Goal: Transaction & Acquisition: Book appointment/travel/reservation

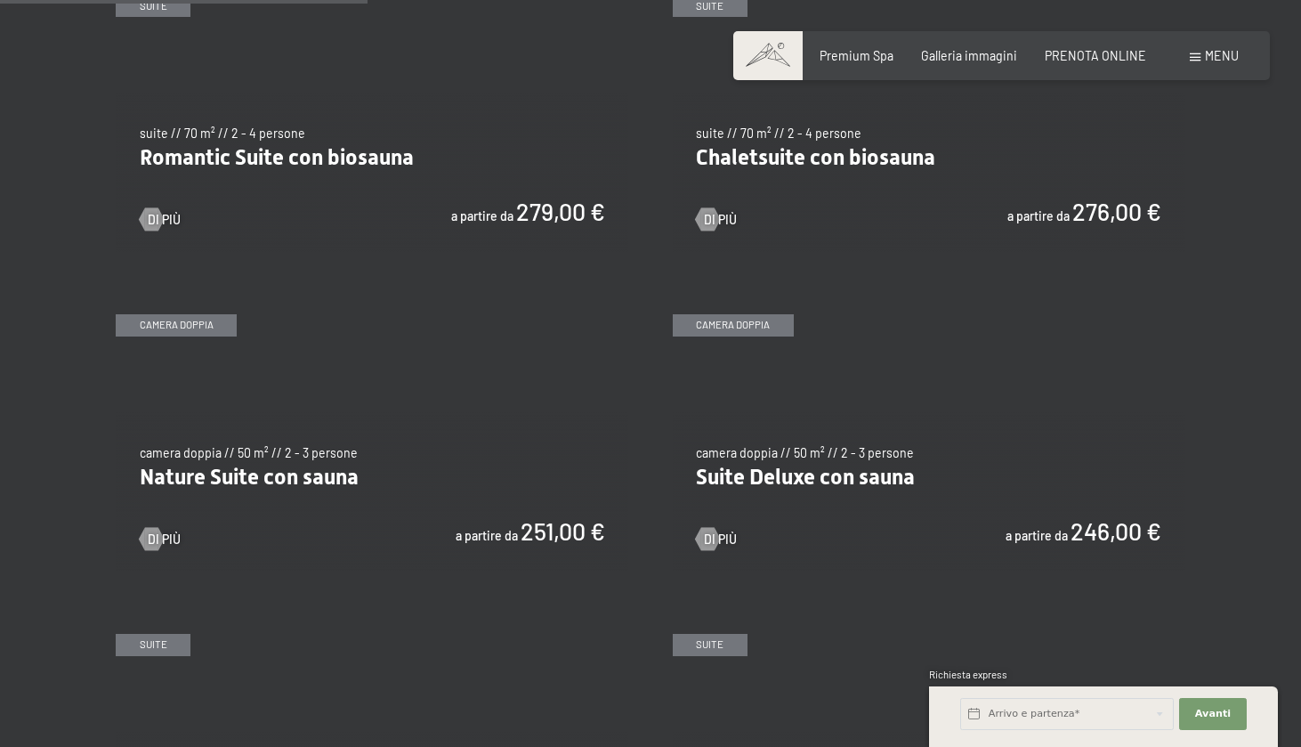
scroll to position [1383, 0]
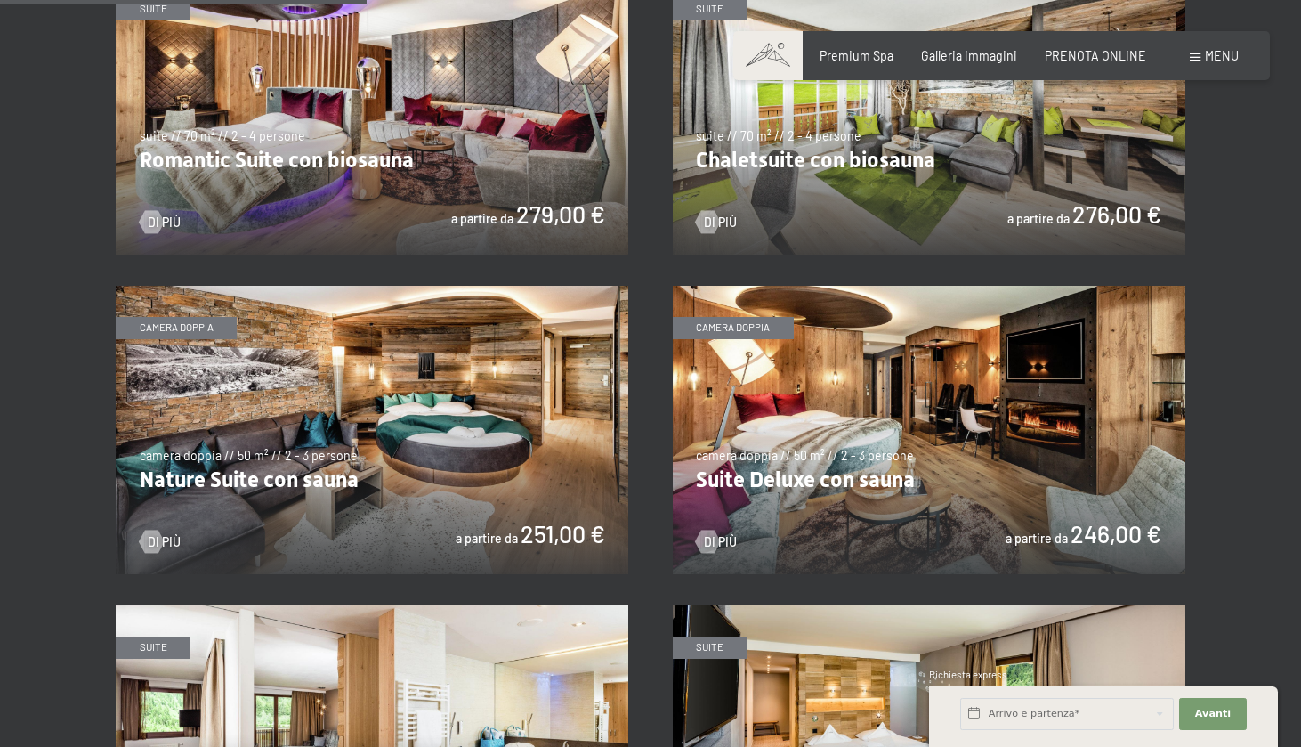
click at [825, 454] on img at bounding box center [929, 430] width 513 height 288
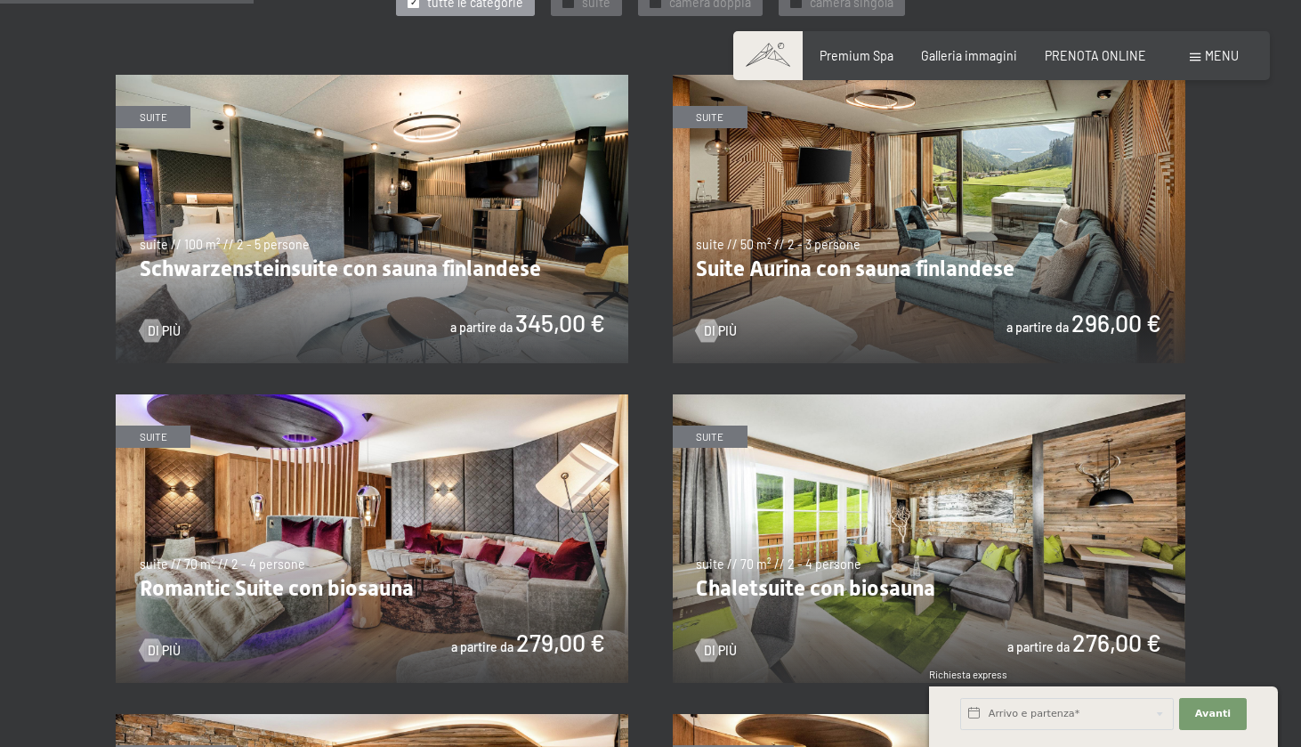
scroll to position [954, 0]
click at [336, 579] on img at bounding box center [372, 539] width 513 height 288
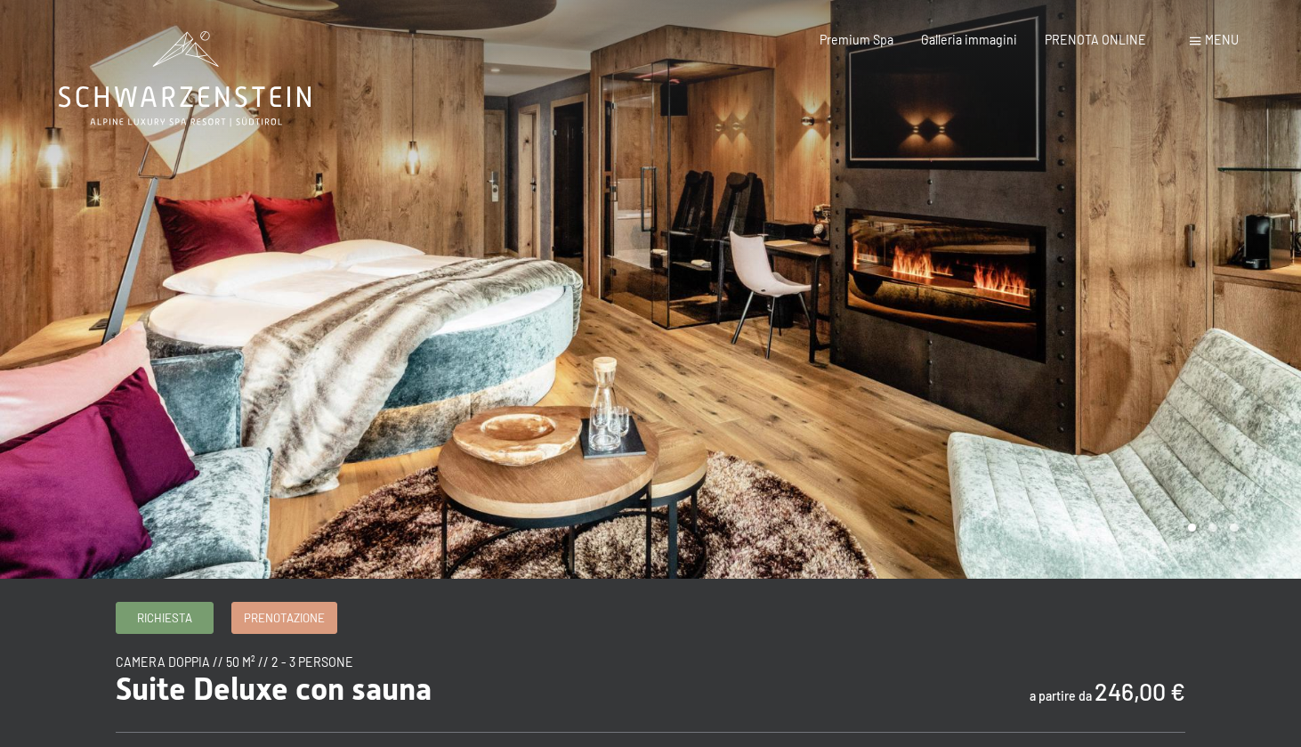
click at [1186, 270] on div at bounding box center [976, 289] width 651 height 579
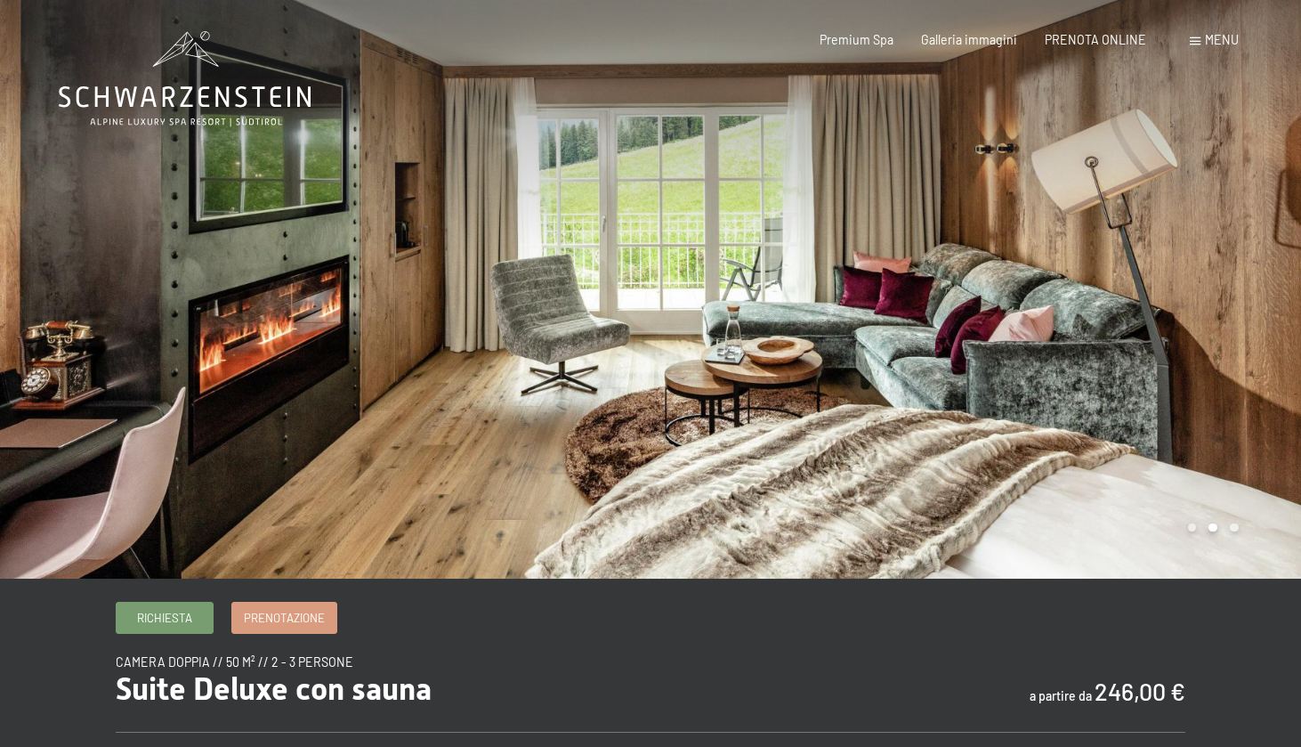
click at [1194, 262] on div at bounding box center [976, 289] width 651 height 579
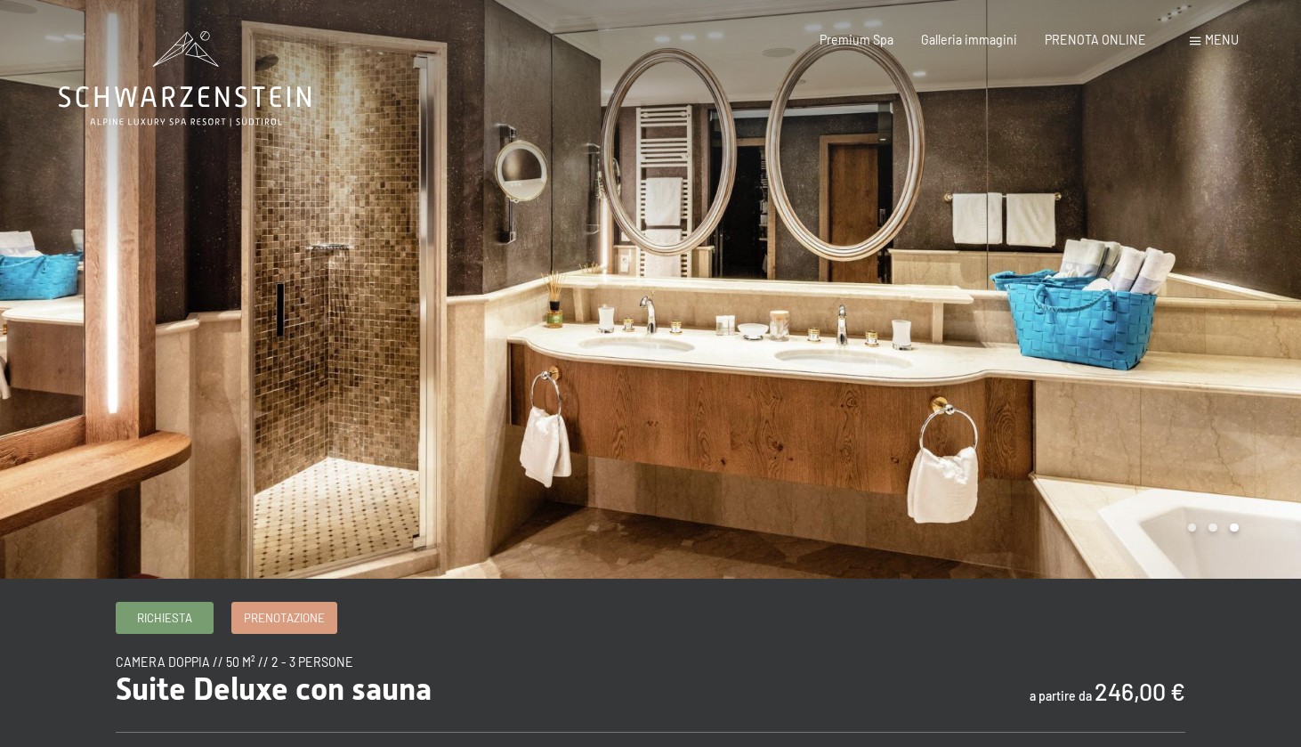
click at [1194, 262] on div at bounding box center [976, 289] width 651 height 579
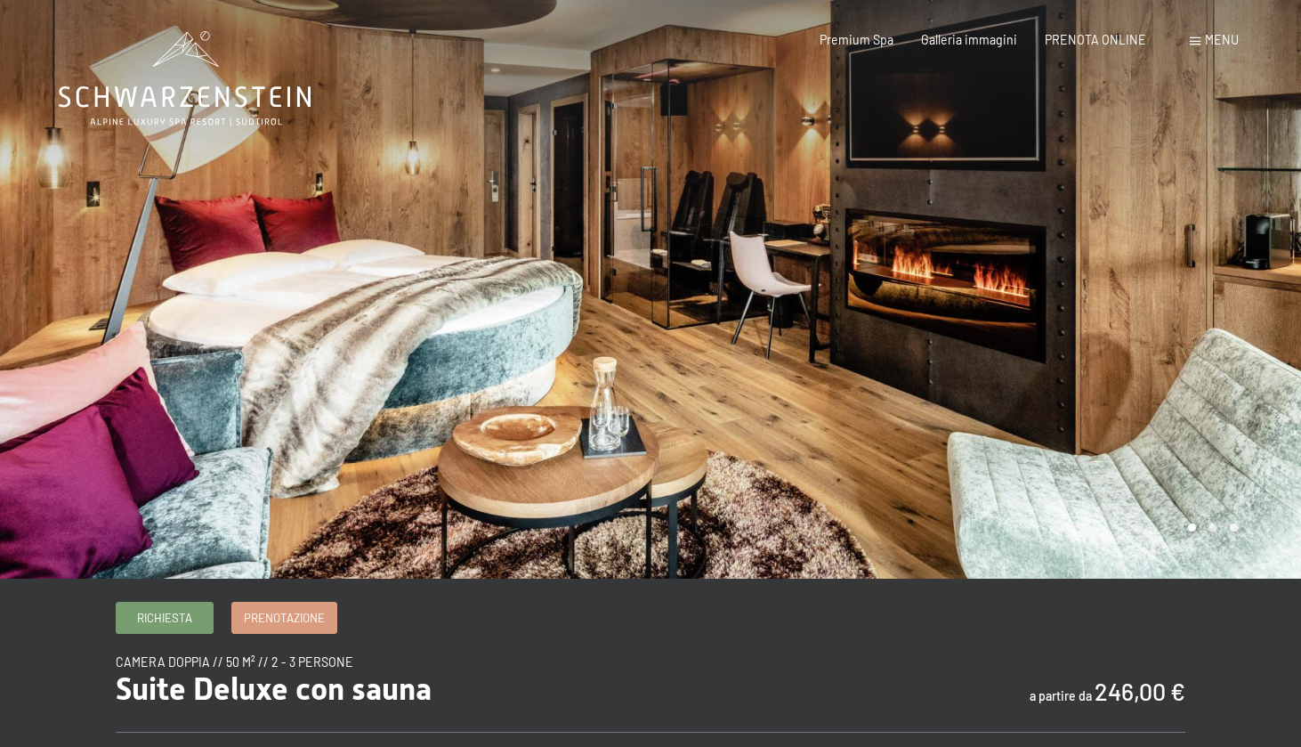
click at [1194, 262] on div at bounding box center [976, 289] width 651 height 579
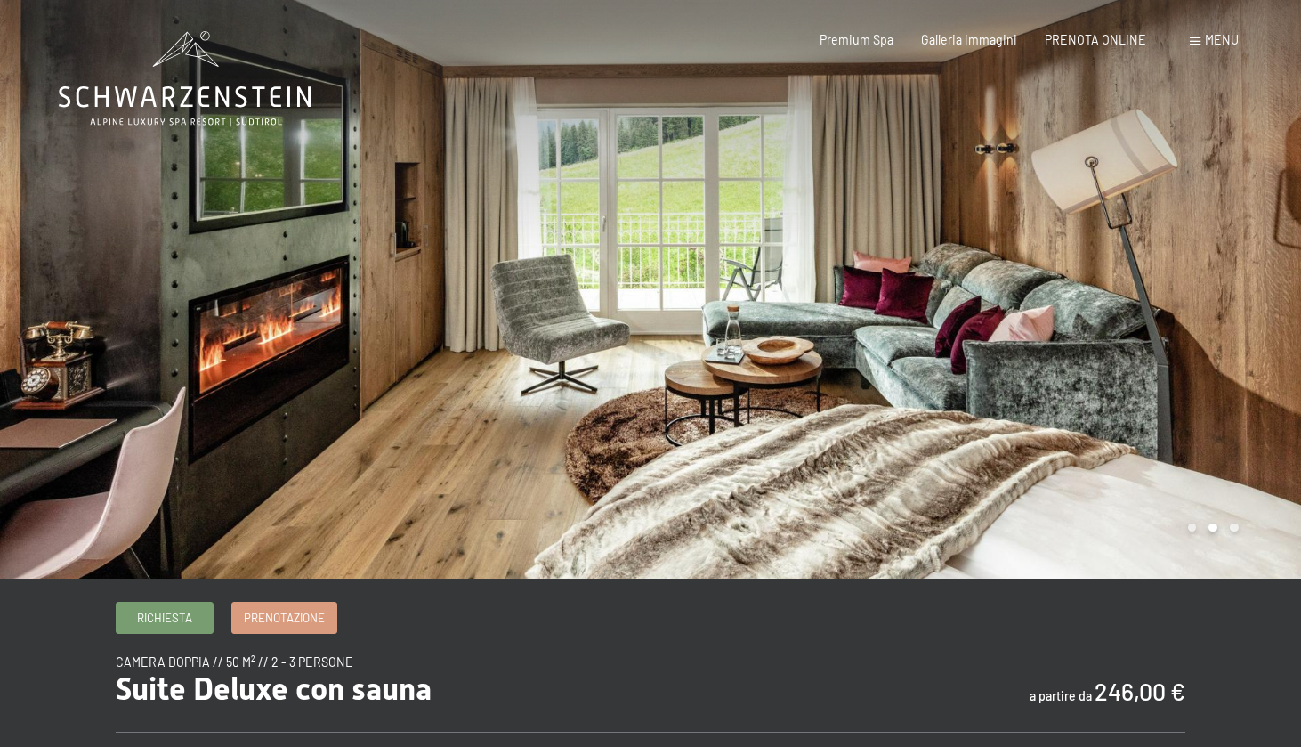
click at [1194, 262] on div at bounding box center [976, 289] width 651 height 579
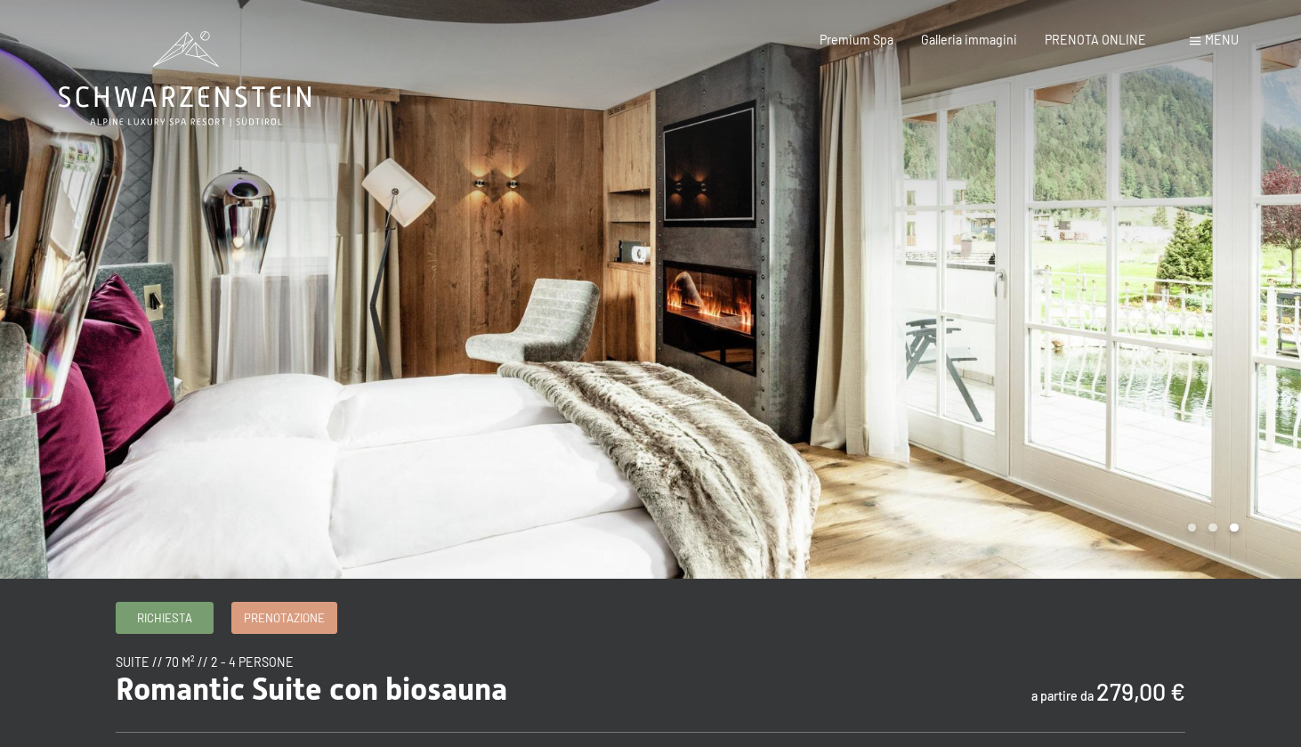
click at [1213, 315] on div at bounding box center [976, 289] width 651 height 579
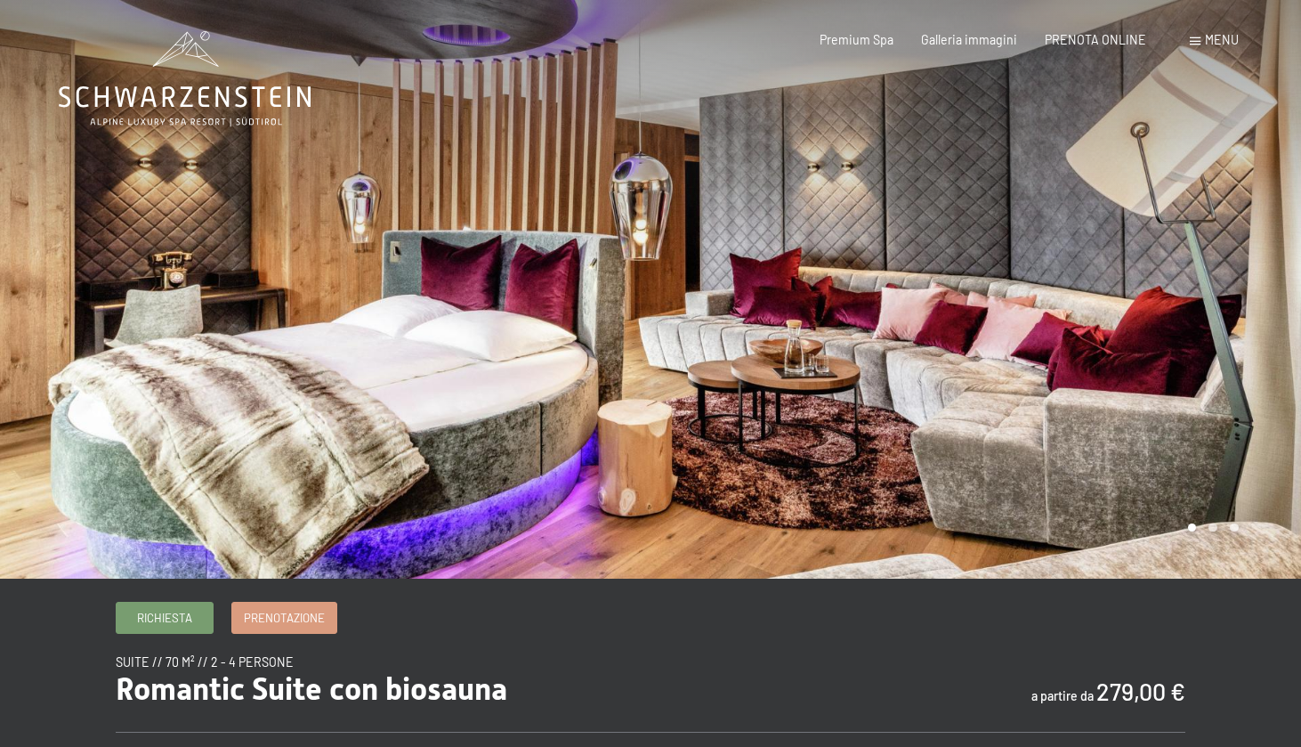
click at [1213, 315] on div at bounding box center [976, 289] width 651 height 579
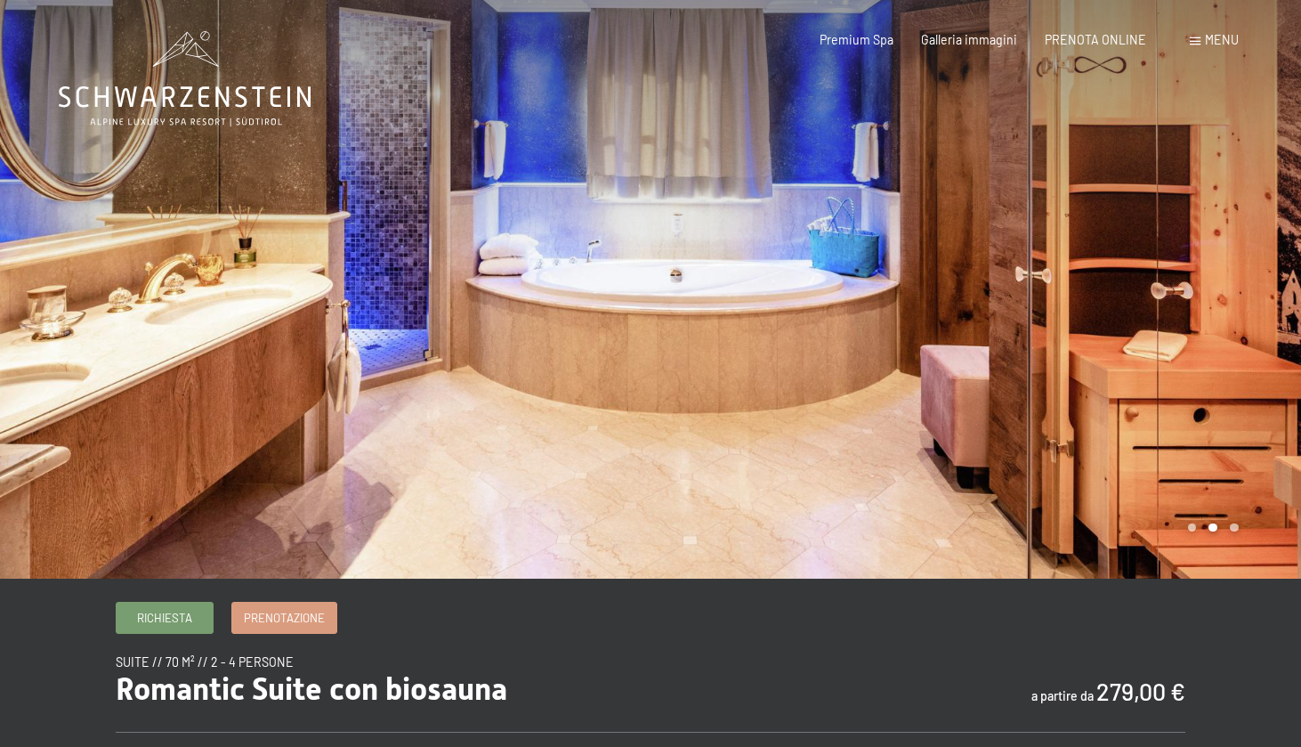
click at [1213, 315] on div at bounding box center [976, 289] width 651 height 579
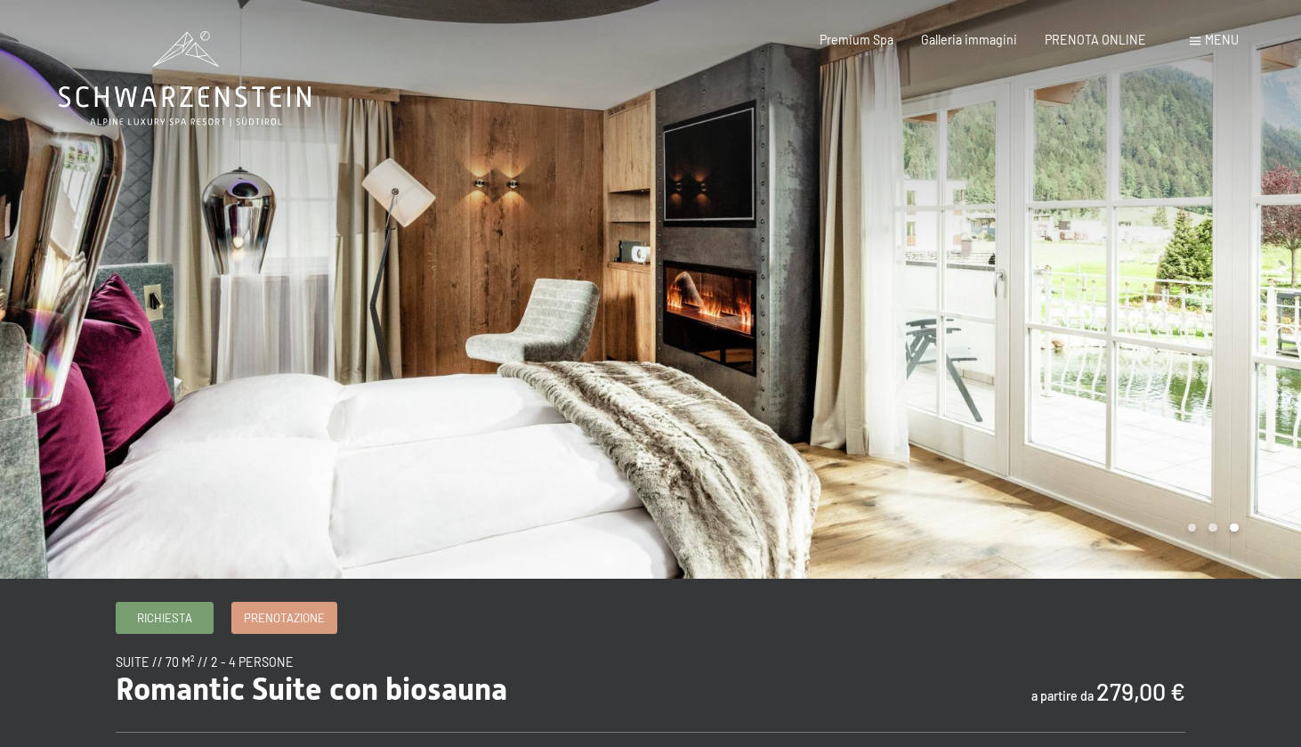
click at [1212, 315] on div at bounding box center [976, 289] width 651 height 579
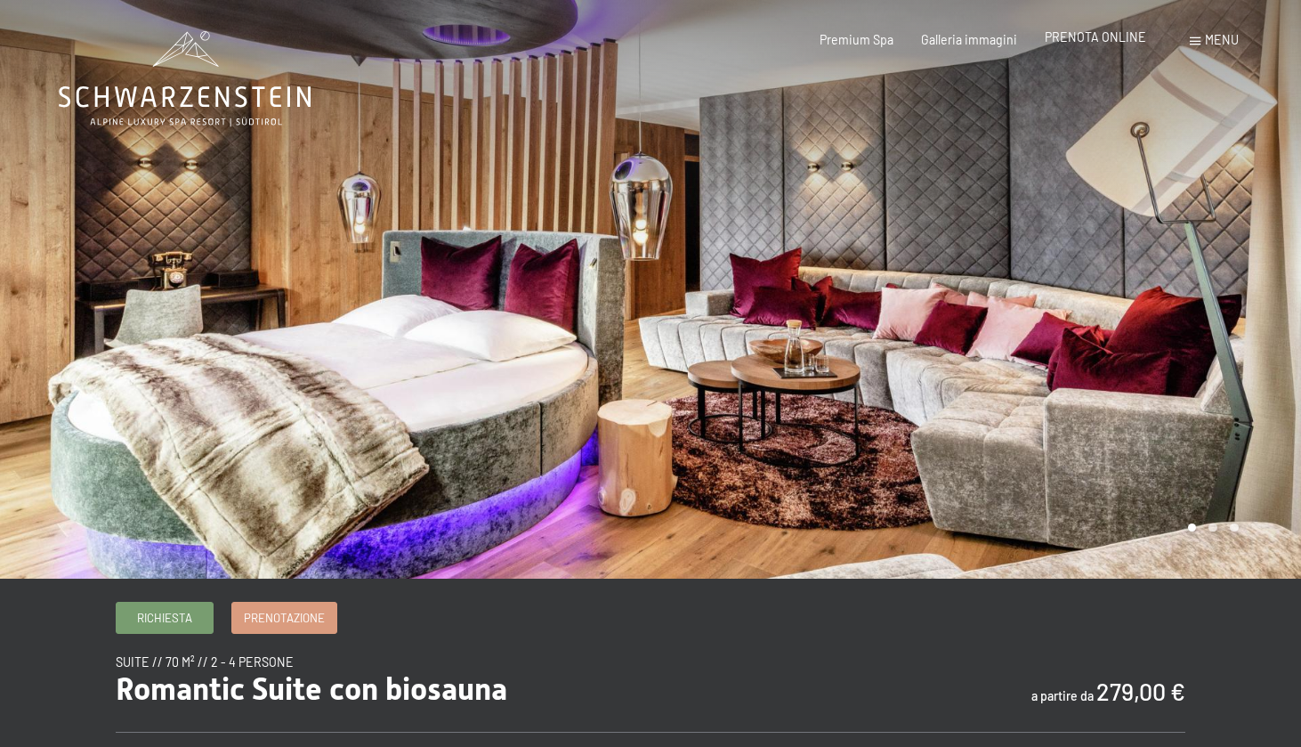
click at [1098, 29] on div "PRENOTA ONLINE" at bounding box center [1095, 37] width 101 height 18
click at [1097, 33] on span "PRENOTA ONLINE" at bounding box center [1095, 36] width 101 height 15
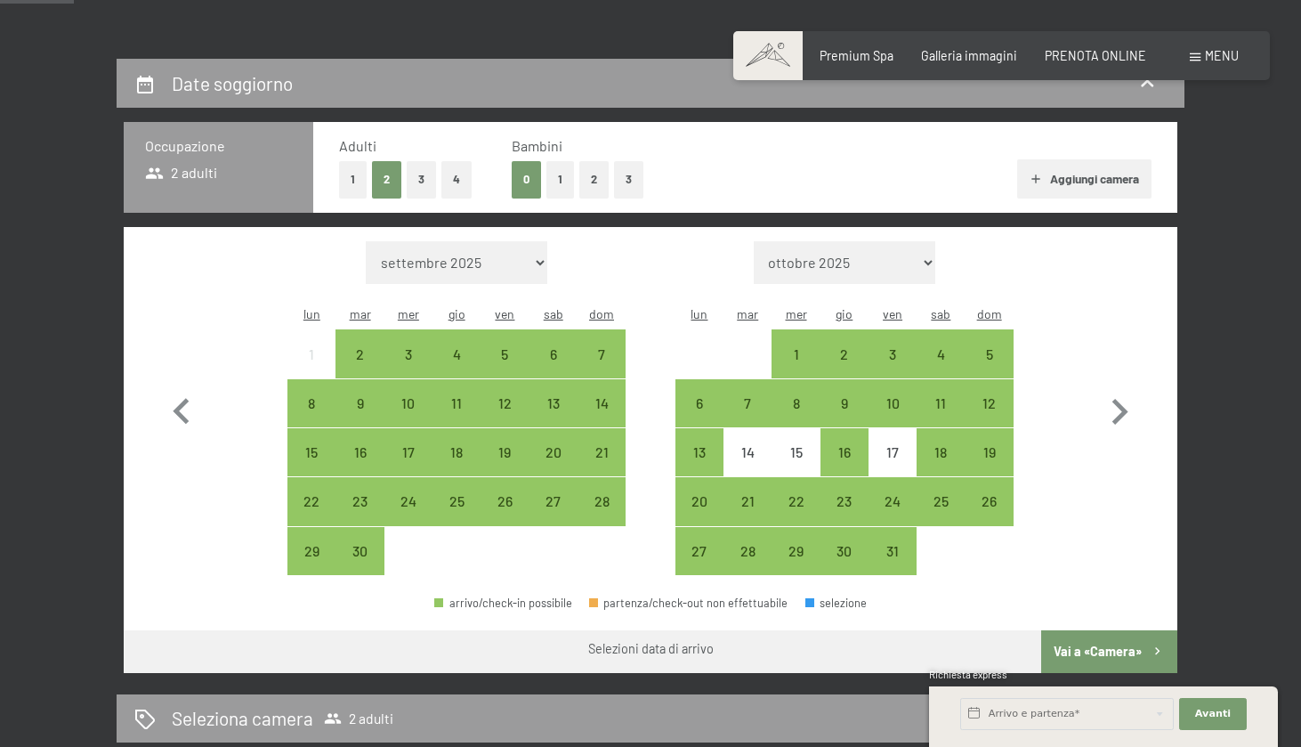
scroll to position [309, 0]
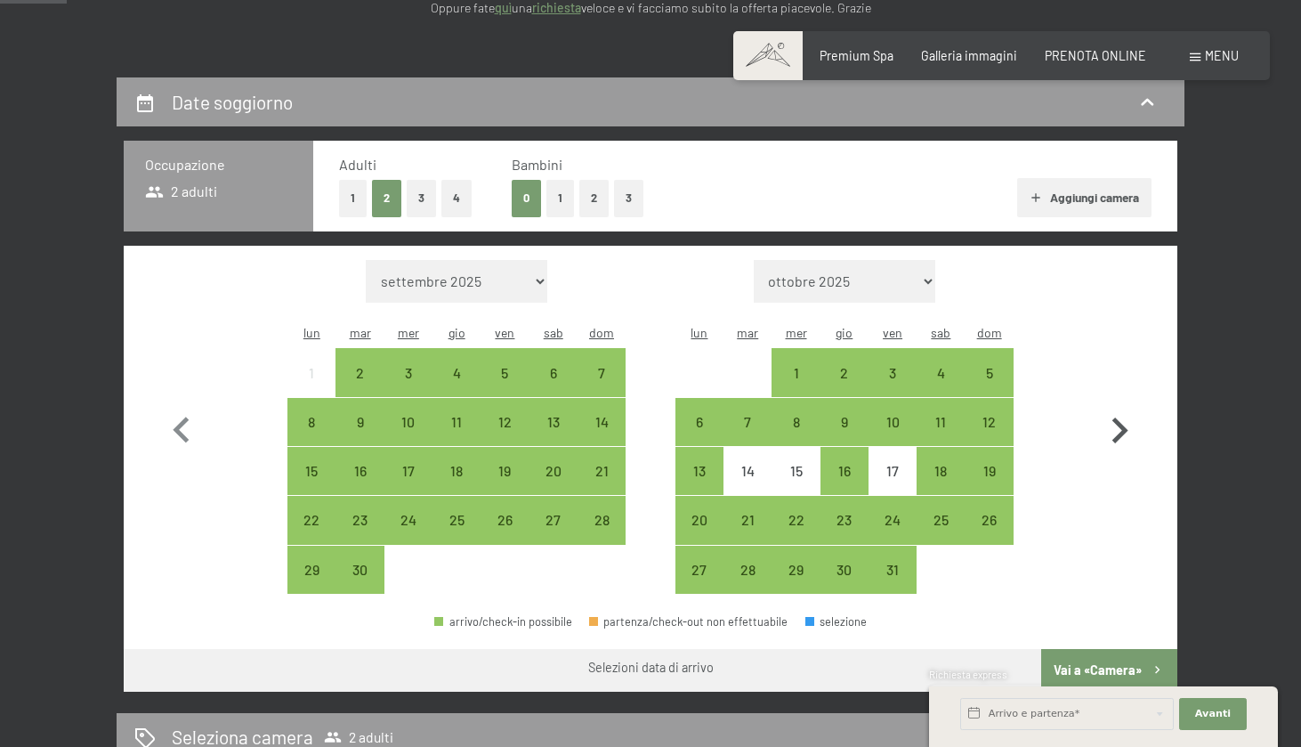
click at [1124, 419] on icon "button" at bounding box center [1121, 430] width 16 height 26
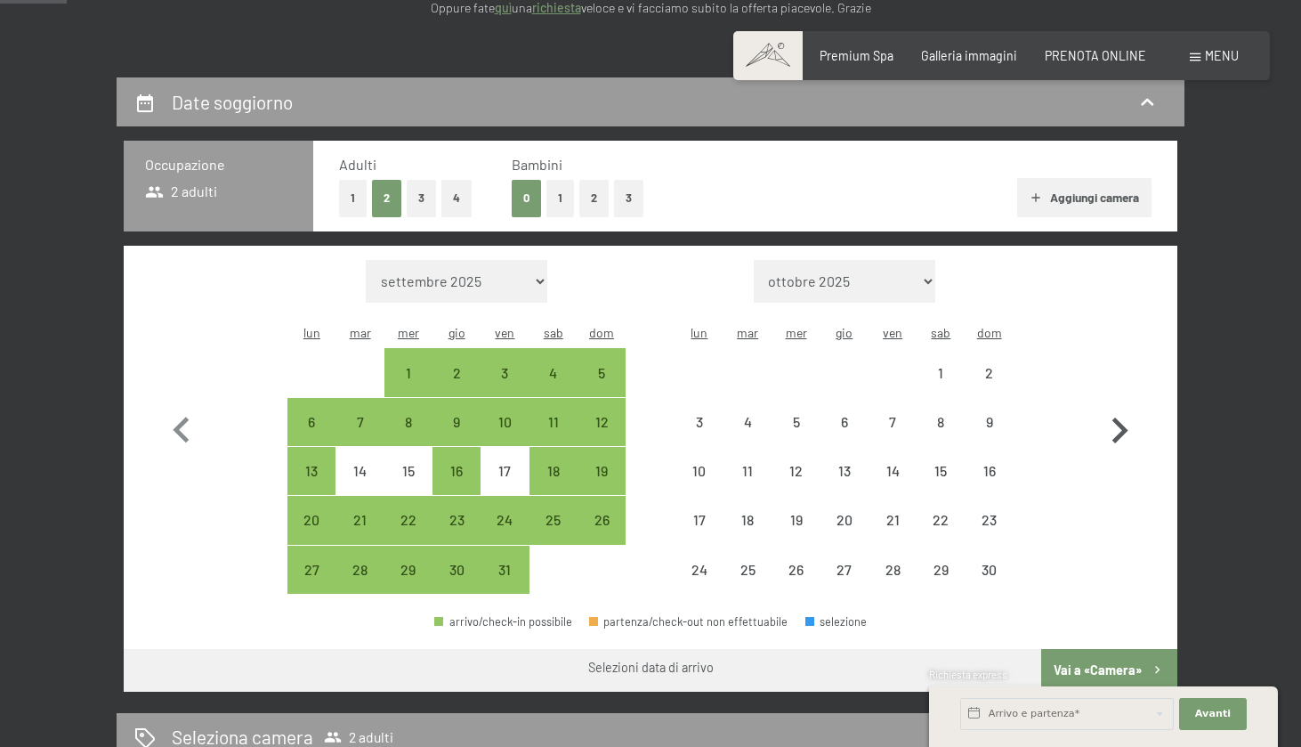
select select "2025-10-01"
select select "2025-11-01"
click at [1124, 419] on icon "button" at bounding box center [1121, 430] width 16 height 26
select select "2025-11-01"
select select "2025-12-01"
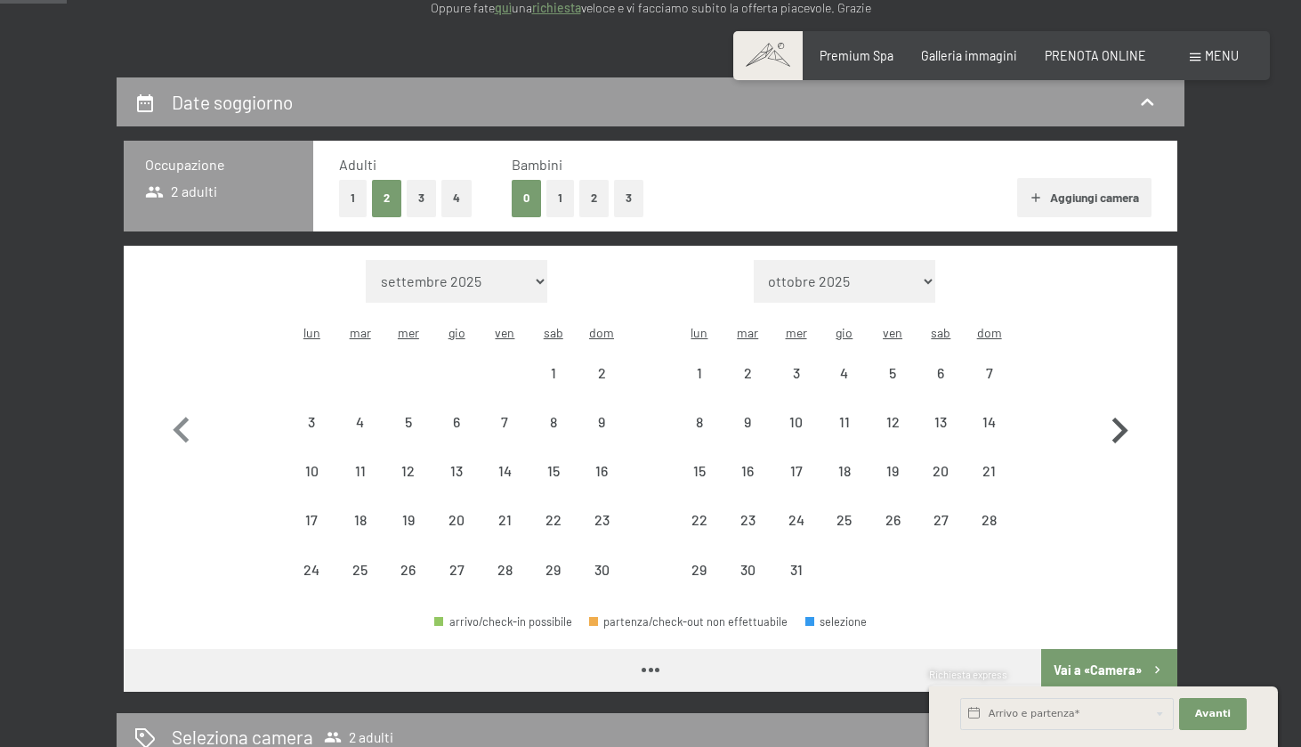
click at [1124, 419] on icon "button" at bounding box center [1121, 430] width 16 height 26
select select "[DATE]"
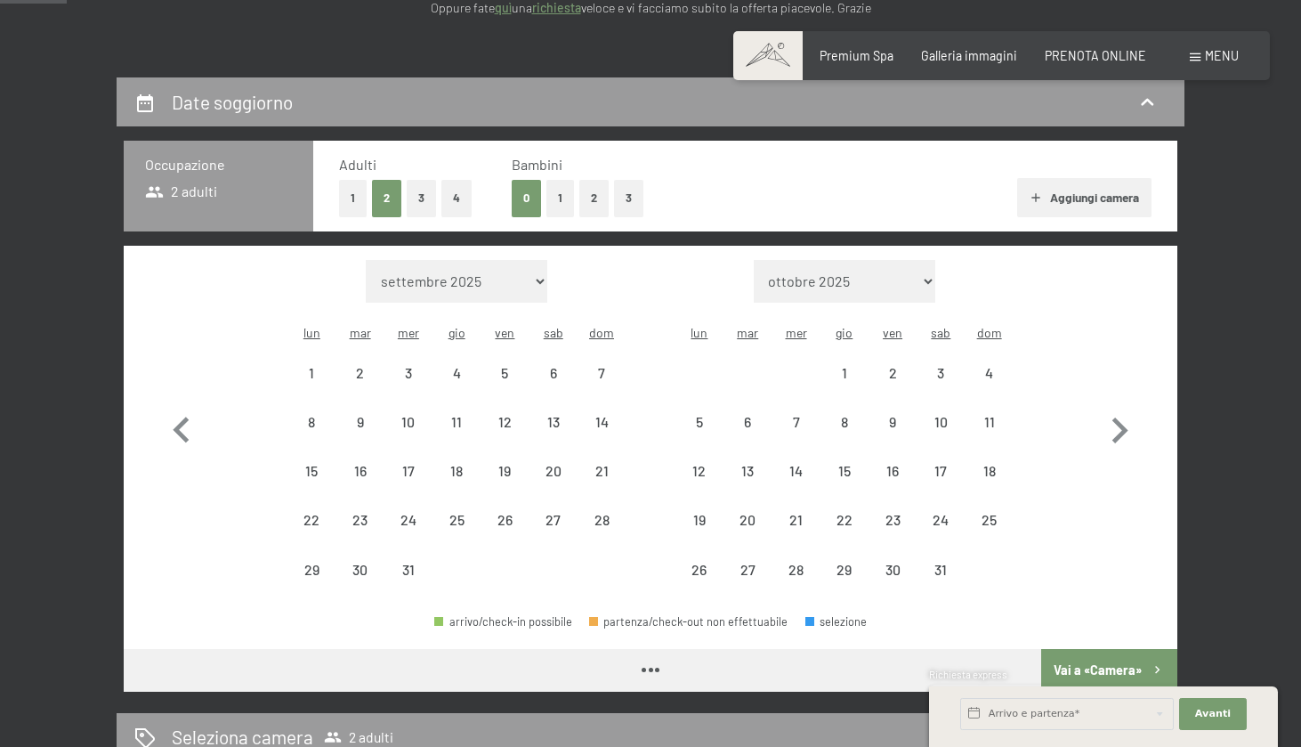
select select "[DATE]"
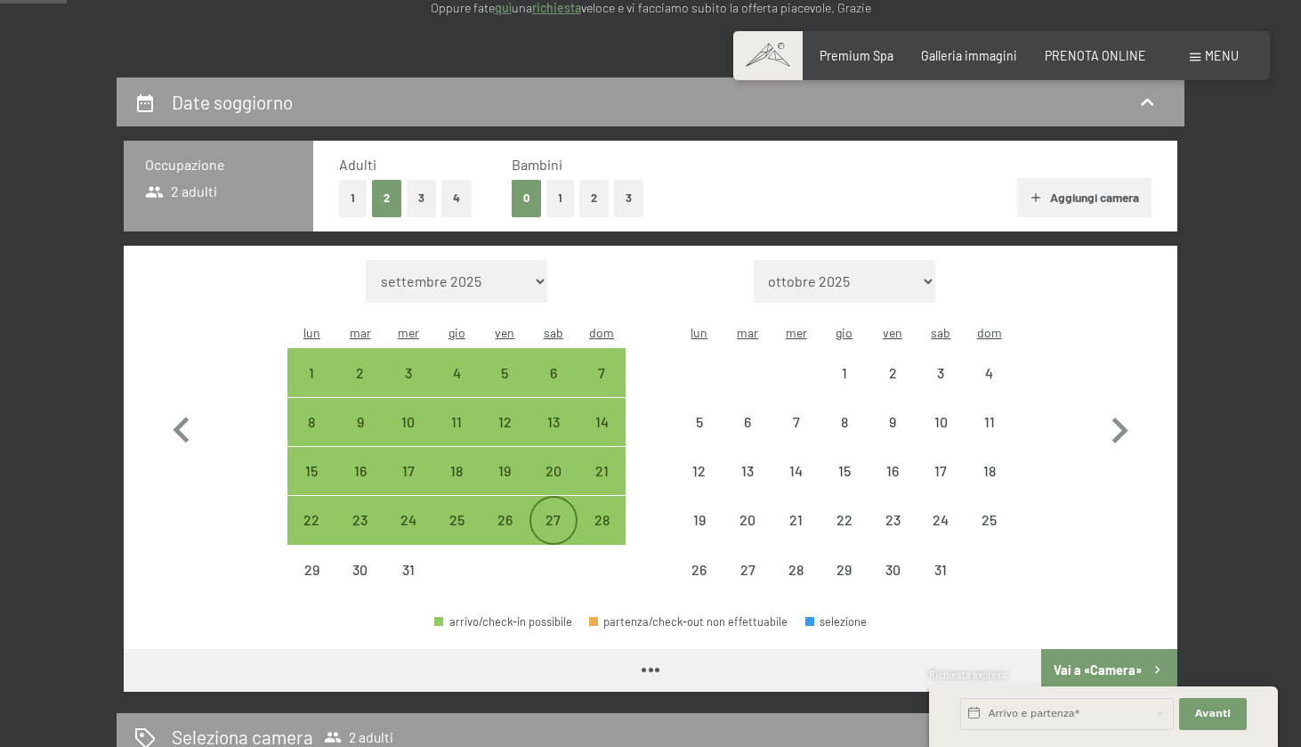
select select "[DATE]"
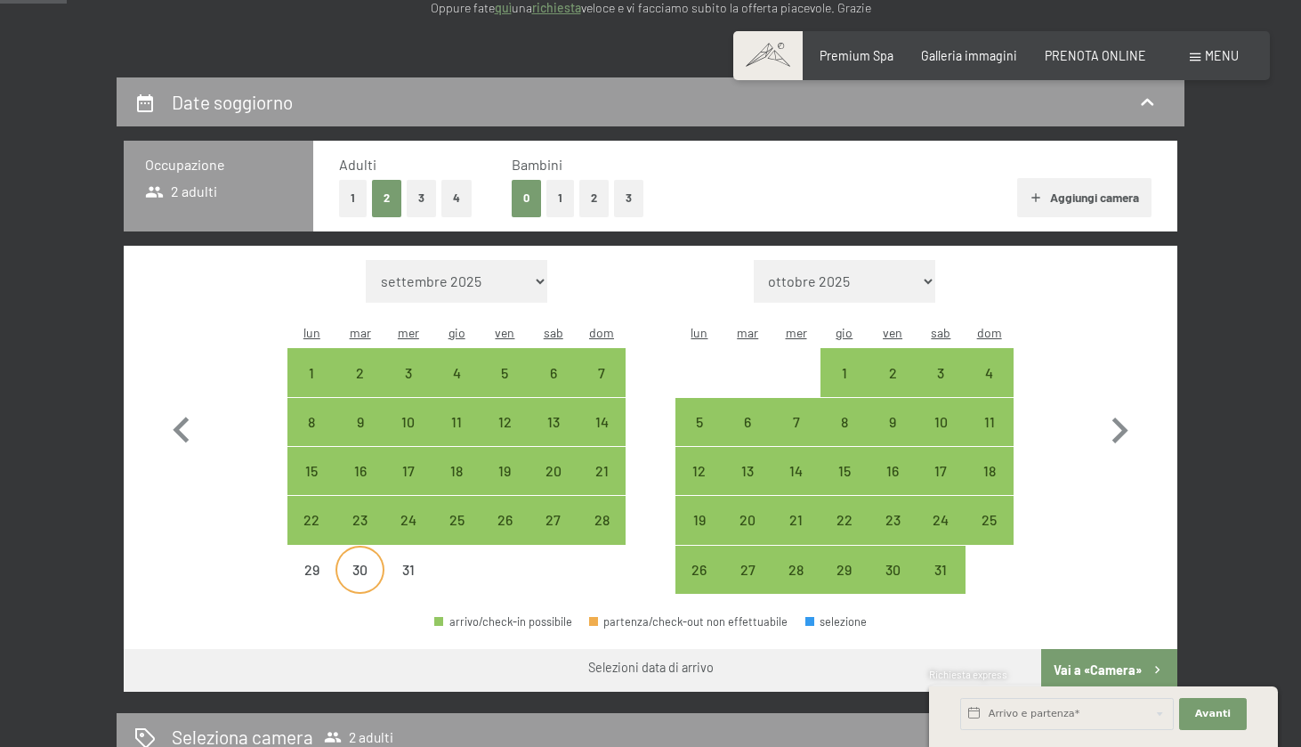
click at [360, 563] on div "30" at bounding box center [359, 585] width 45 height 45
select select "[DATE]"
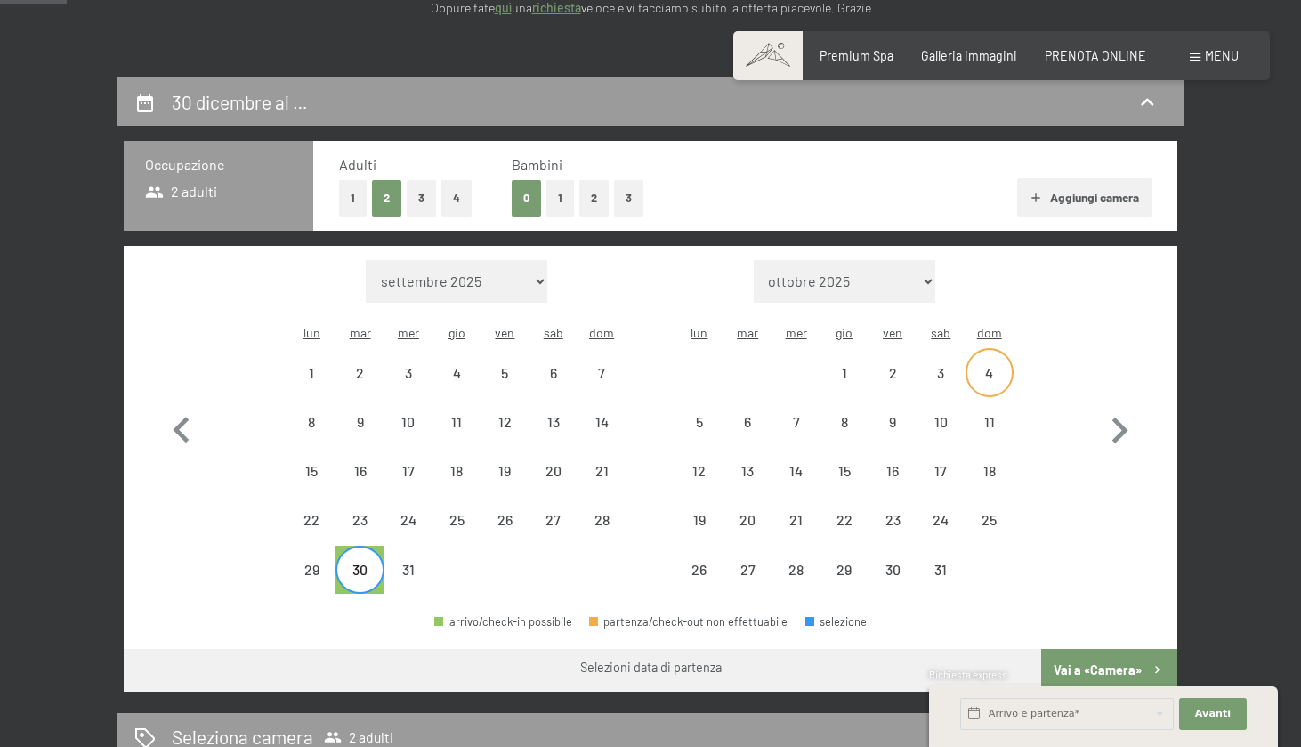
click at [982, 366] on div "4" at bounding box center [990, 388] width 45 height 45
select select "[DATE]"
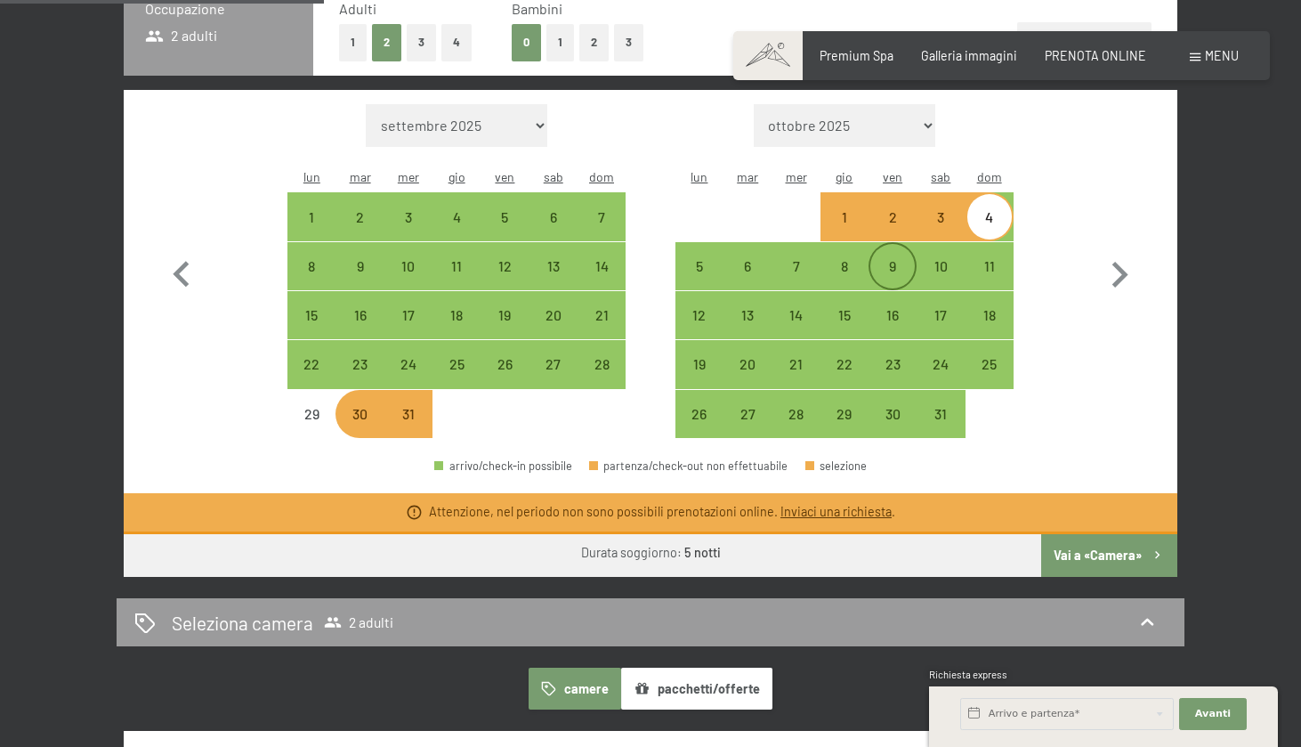
scroll to position [469, 0]
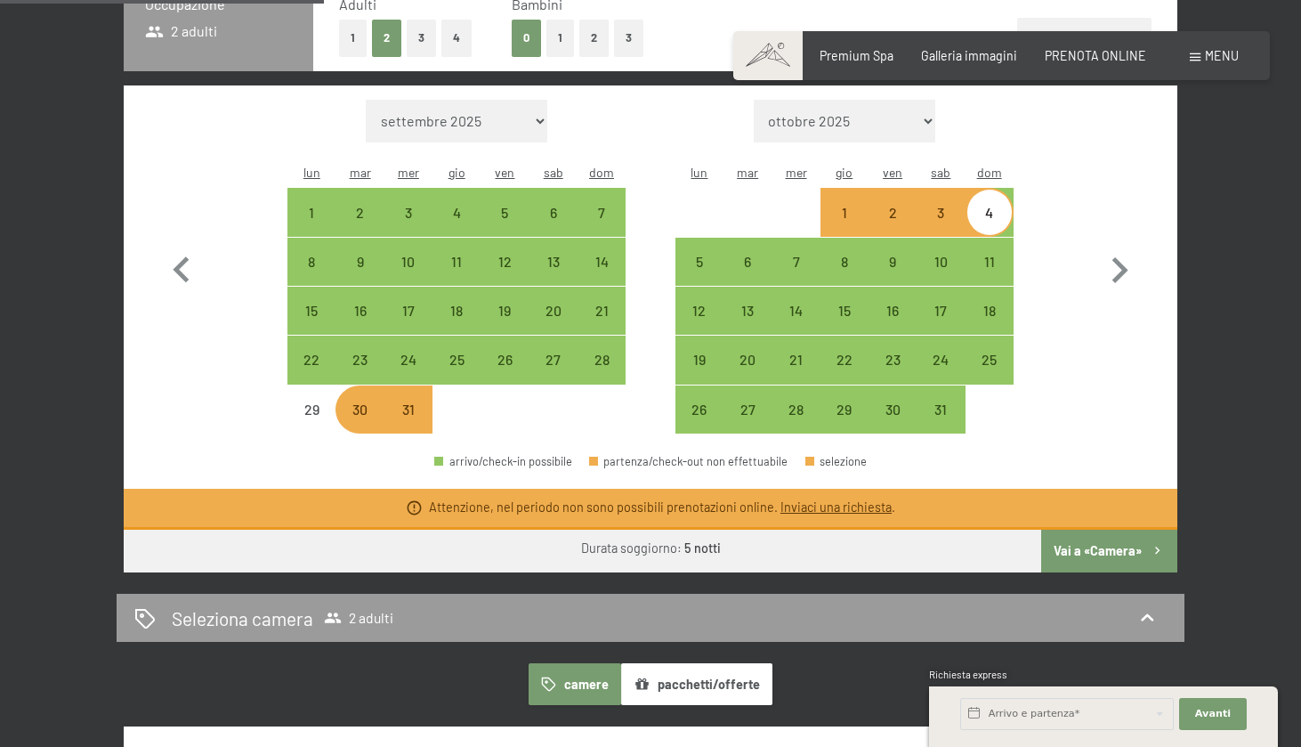
click at [1085, 530] on button "Vai a «Camera»" at bounding box center [1109, 551] width 136 height 43
select select "[DATE]"
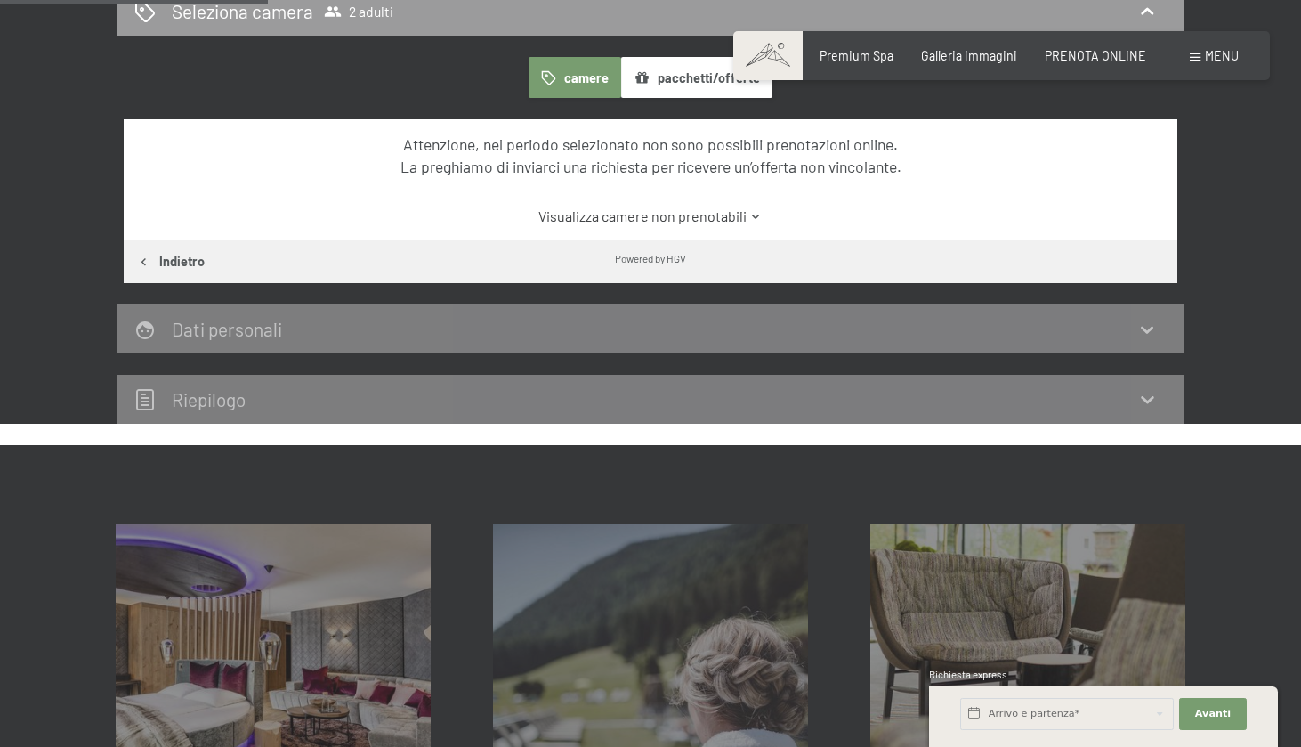
scroll to position [385, 0]
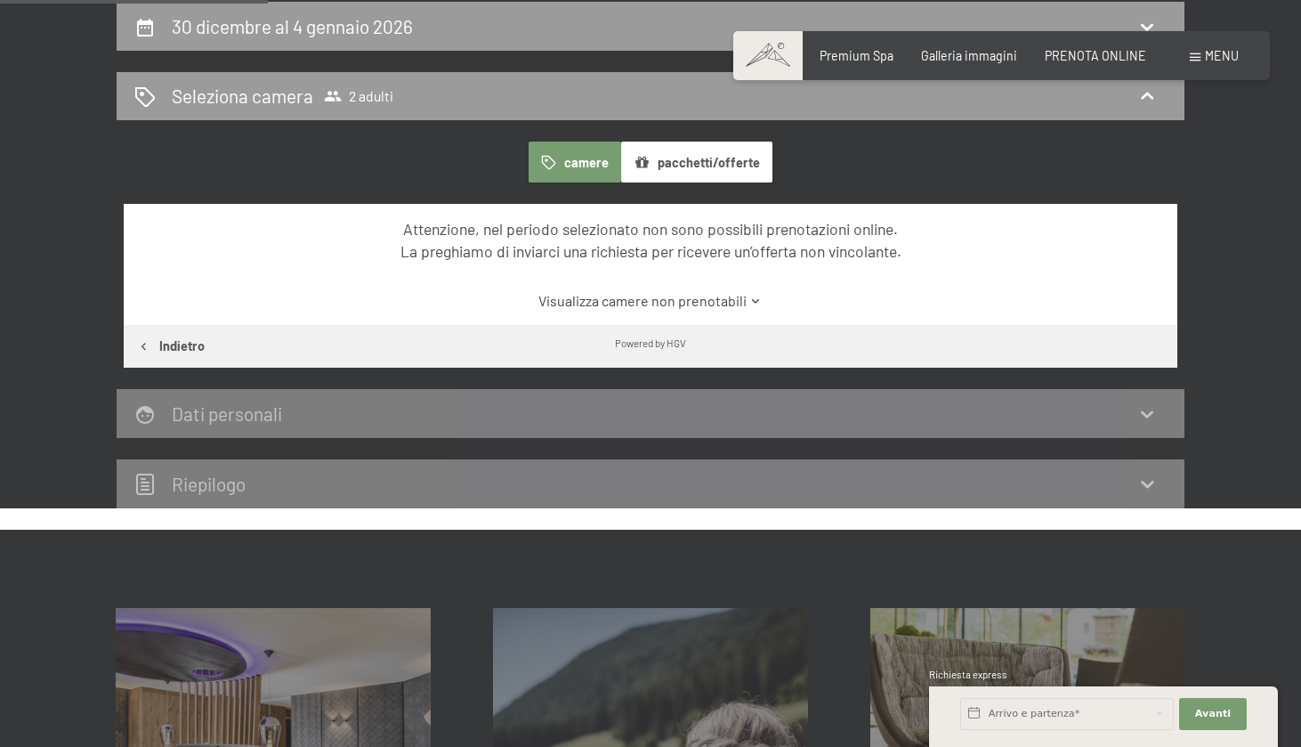
click at [728, 302] on link "Visualizza camere non prenotabili" at bounding box center [651, 301] width 991 height 20
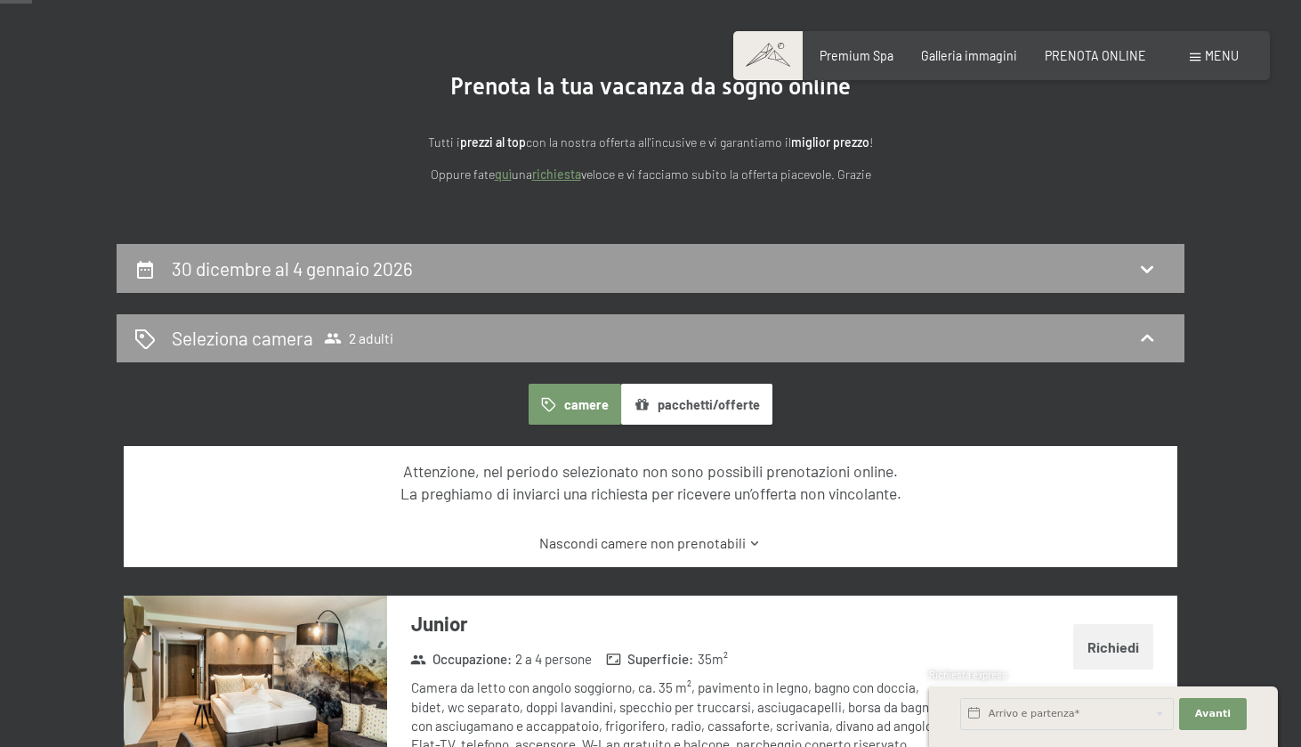
scroll to position [143, 0]
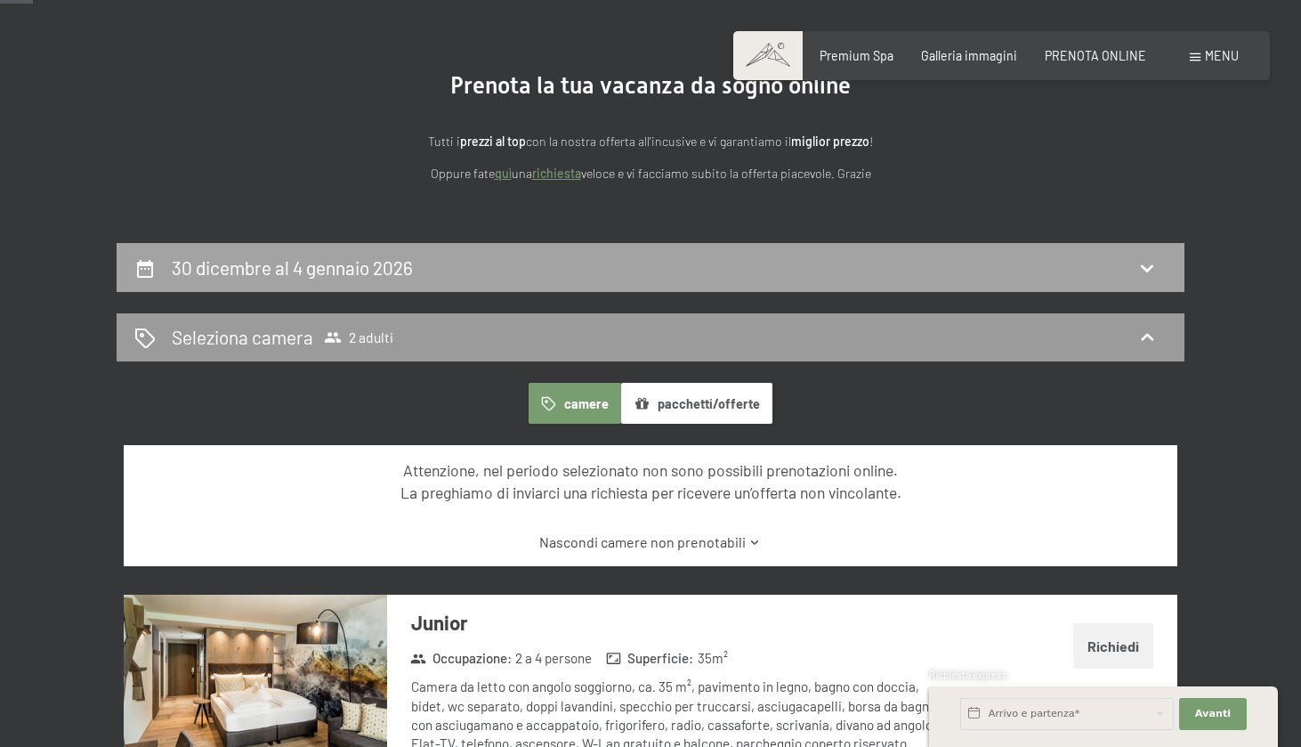
click at [530, 267] on div "30 dicembre al 4 gennaio 2026" at bounding box center [650, 268] width 1032 height 26
select select "[DATE]"
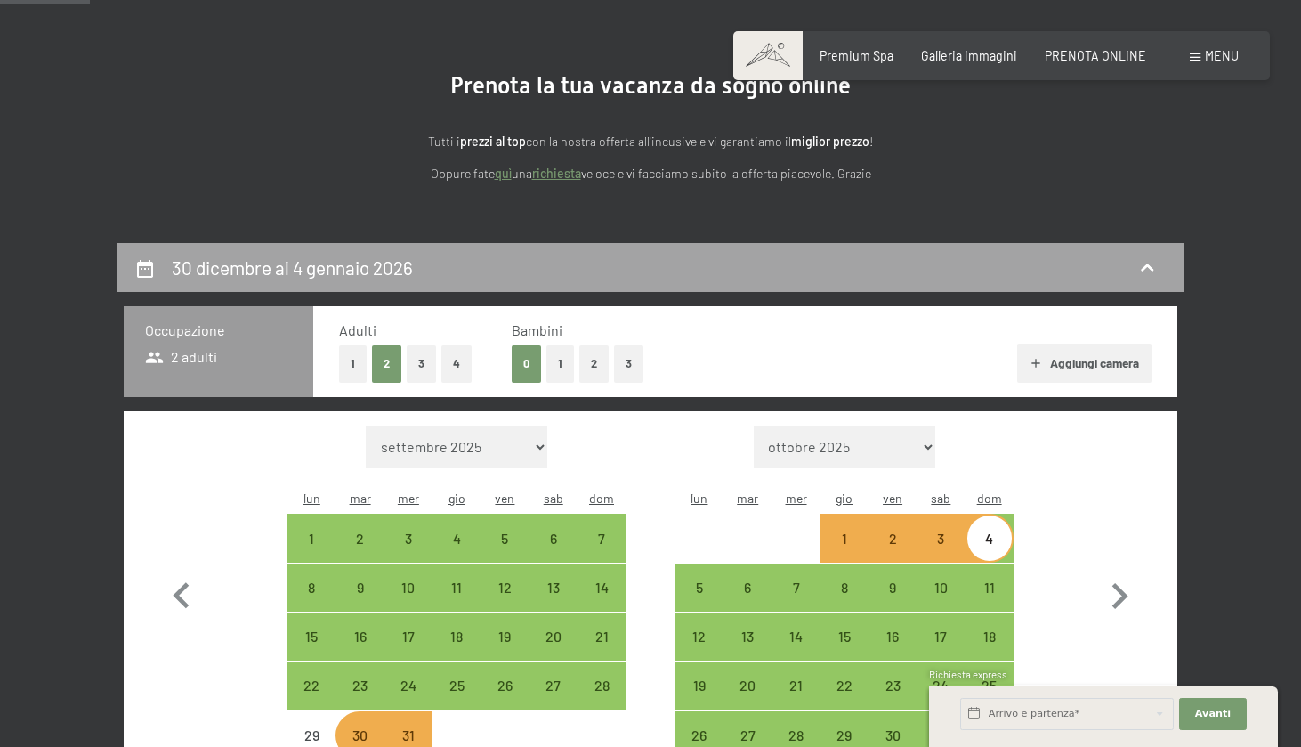
scroll to position [385, 0]
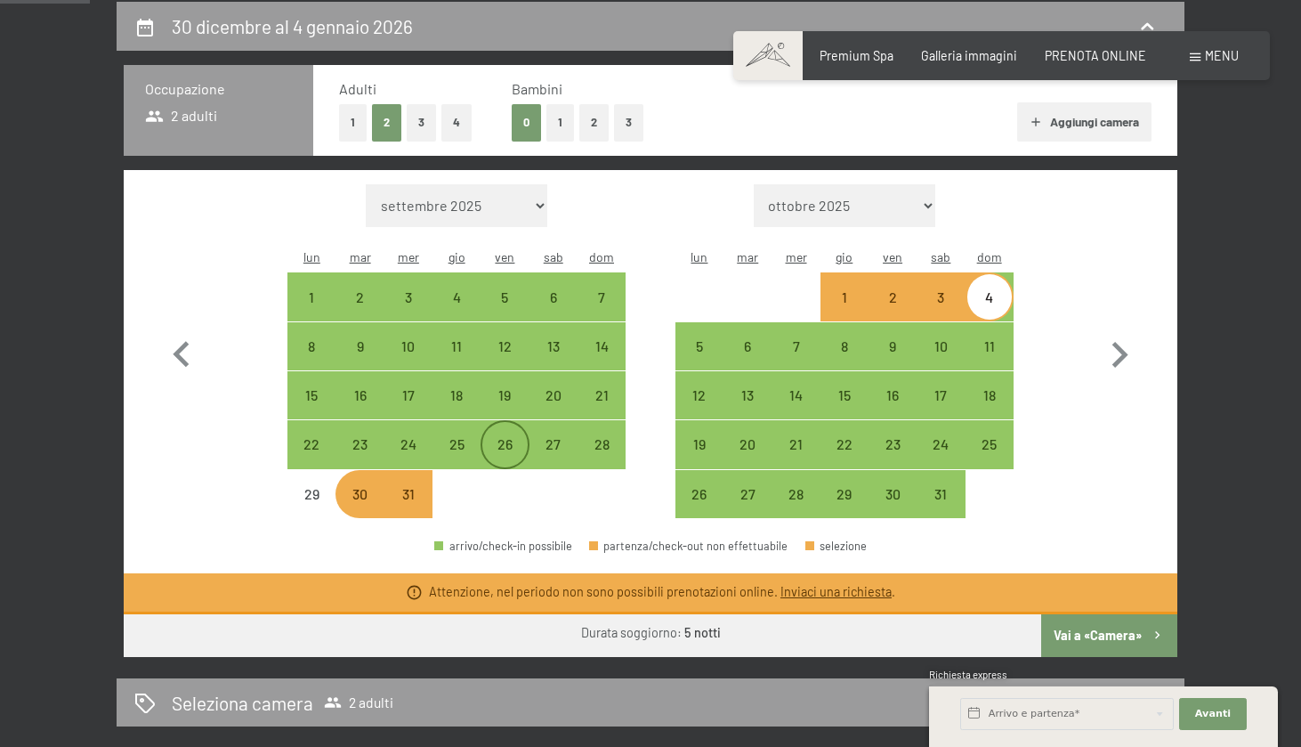
click at [506, 437] on div "26" at bounding box center [504, 459] width 45 height 45
select select "[DATE]"
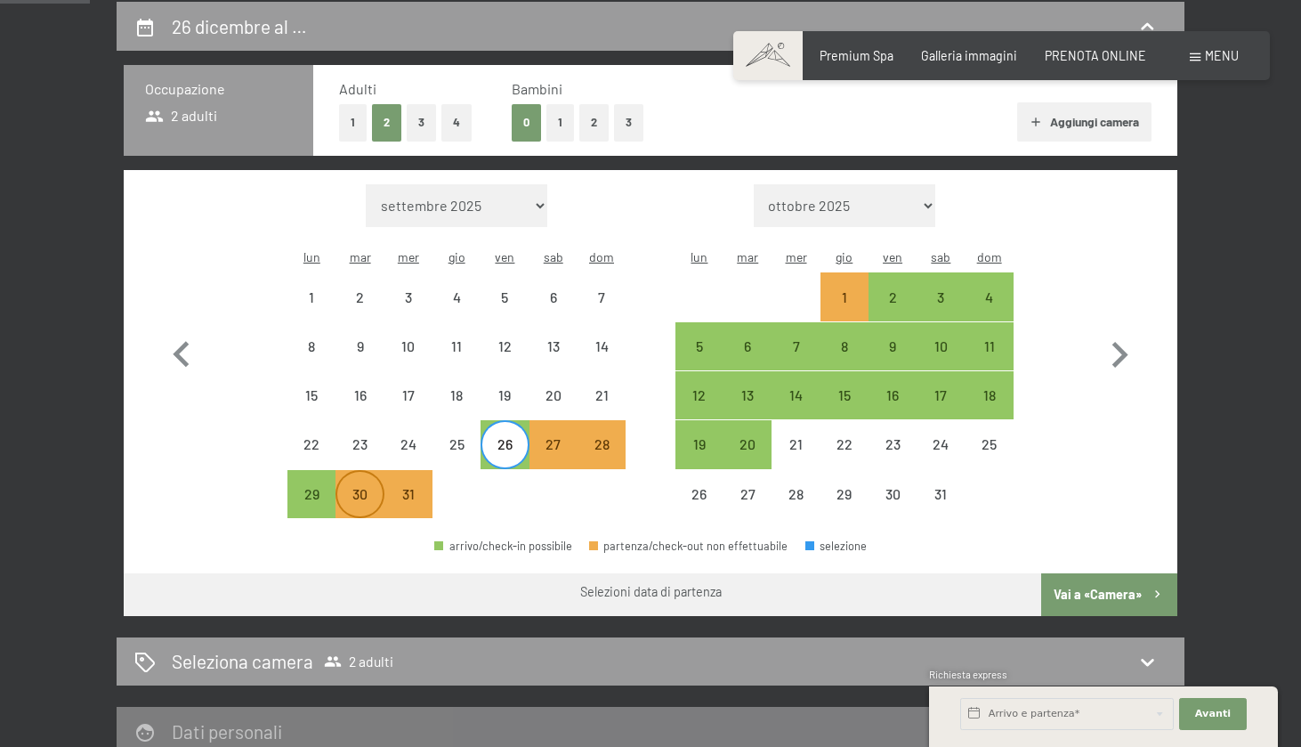
click at [377, 487] on div "30" at bounding box center [359, 509] width 45 height 45
select select "[DATE]"
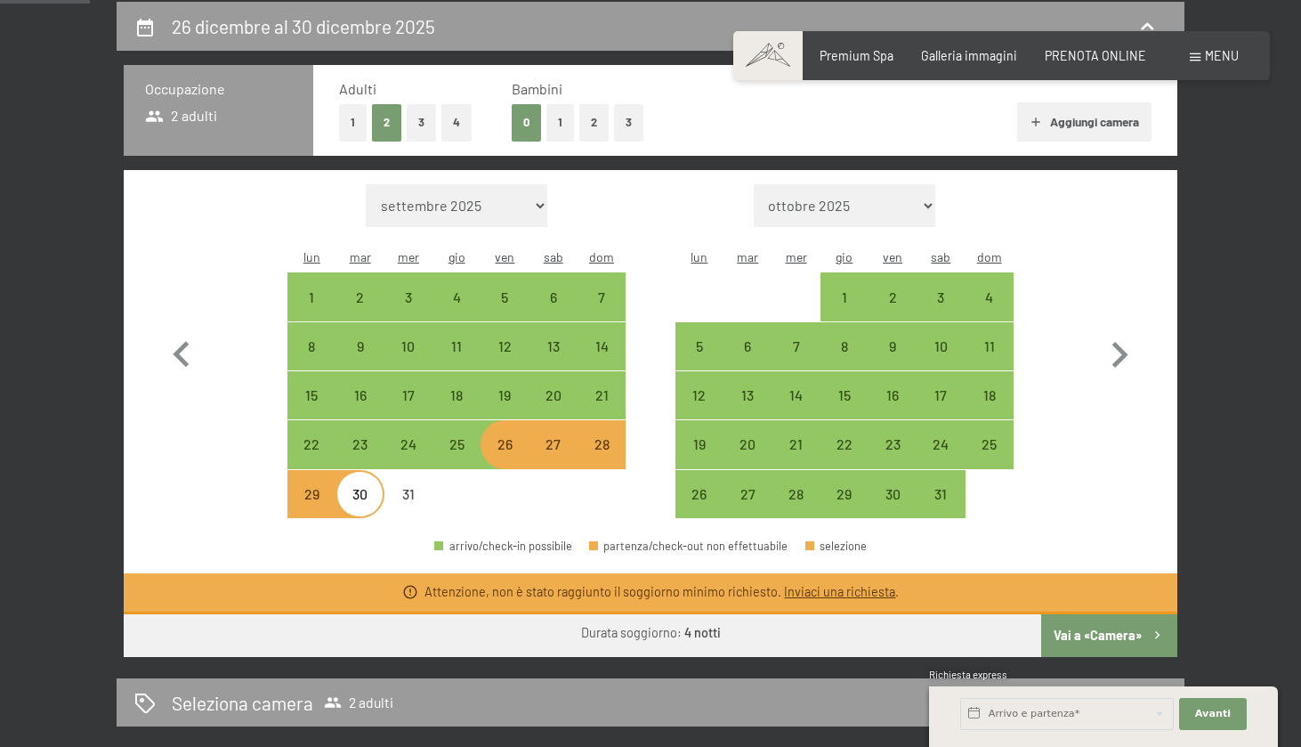
click at [1067, 614] on button "Vai a «Camera»" at bounding box center [1109, 635] width 136 height 43
select select "[DATE]"
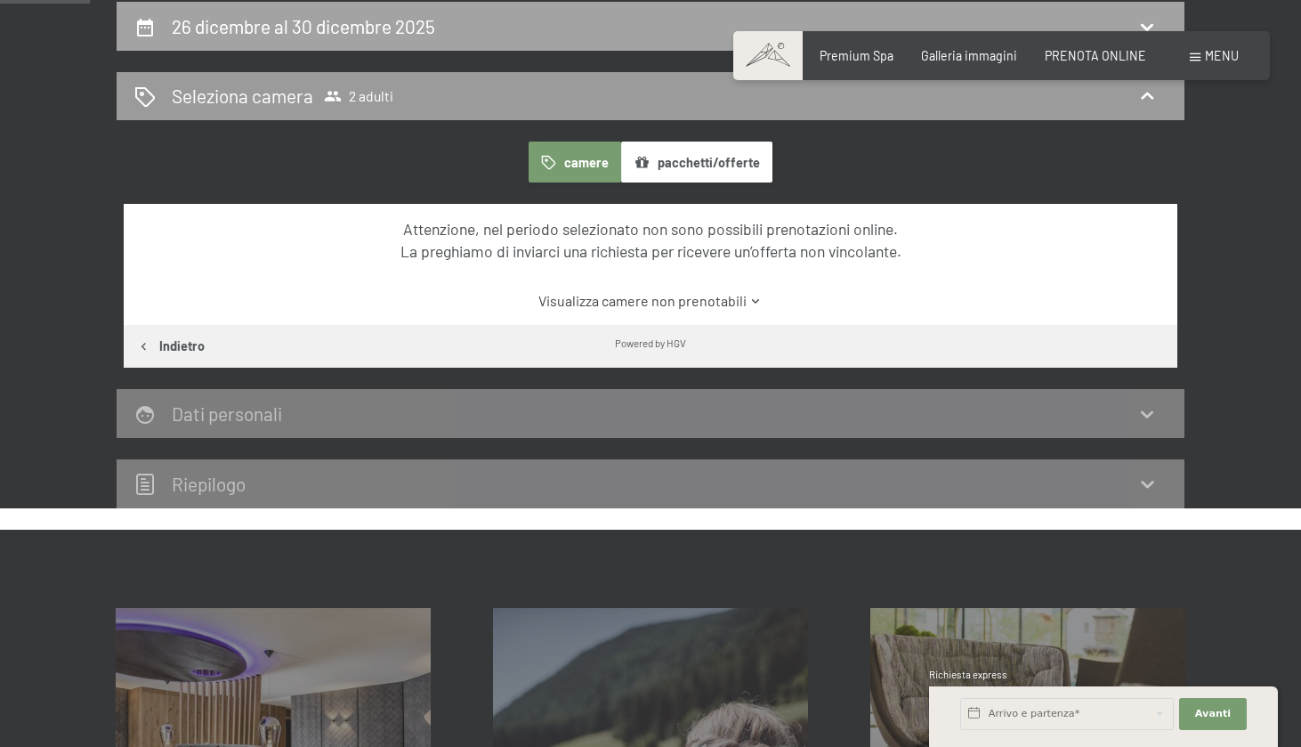
click at [320, 27] on h2 "26 dicembre al 30 dicembre 2025" at bounding box center [303, 26] width 263 height 22
select select "[DATE]"
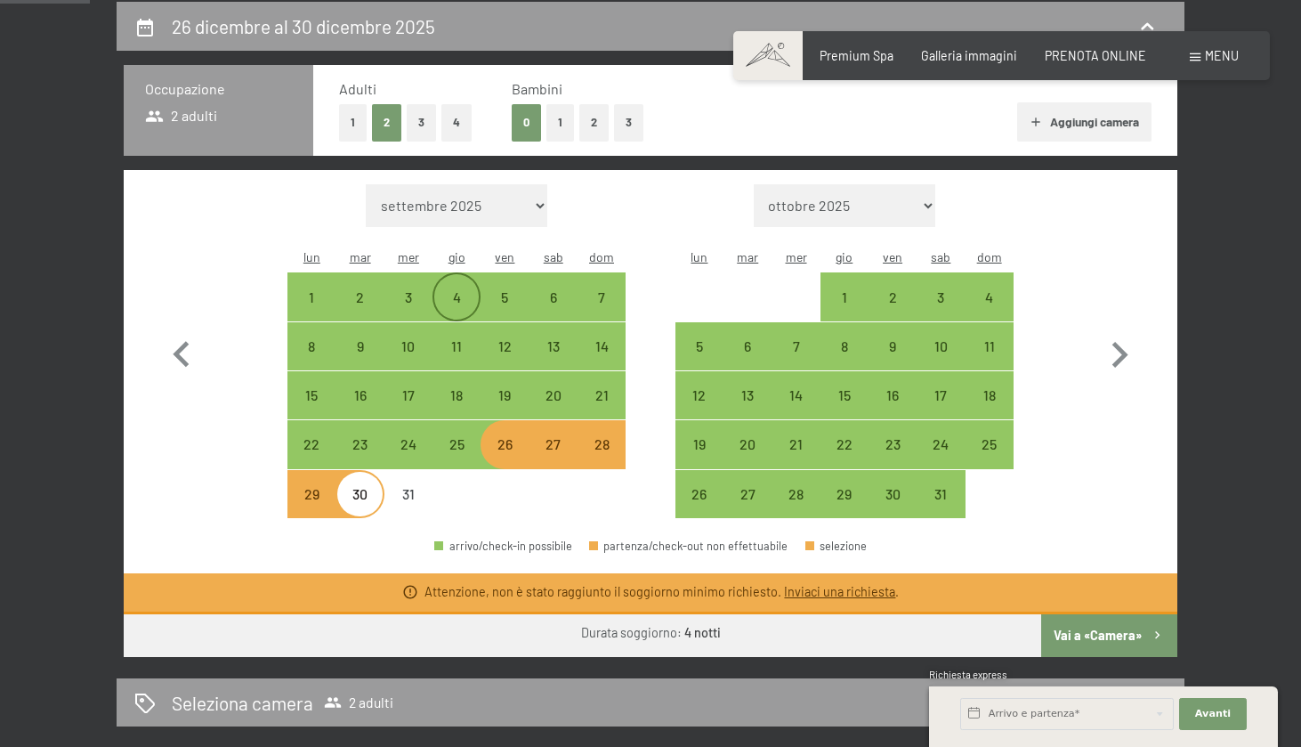
click at [469, 290] on div "4" at bounding box center [456, 312] width 45 height 45
select select "[DATE]"
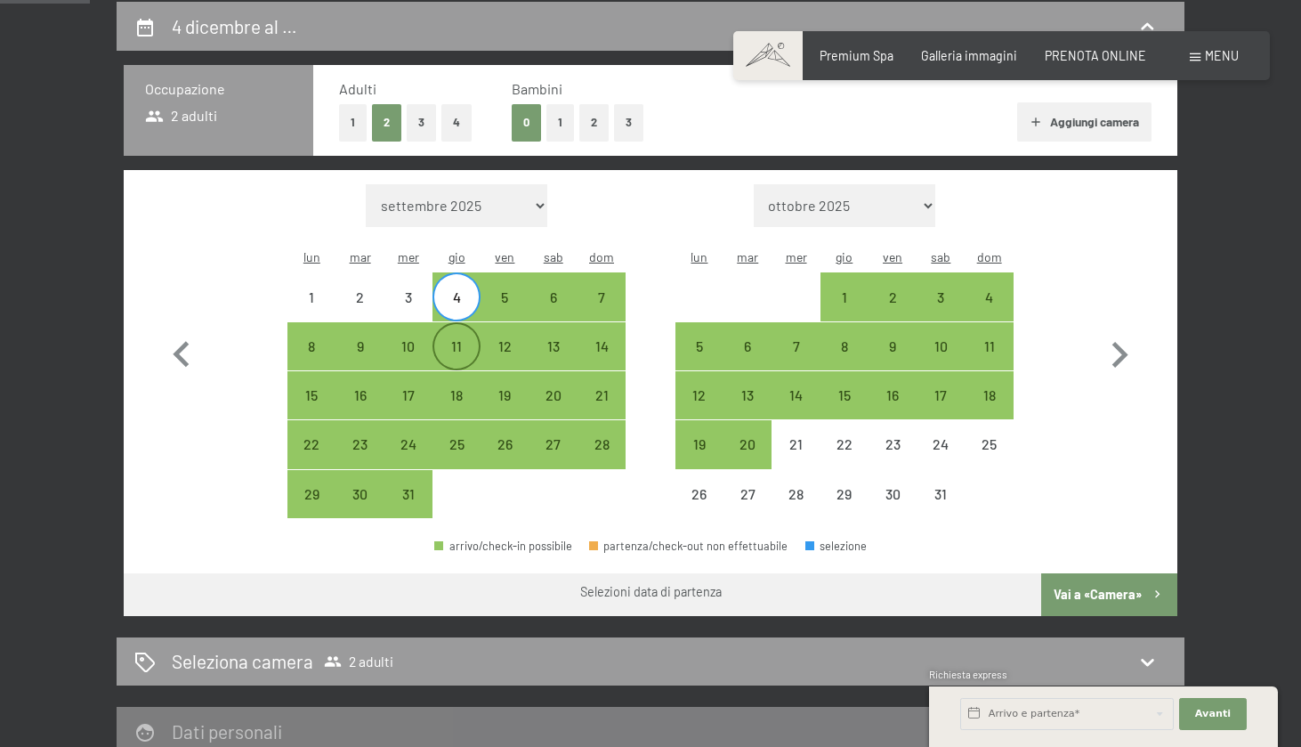
click at [451, 339] on div "11" at bounding box center [456, 361] width 45 height 45
select select "[DATE]"
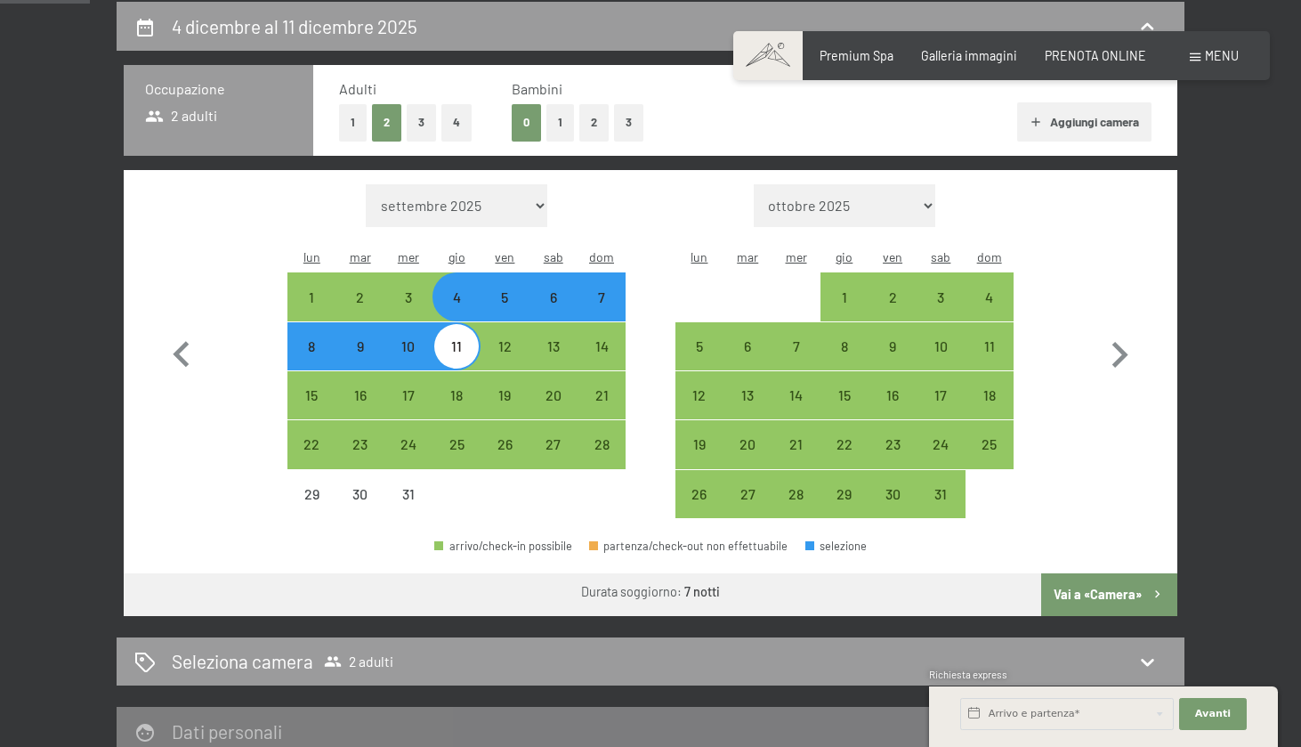
click at [1149, 580] on button "Vai a «Camera»" at bounding box center [1109, 594] width 136 height 43
select select "[DATE]"
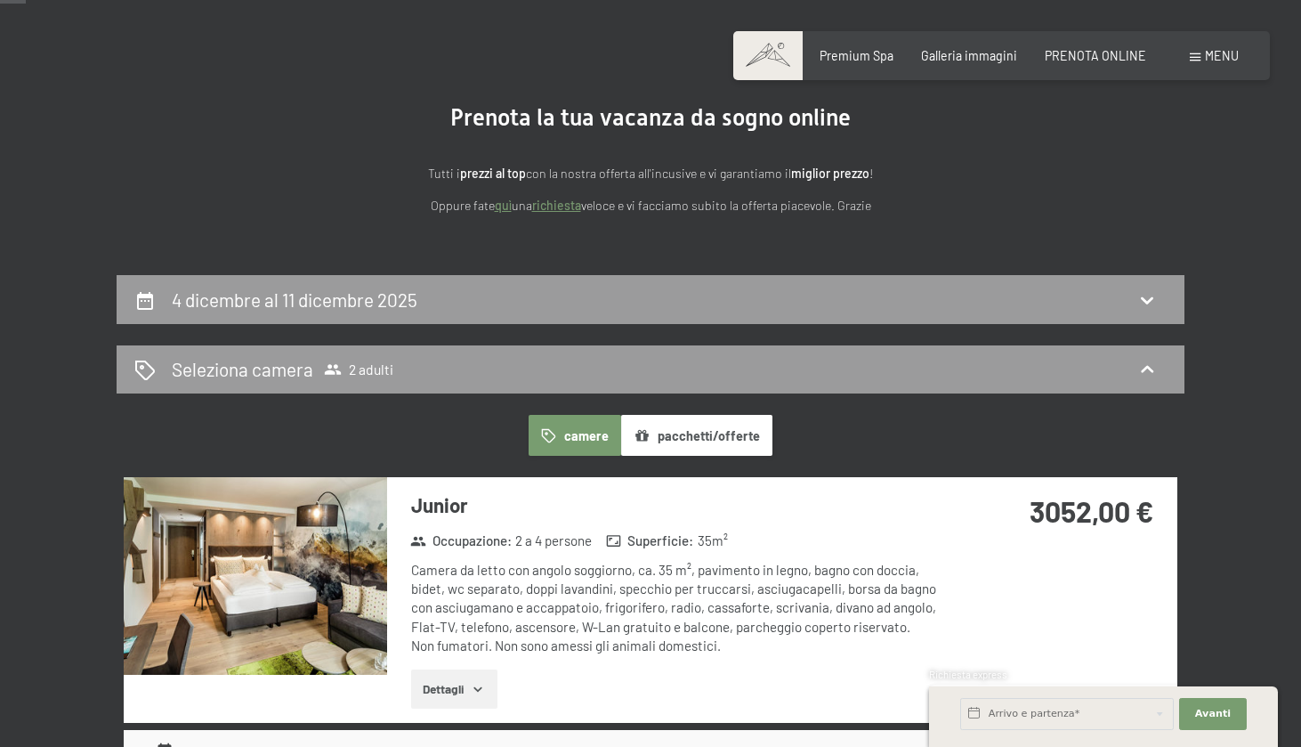
scroll to position [109, 0]
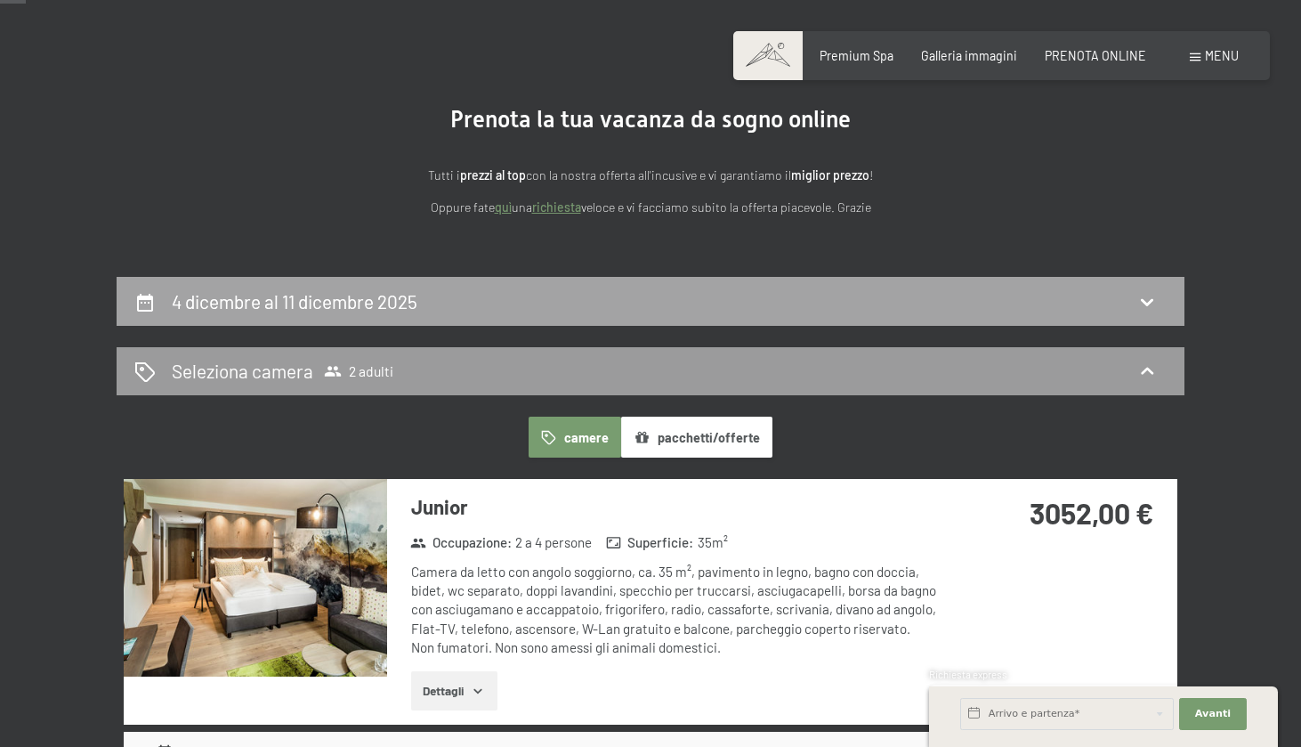
click at [513, 309] on div "4 dicembre al 11 dicembre 2025" at bounding box center [650, 301] width 1032 height 26
select select "[DATE]"
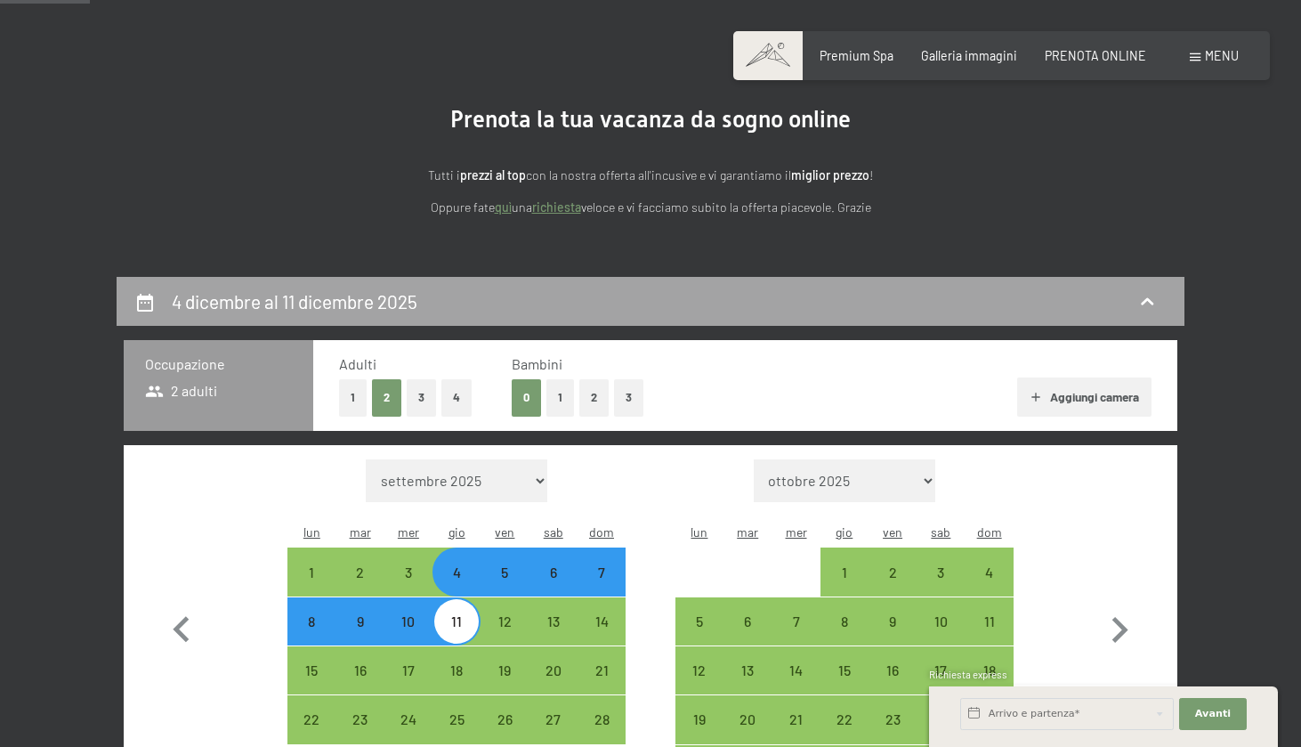
scroll to position [385, 0]
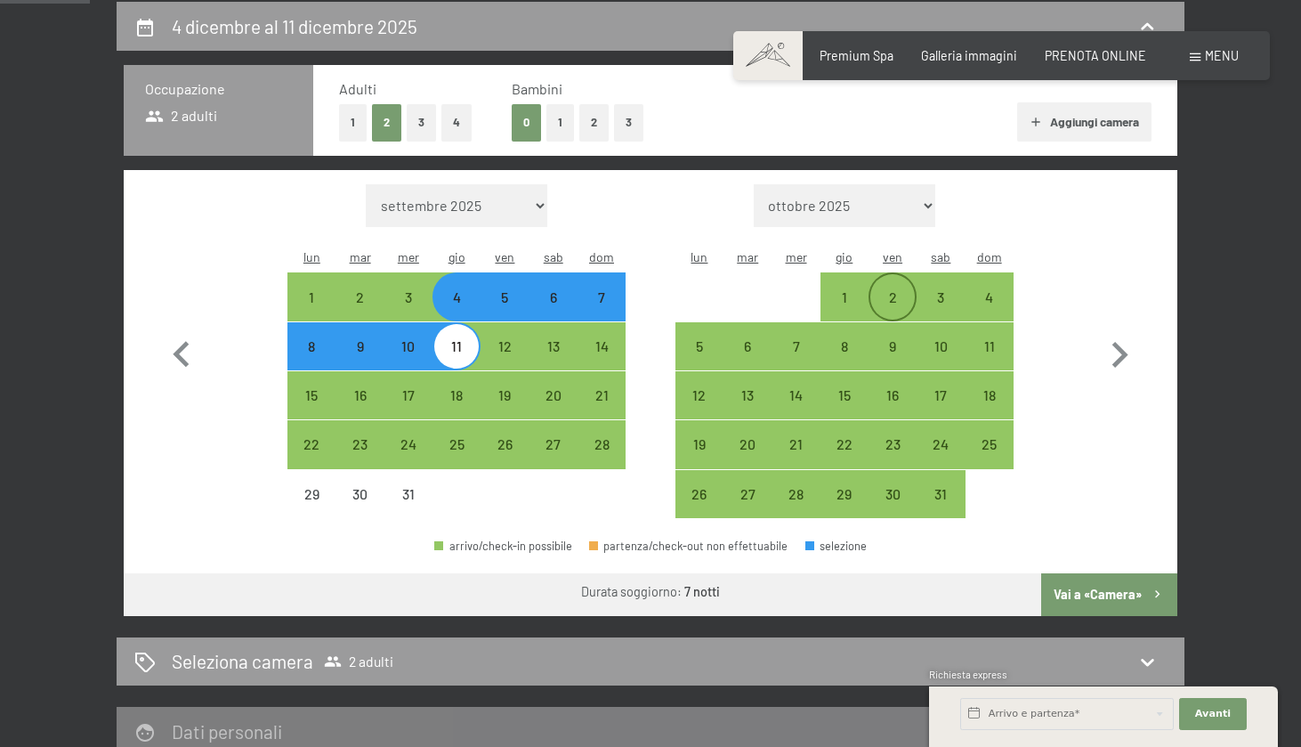
click at [895, 290] on div "2" at bounding box center [893, 312] width 45 height 45
select select "[DATE]"
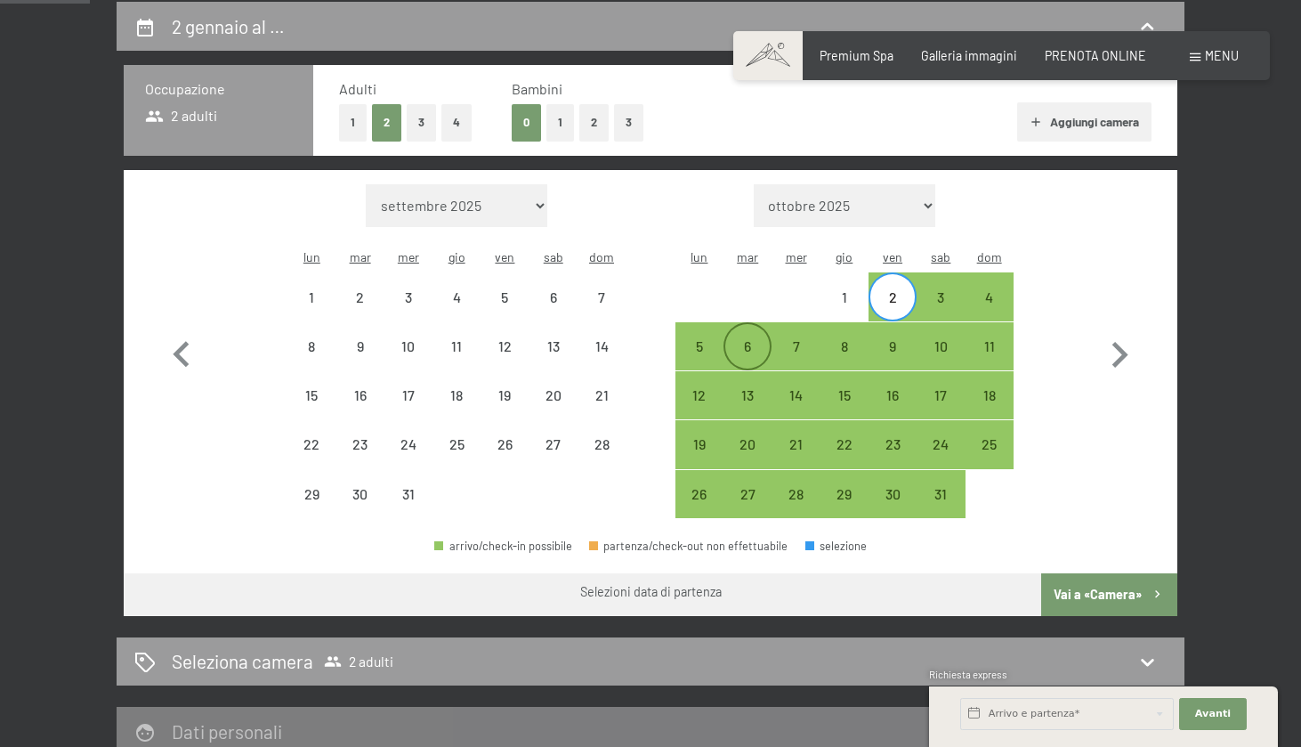
click at [749, 339] on div "6" at bounding box center [747, 361] width 45 height 45
select select "[DATE]"
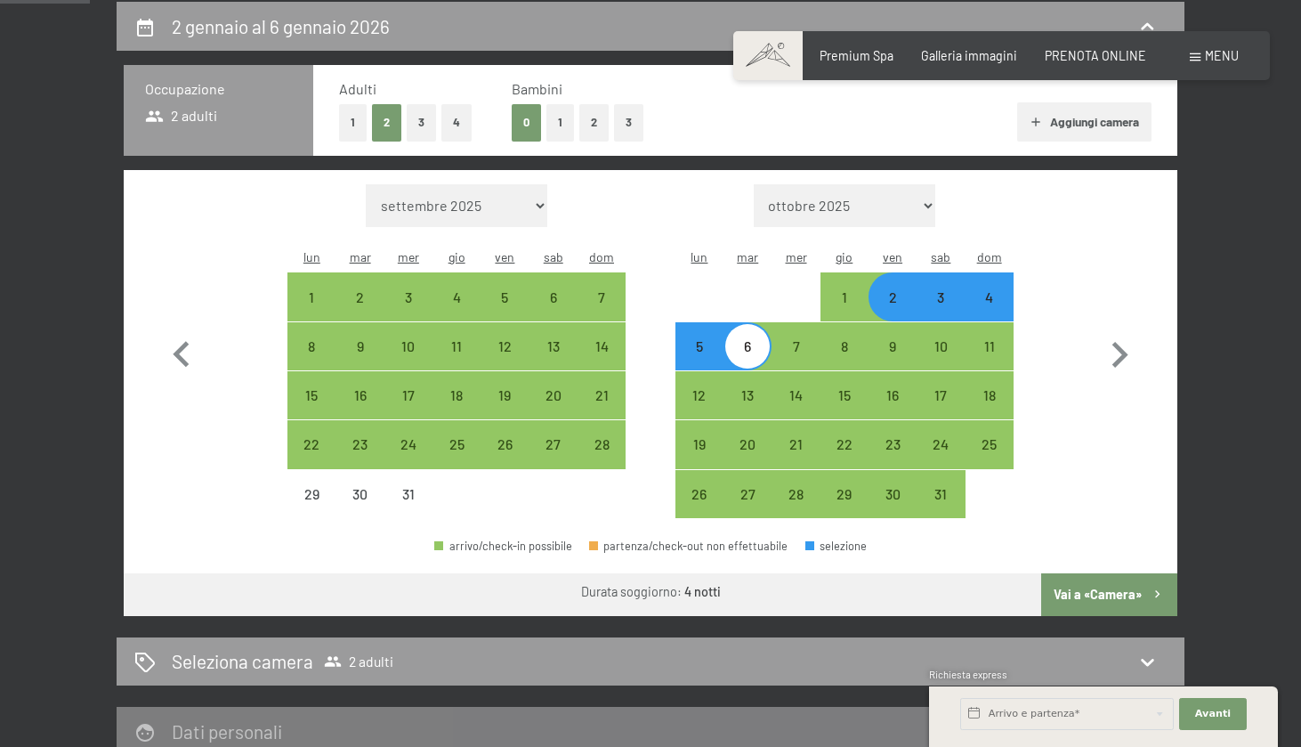
click at [1106, 573] on button "Vai a «Camera»" at bounding box center [1109, 594] width 136 height 43
select select "[DATE]"
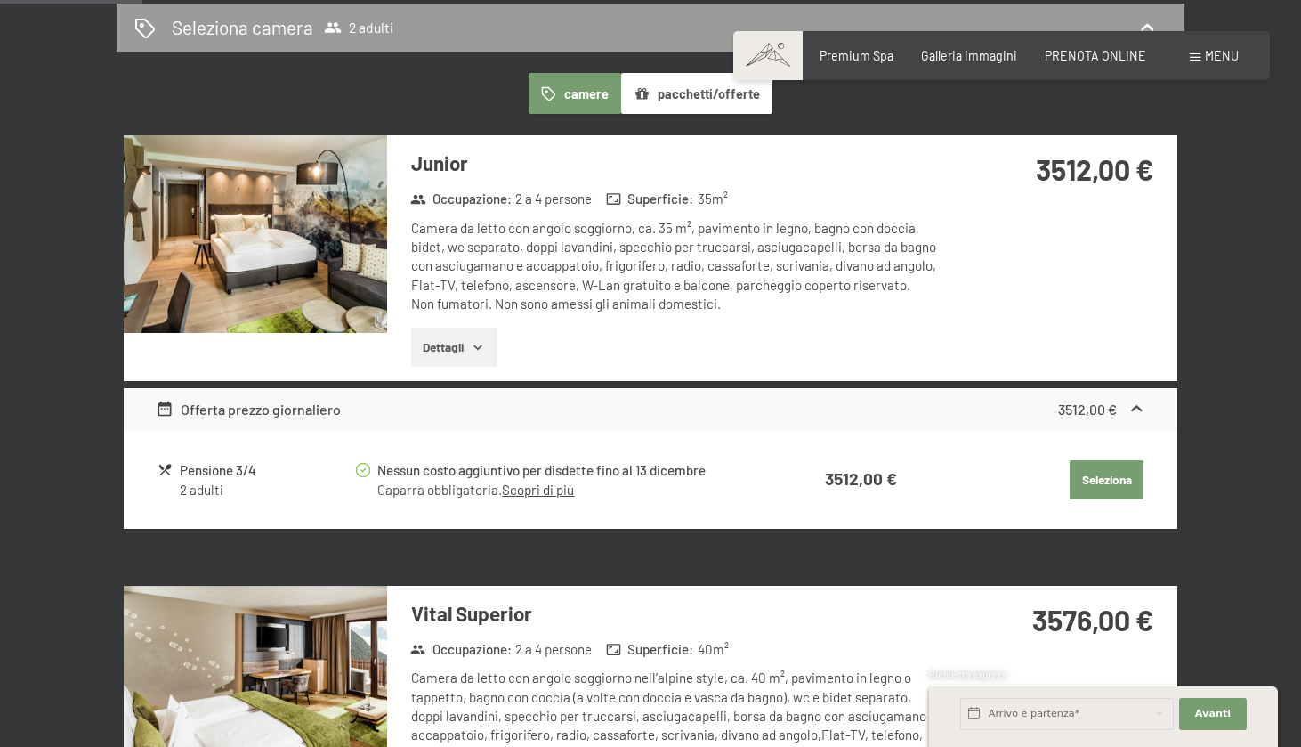
scroll to position [453, 0]
click at [1125, 402] on div "3512,00 €" at bounding box center [1102, 409] width 88 height 21
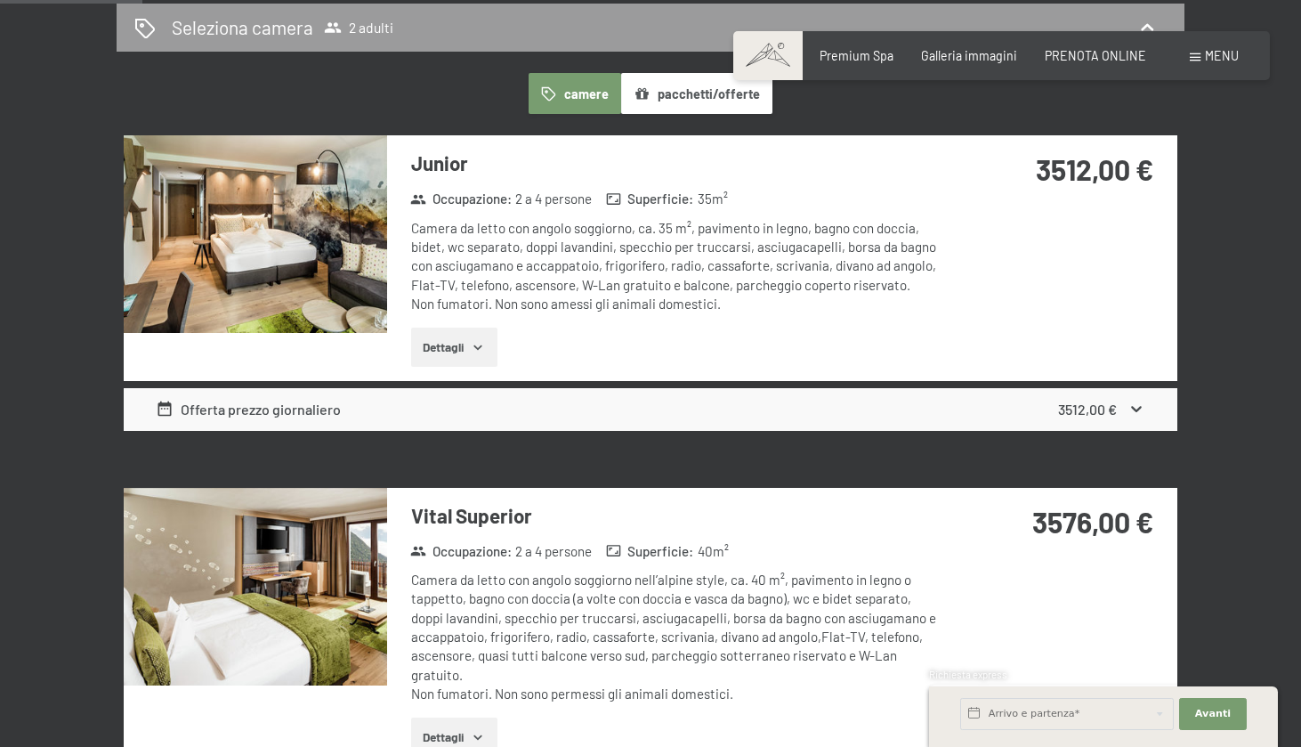
click at [1127, 402] on div "3512,00 €" at bounding box center [1102, 409] width 88 height 21
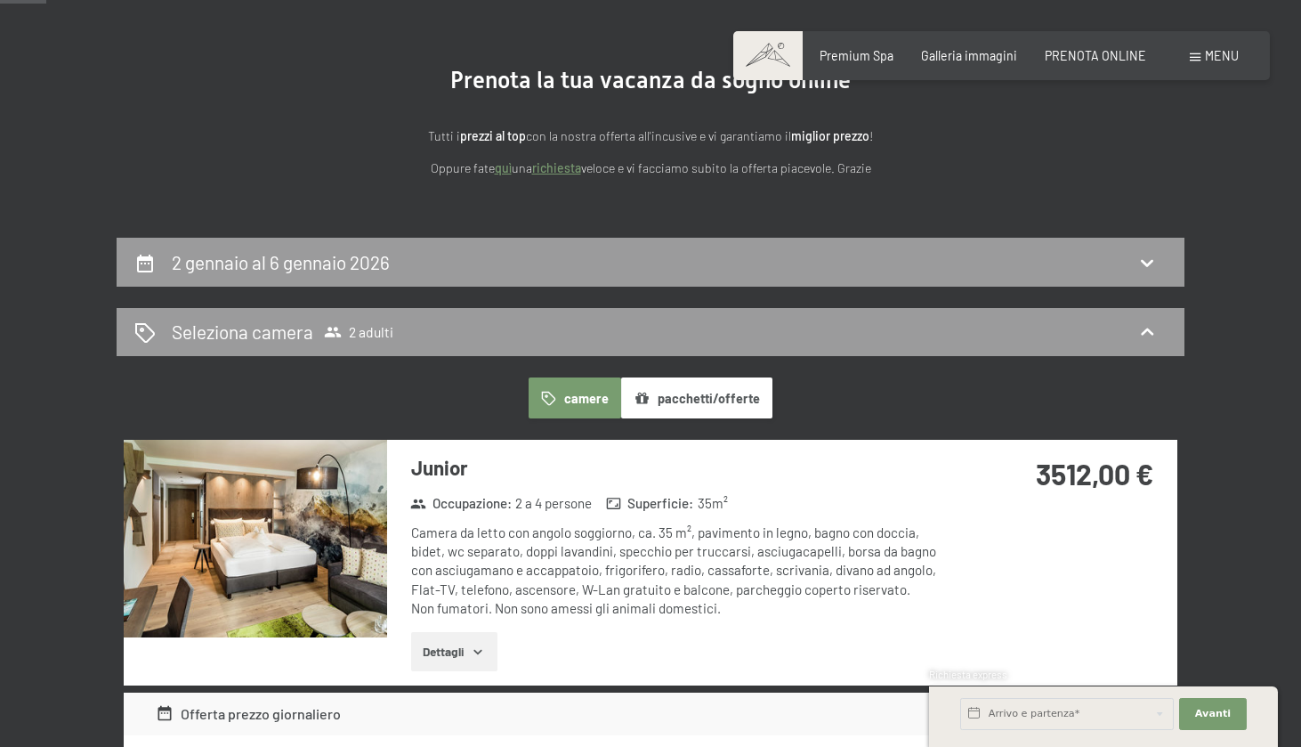
scroll to position [148, 0]
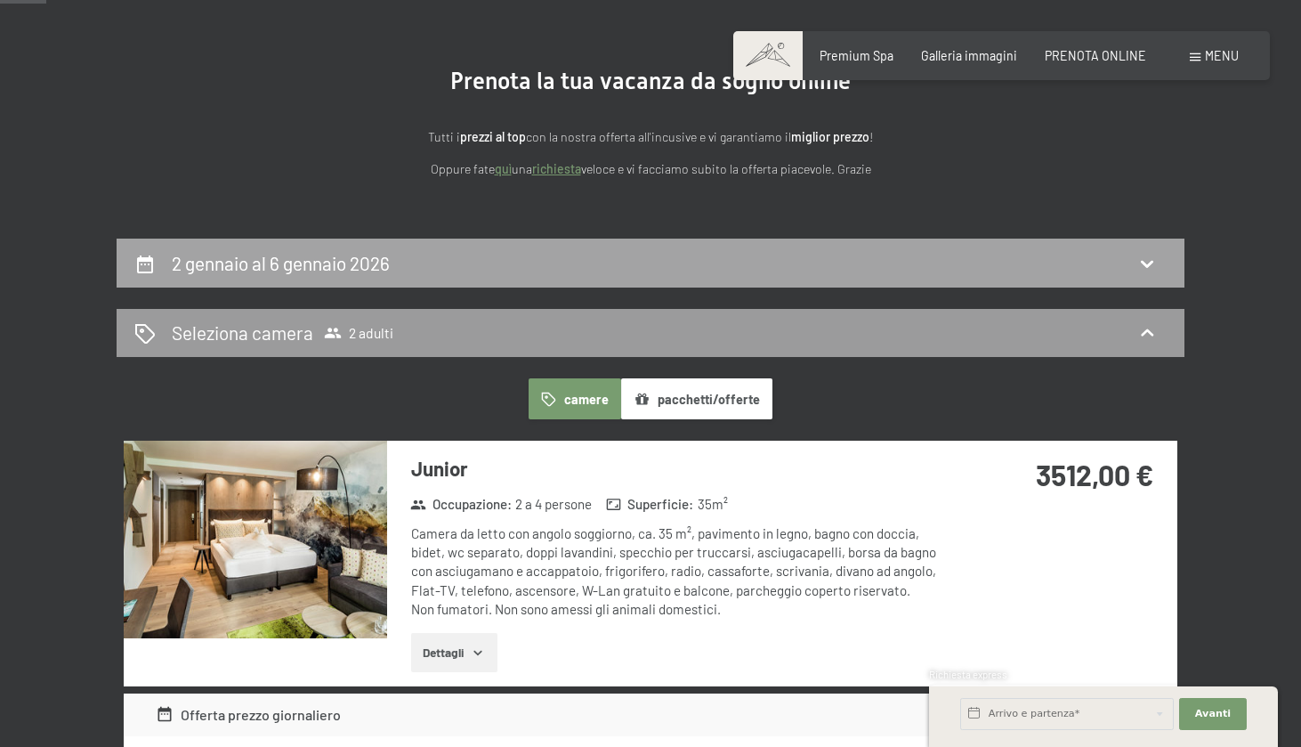
click at [627, 269] on div "2 gennaio al 6 gennaio 2026" at bounding box center [650, 263] width 1032 height 26
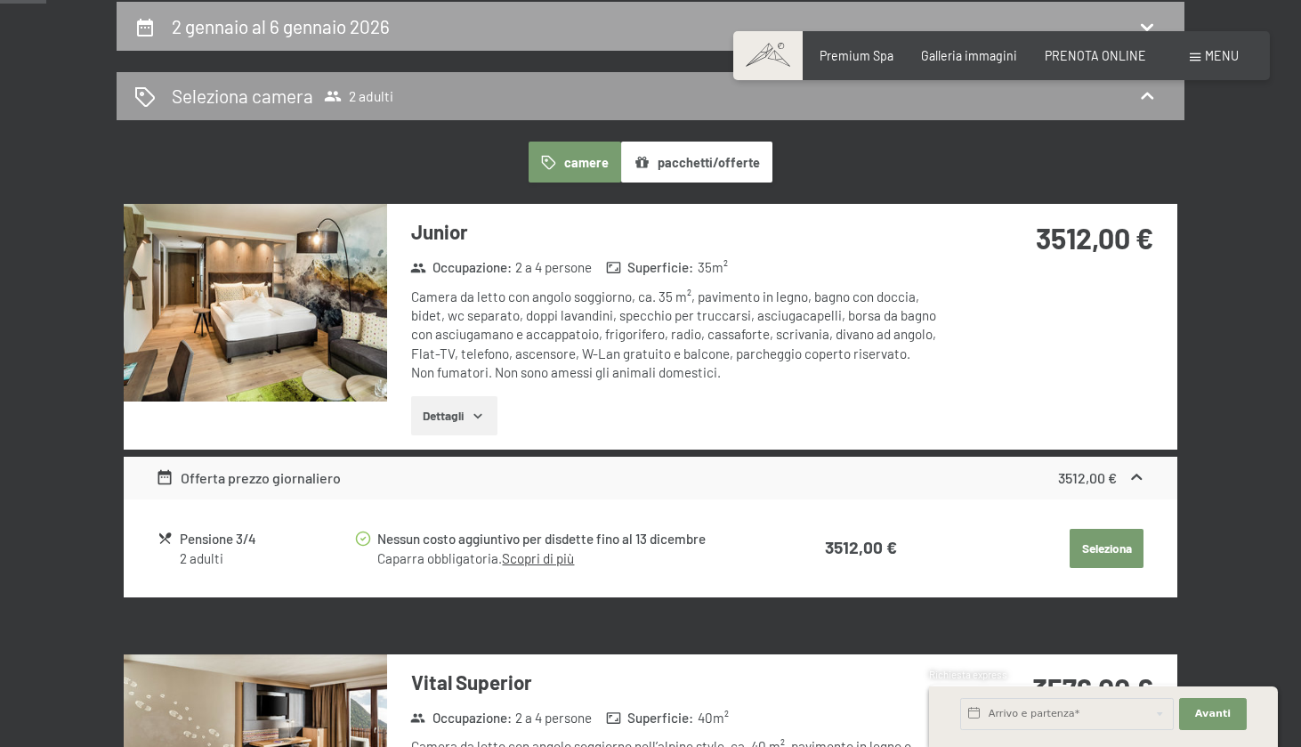
select select "[DATE]"
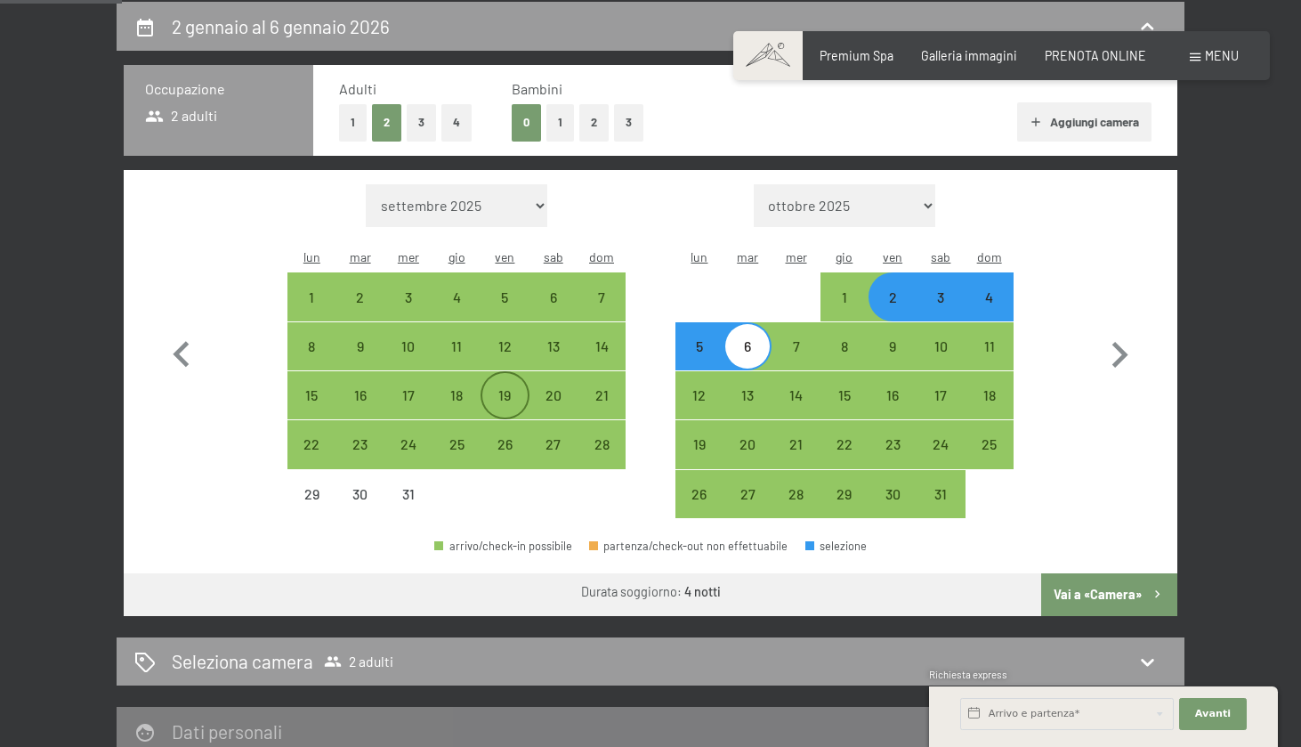
click at [509, 388] on div "19" at bounding box center [504, 410] width 45 height 45
select select "[DATE]"
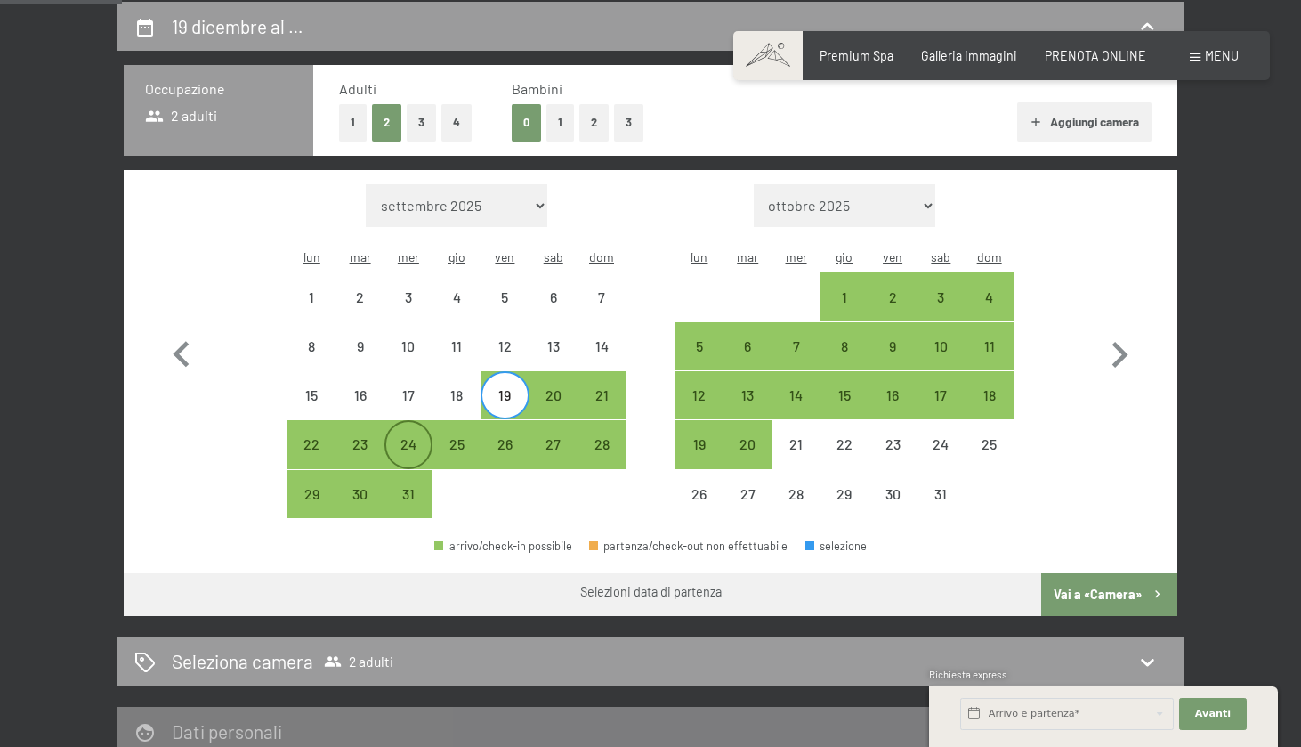
click at [409, 437] on div "24" at bounding box center [408, 459] width 45 height 45
select select "[DATE]"
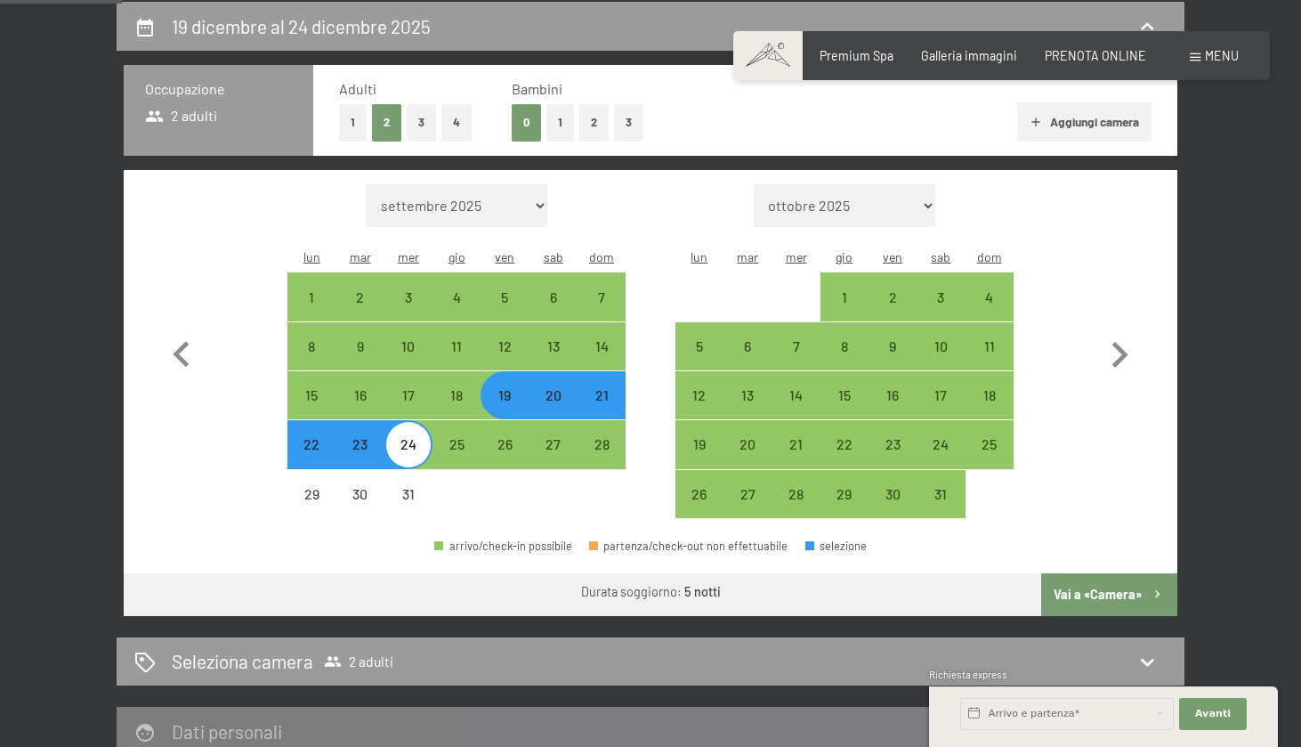
click at [1089, 584] on button "Vai a «Camera»" at bounding box center [1109, 594] width 136 height 43
select select "[DATE]"
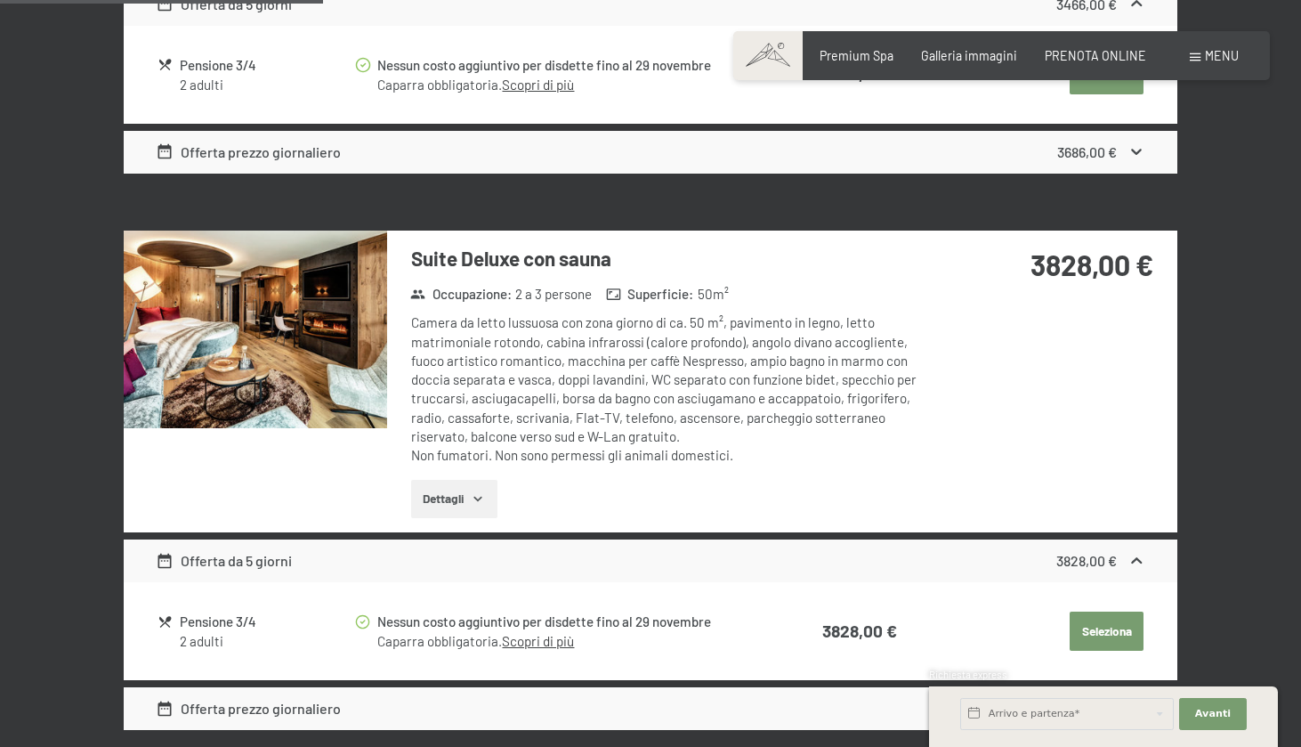
scroll to position [1395, 0]
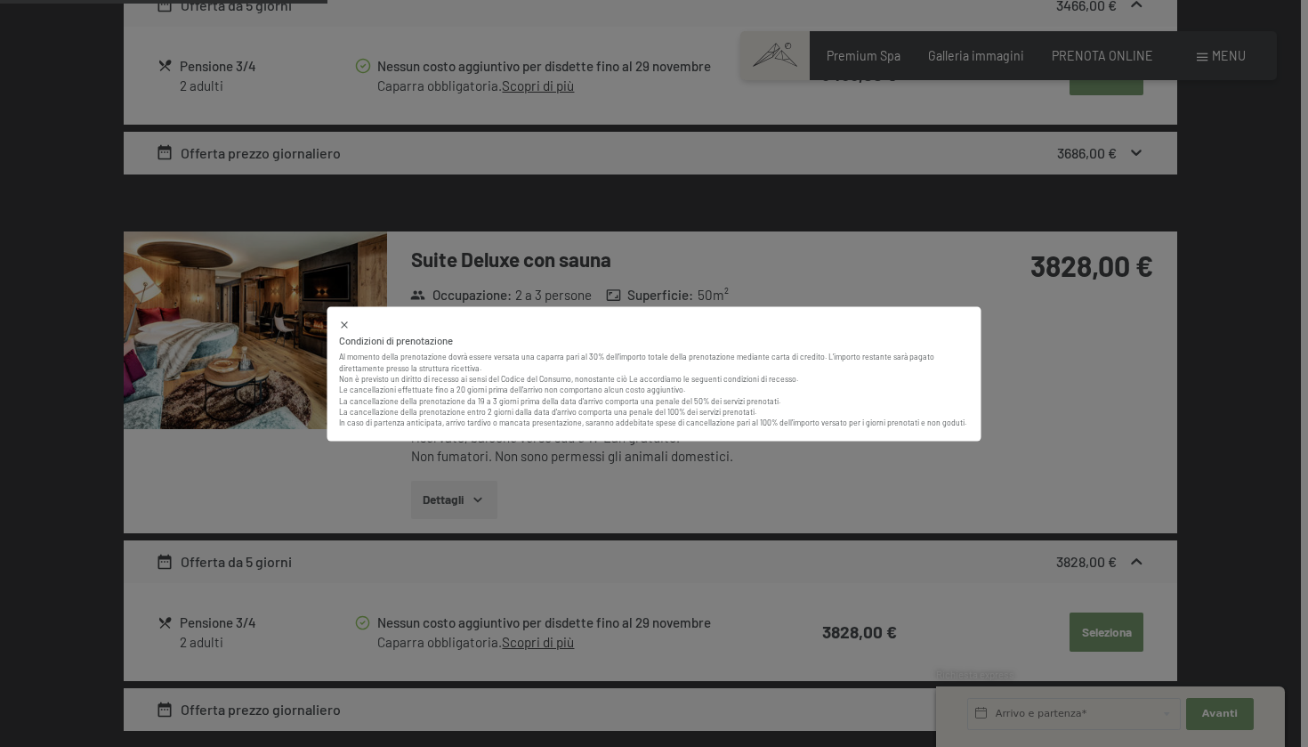
click at [343, 328] on icon at bounding box center [344, 324] width 6 height 6
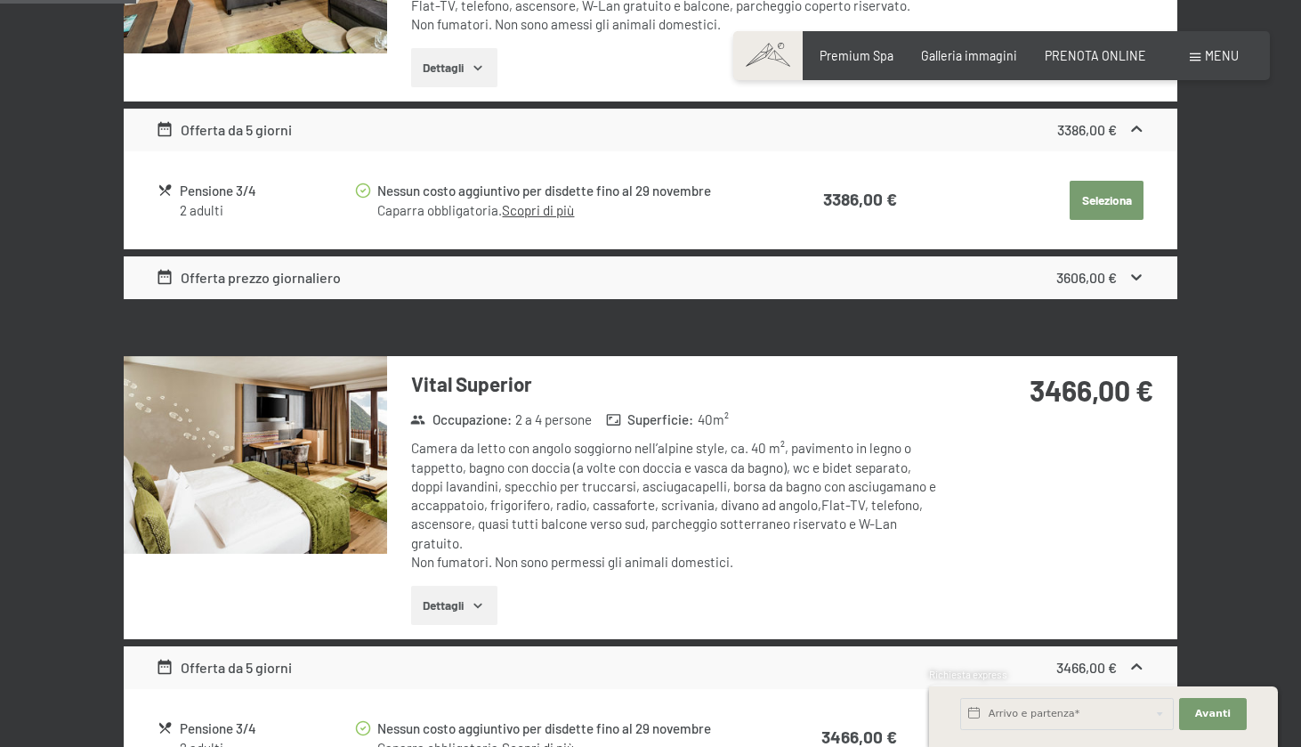
scroll to position [585, 0]
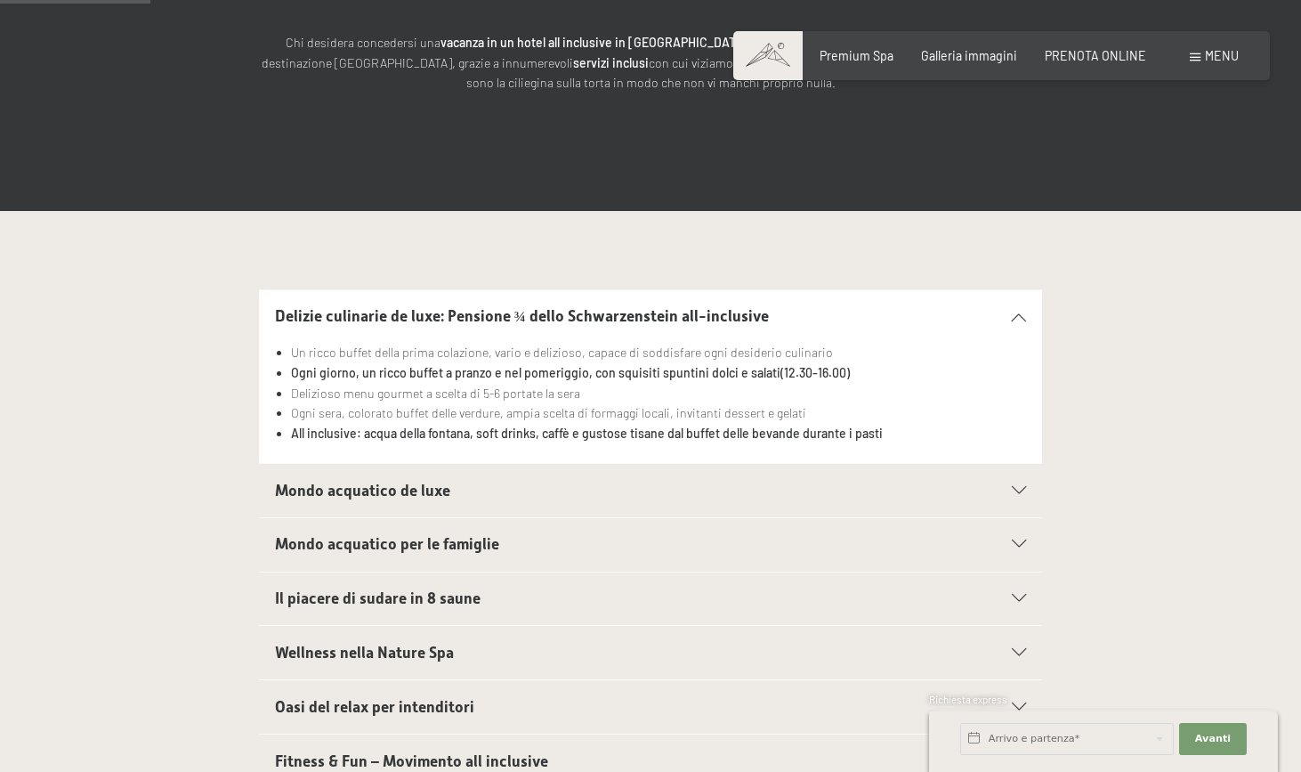
scroll to position [351, 0]
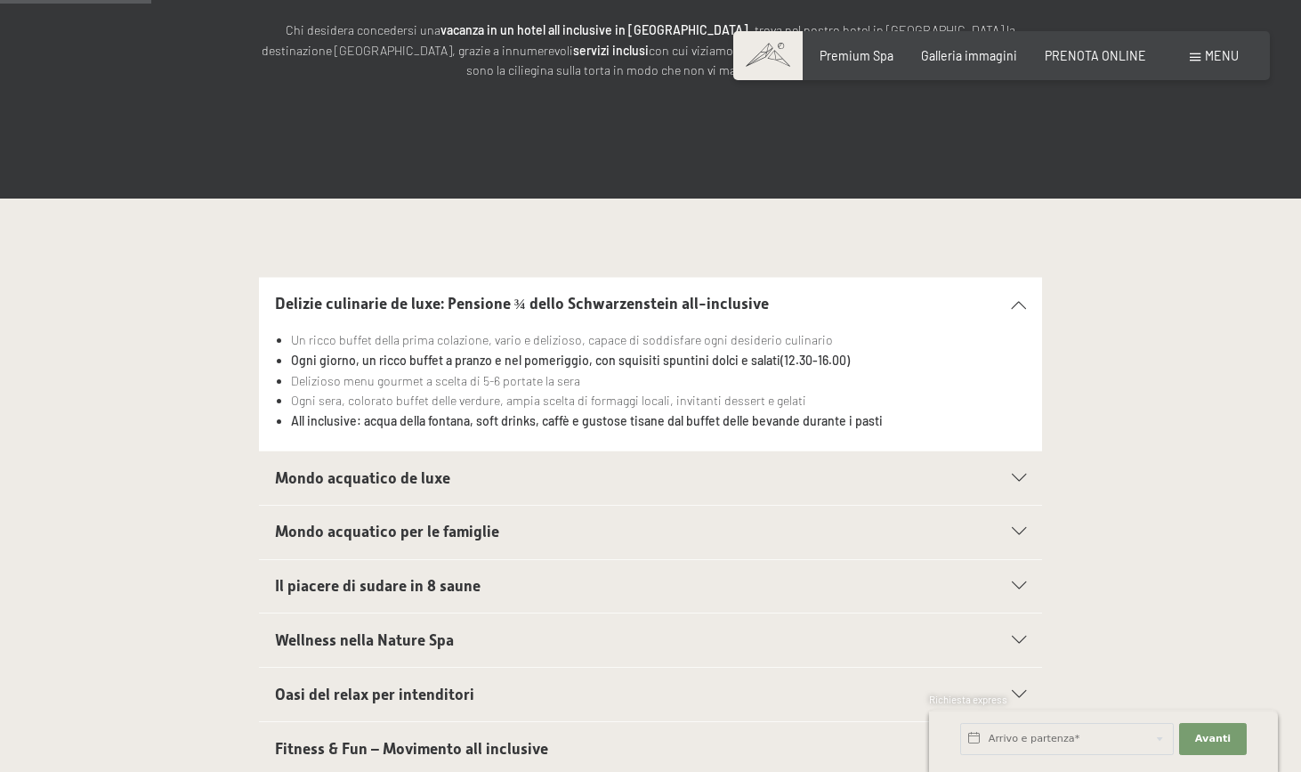
click at [414, 477] on span "Mondo acquatico de luxe" at bounding box center [362, 478] width 175 height 18
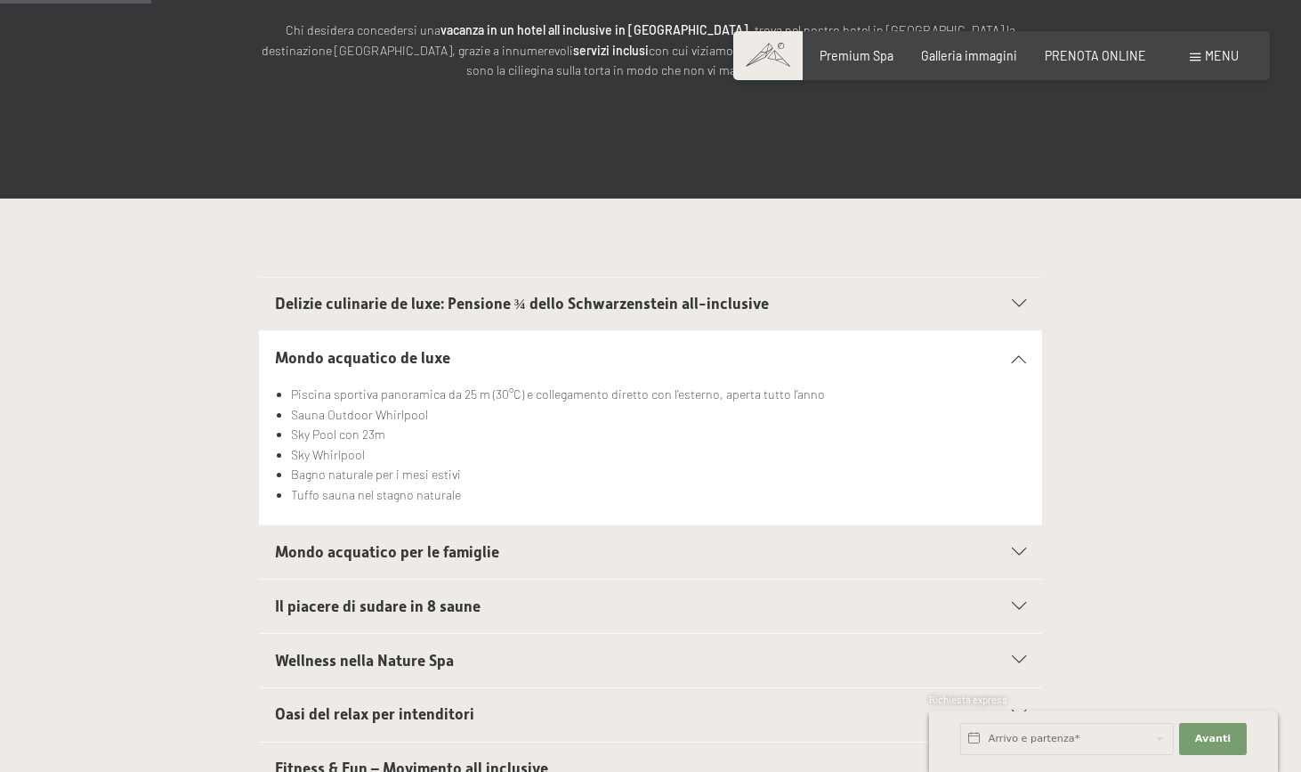
click at [450, 551] on span "Mondo acquatico per le famiglie" at bounding box center [387, 552] width 224 height 18
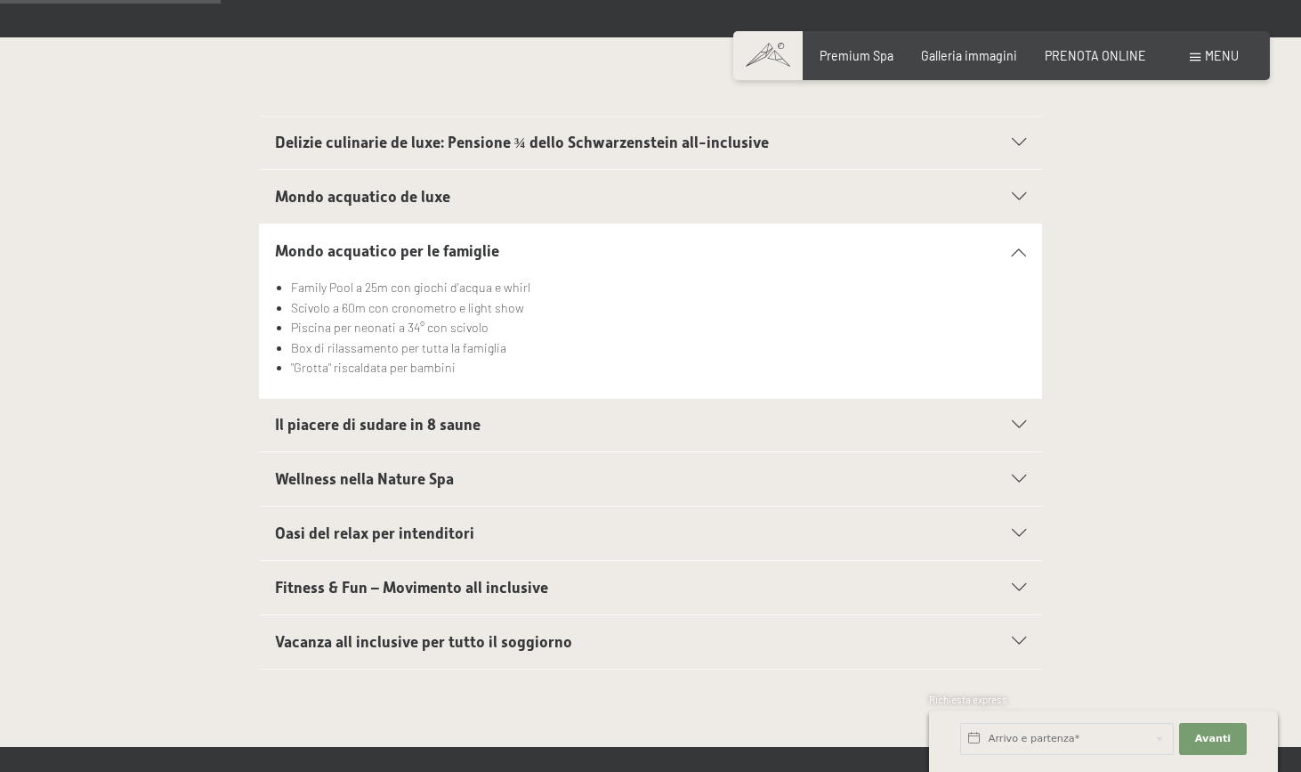
scroll to position [514, 0]
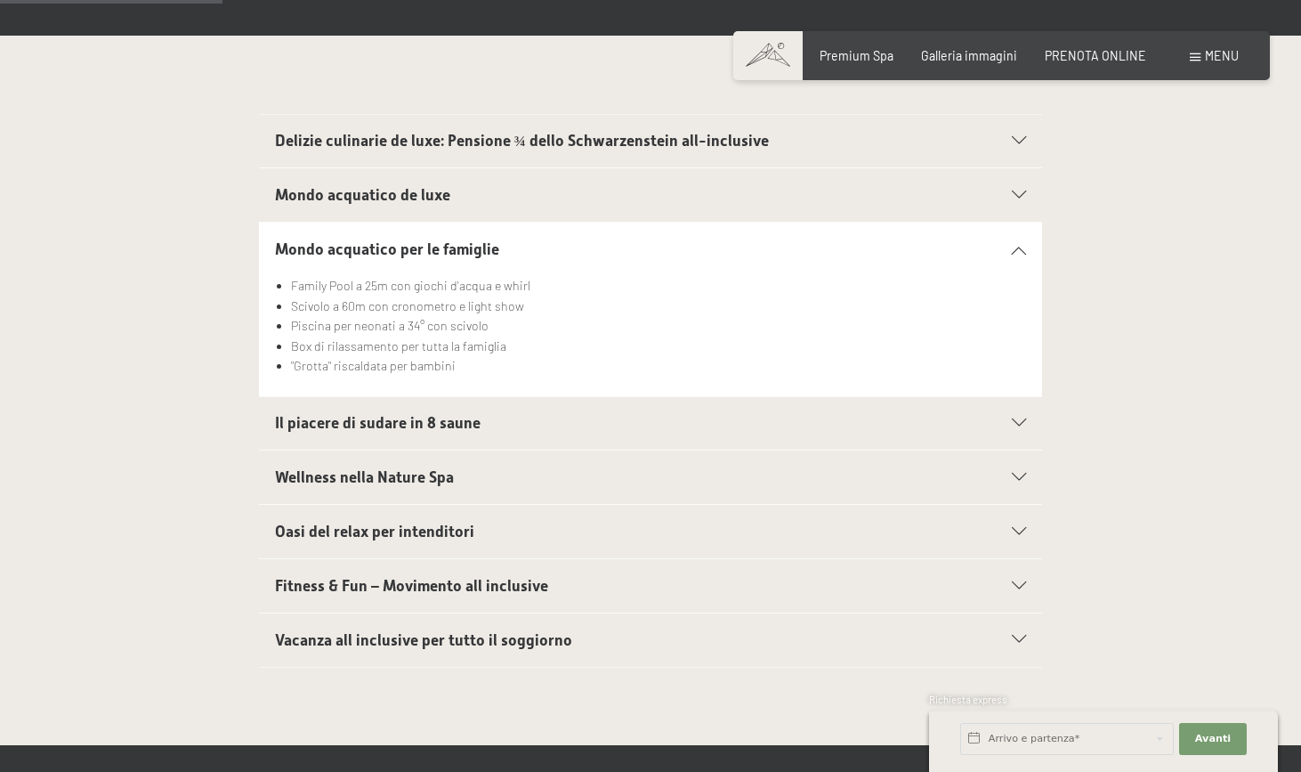
click at [432, 423] on span "Il piacere di sudare in 8 saune" at bounding box center [378, 423] width 206 height 18
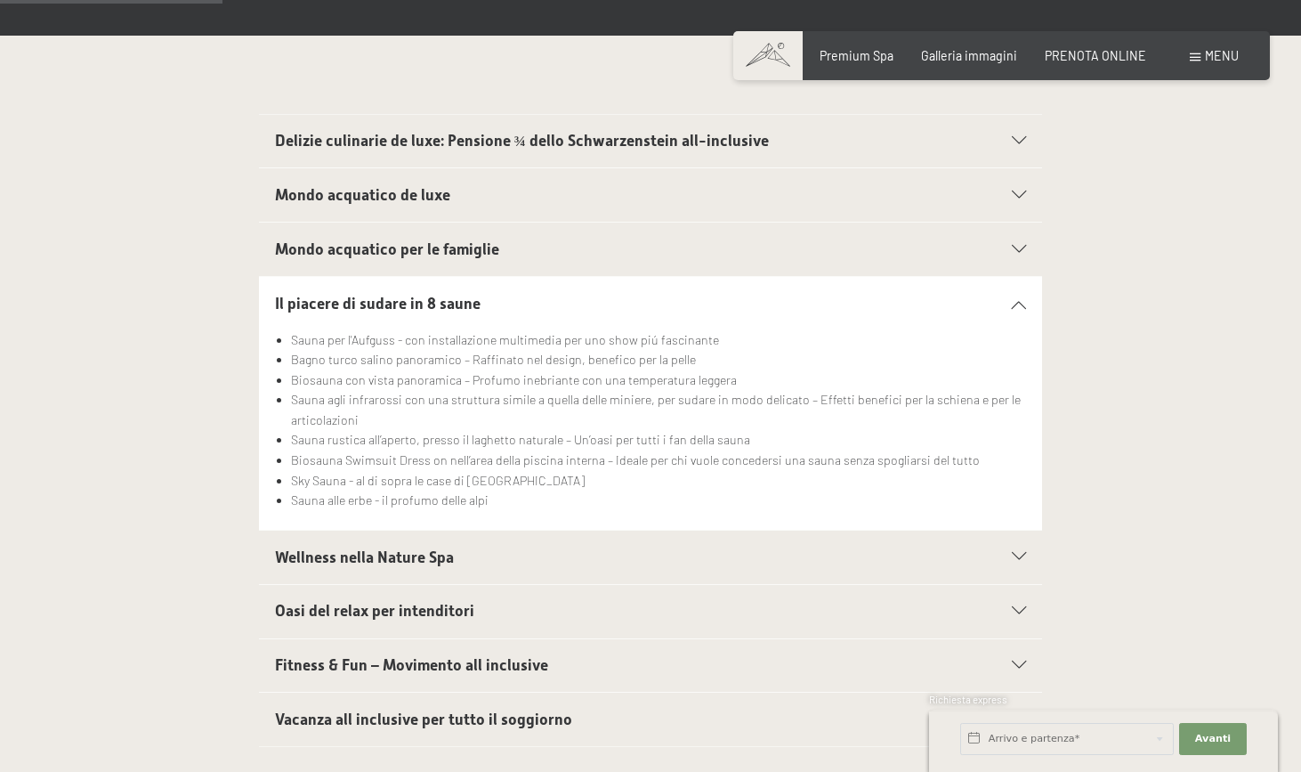
click at [404, 561] on span "Wellness nella Nature Spa" at bounding box center [364, 557] width 179 height 18
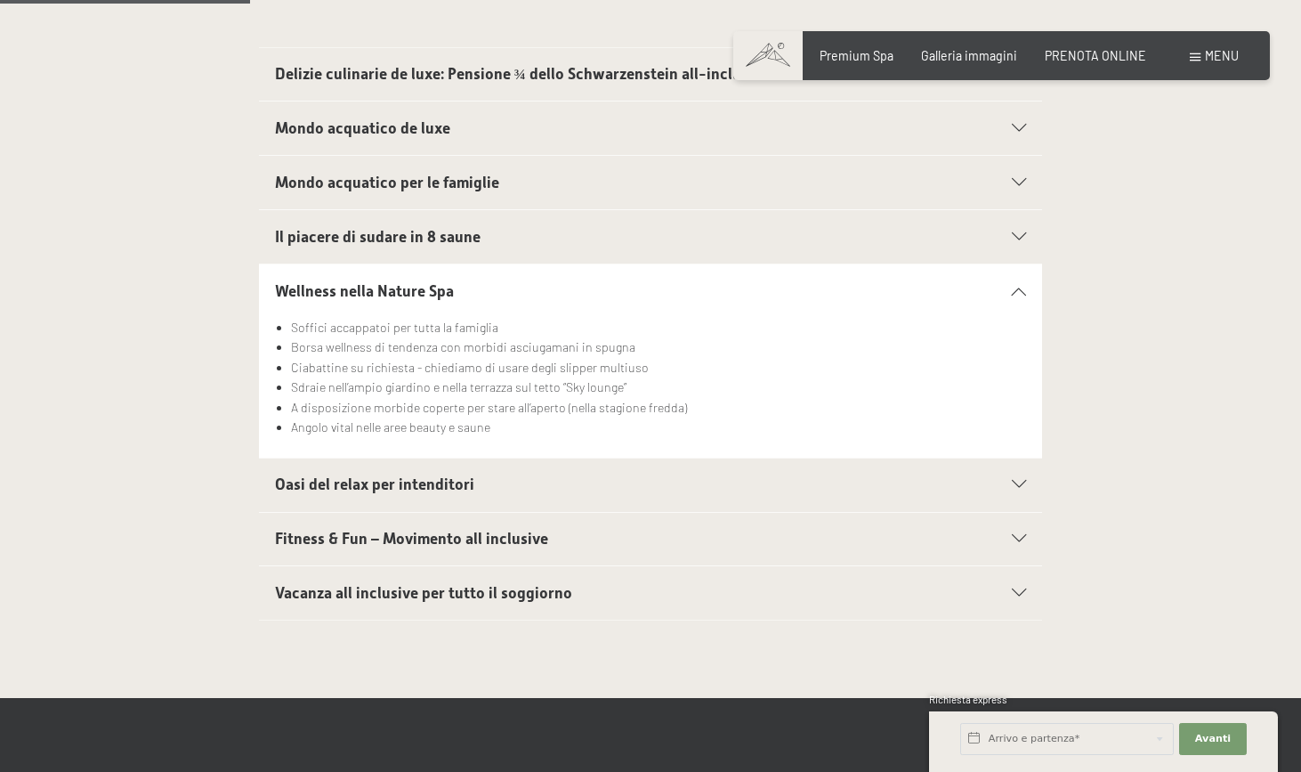
scroll to position [583, 0]
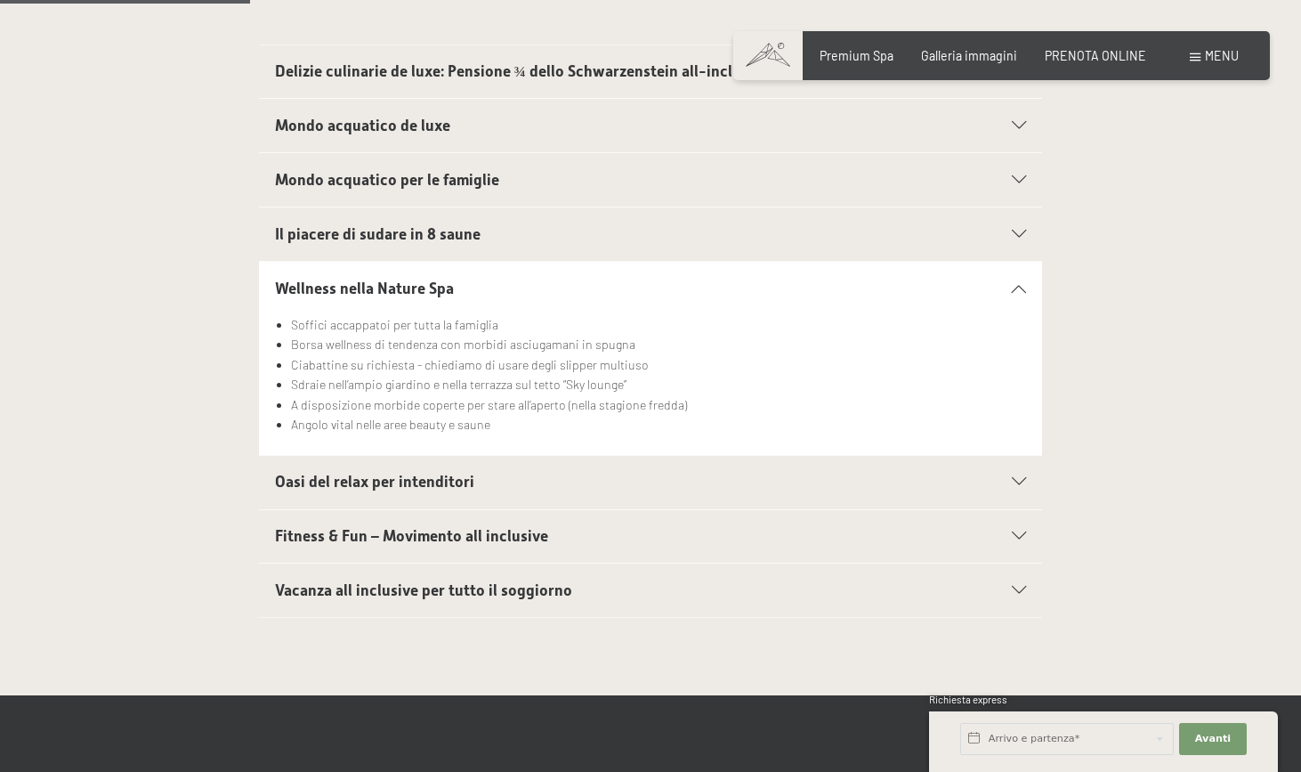
click at [399, 476] on span "Oasi del relax per intenditori" at bounding box center [374, 482] width 199 height 18
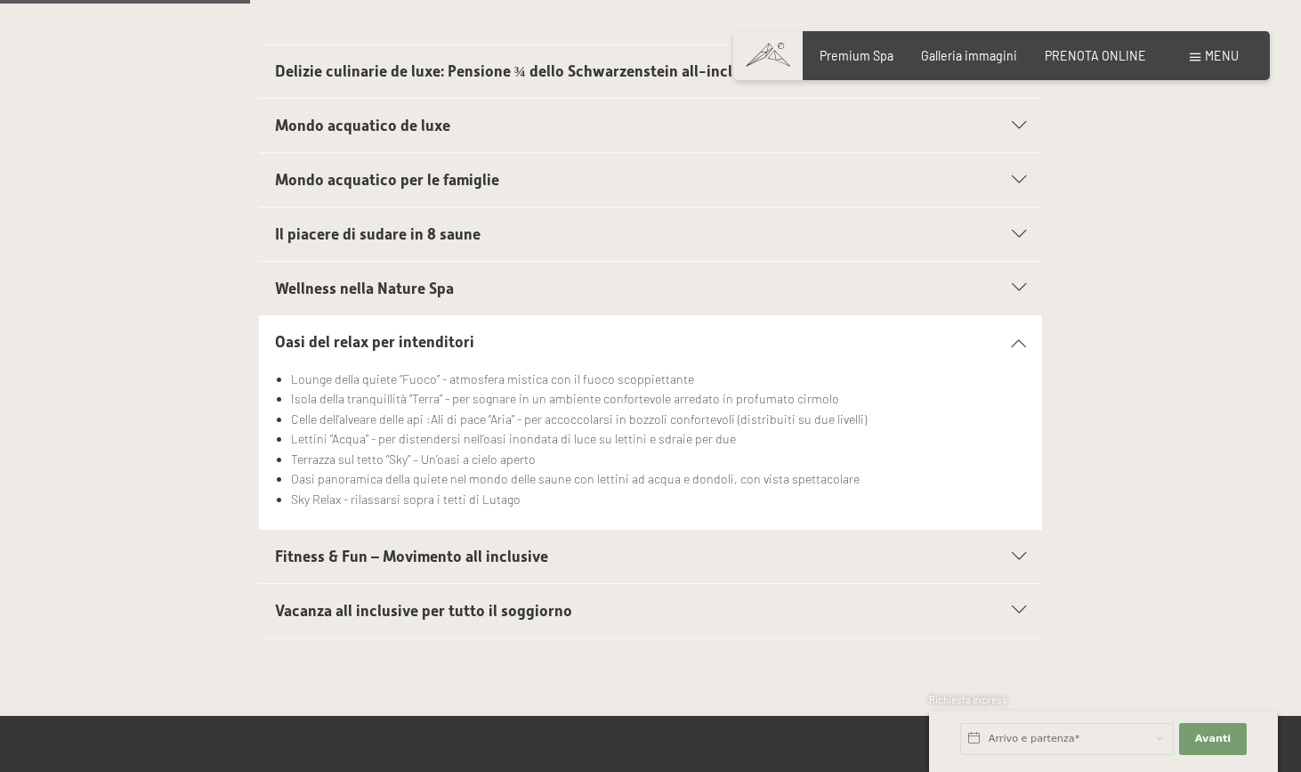
click at [393, 553] on span "Fitness & Fun – Movimento all inclusive" at bounding box center [411, 556] width 273 height 18
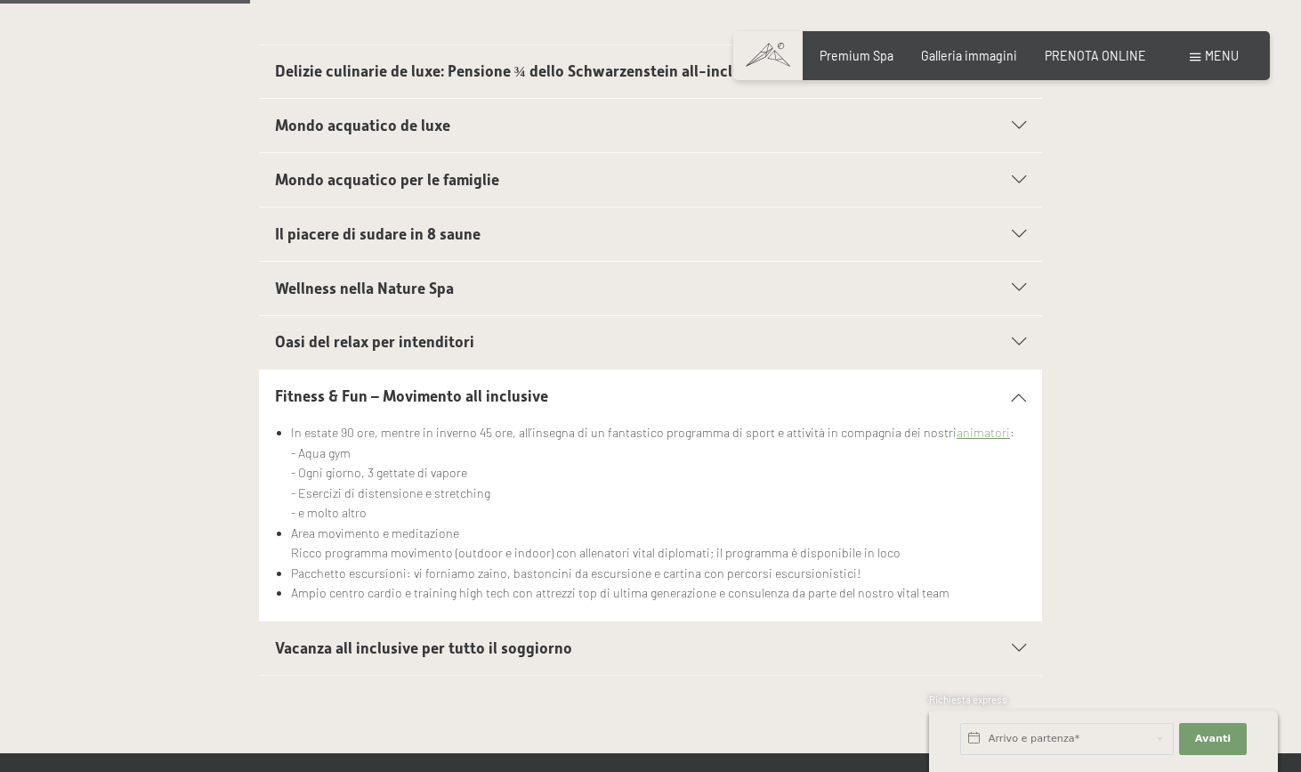
click at [1083, 47] on div "Prenotazione Richiesta Premium Spa Galleria immagini PRENOTA ONLINE Menu DE IT …" at bounding box center [1002, 56] width 474 height 18
click at [1086, 60] on span "PRENOTA ONLINE" at bounding box center [1095, 52] width 101 height 15
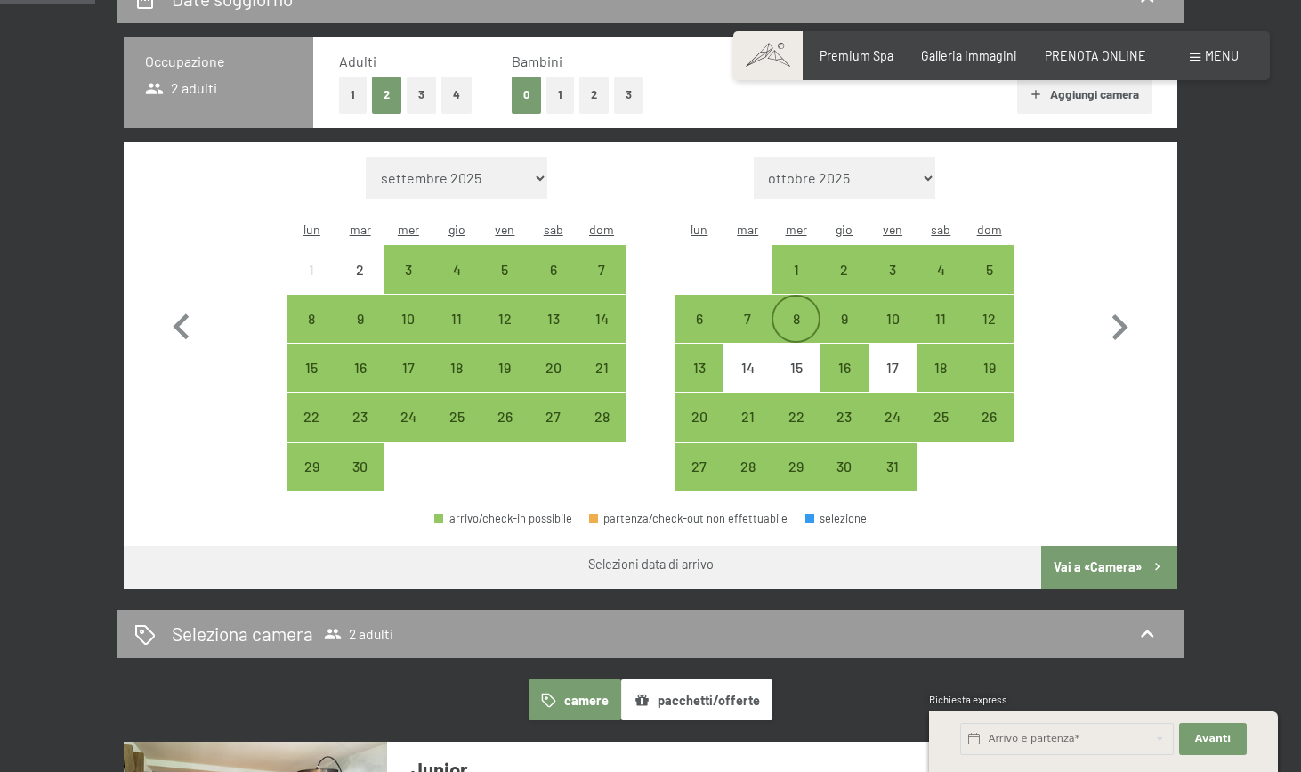
scroll to position [441, 0]
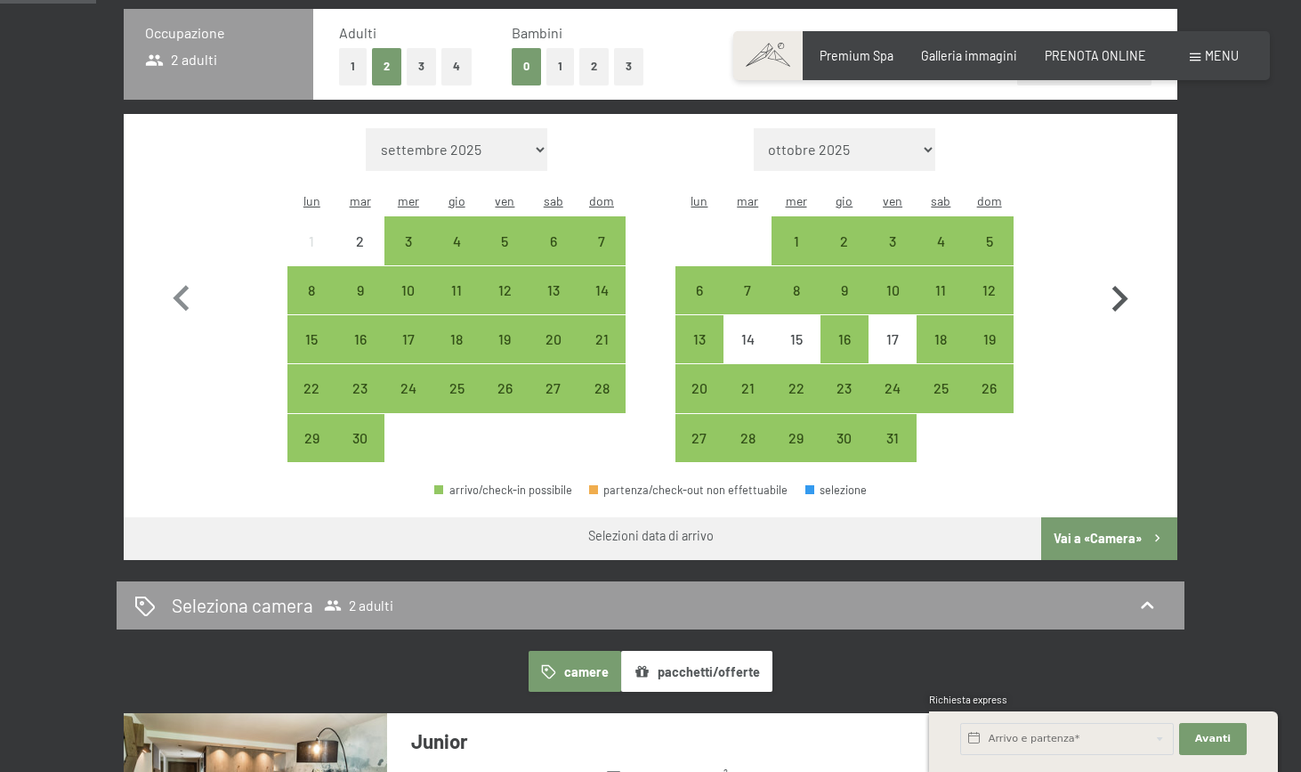
click at [1128, 280] on icon "button" at bounding box center [1120, 299] width 52 height 52
select select "[DATE]"
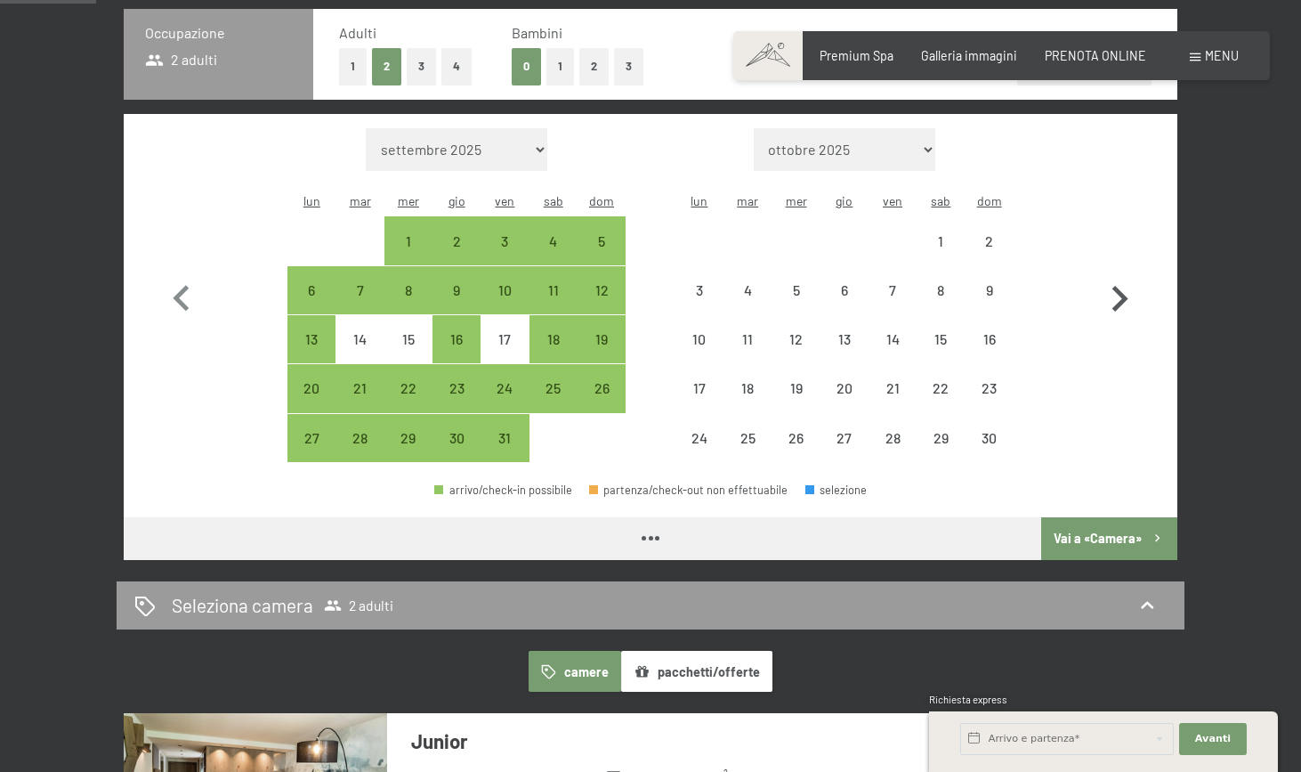
click at [1128, 280] on icon "button" at bounding box center [1120, 299] width 52 height 52
select select "[DATE]"
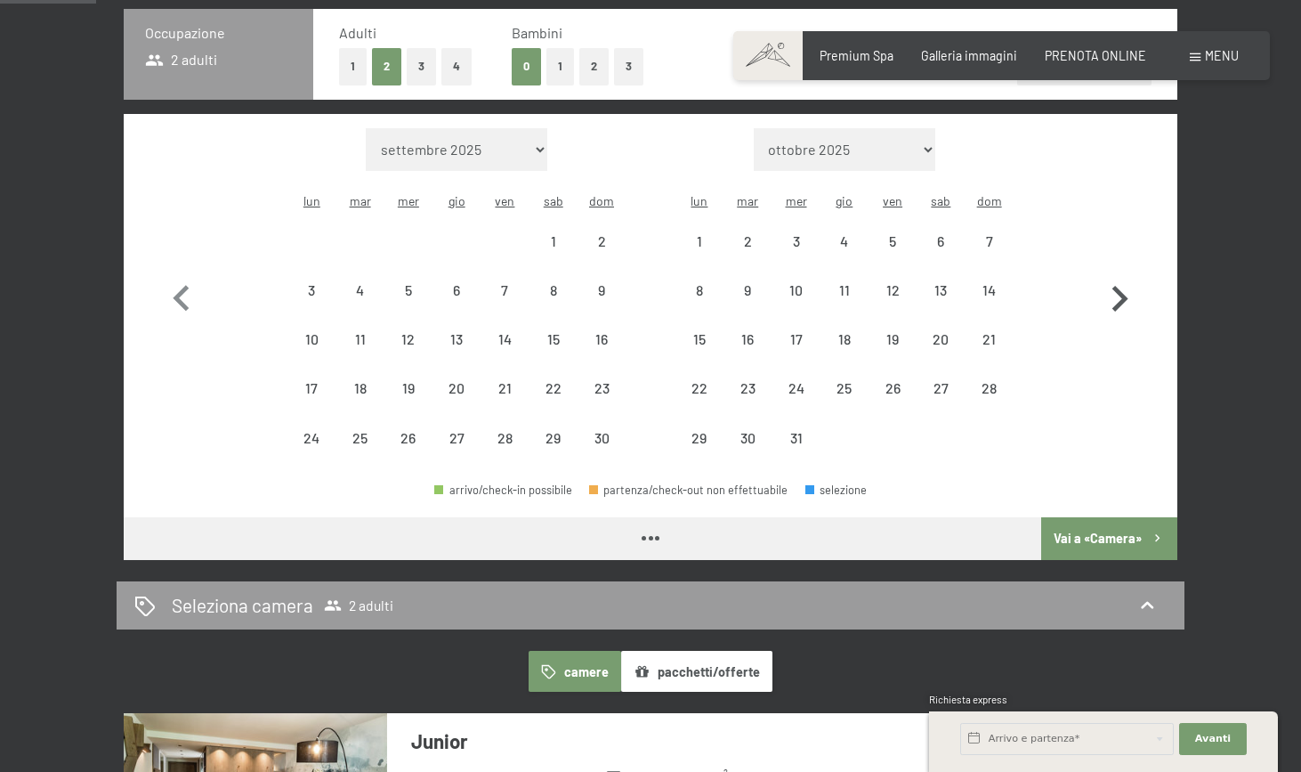
select select "[DATE]"
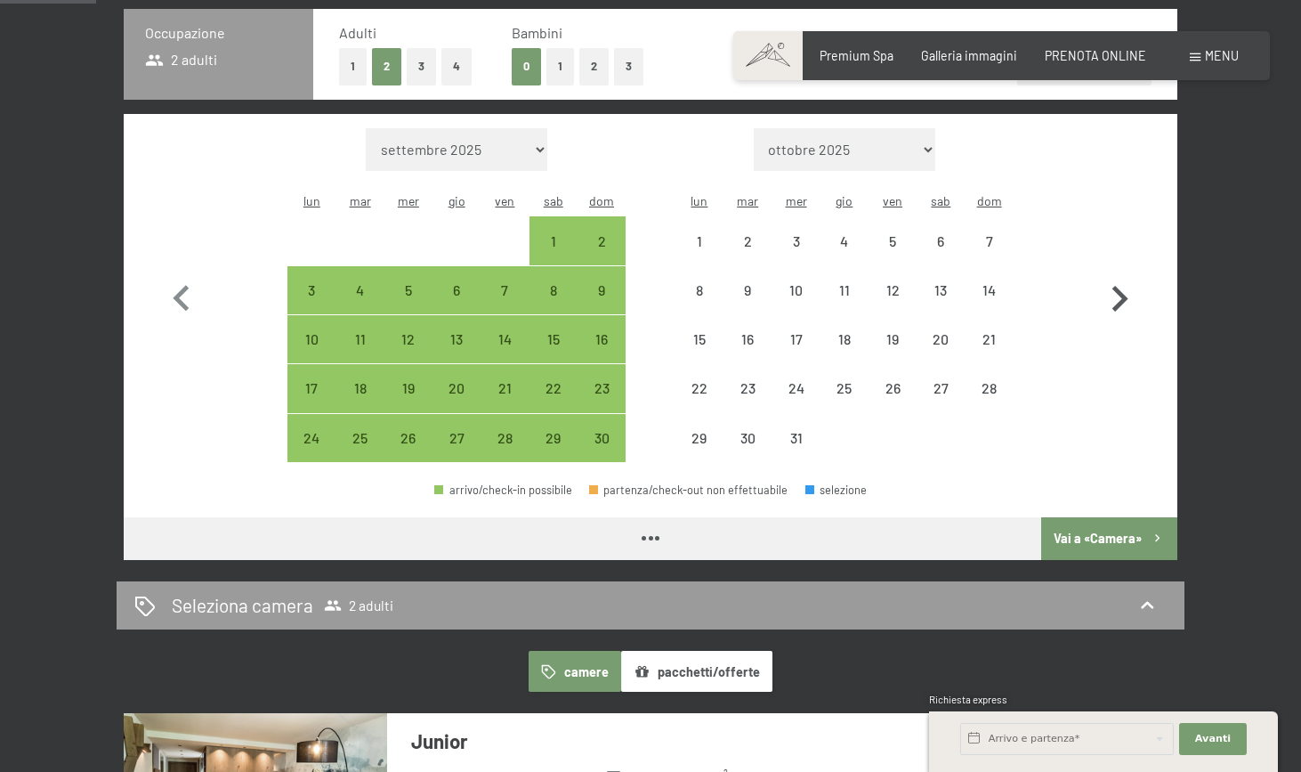
click at [1128, 280] on icon "button" at bounding box center [1120, 299] width 52 height 52
select select "[DATE]"
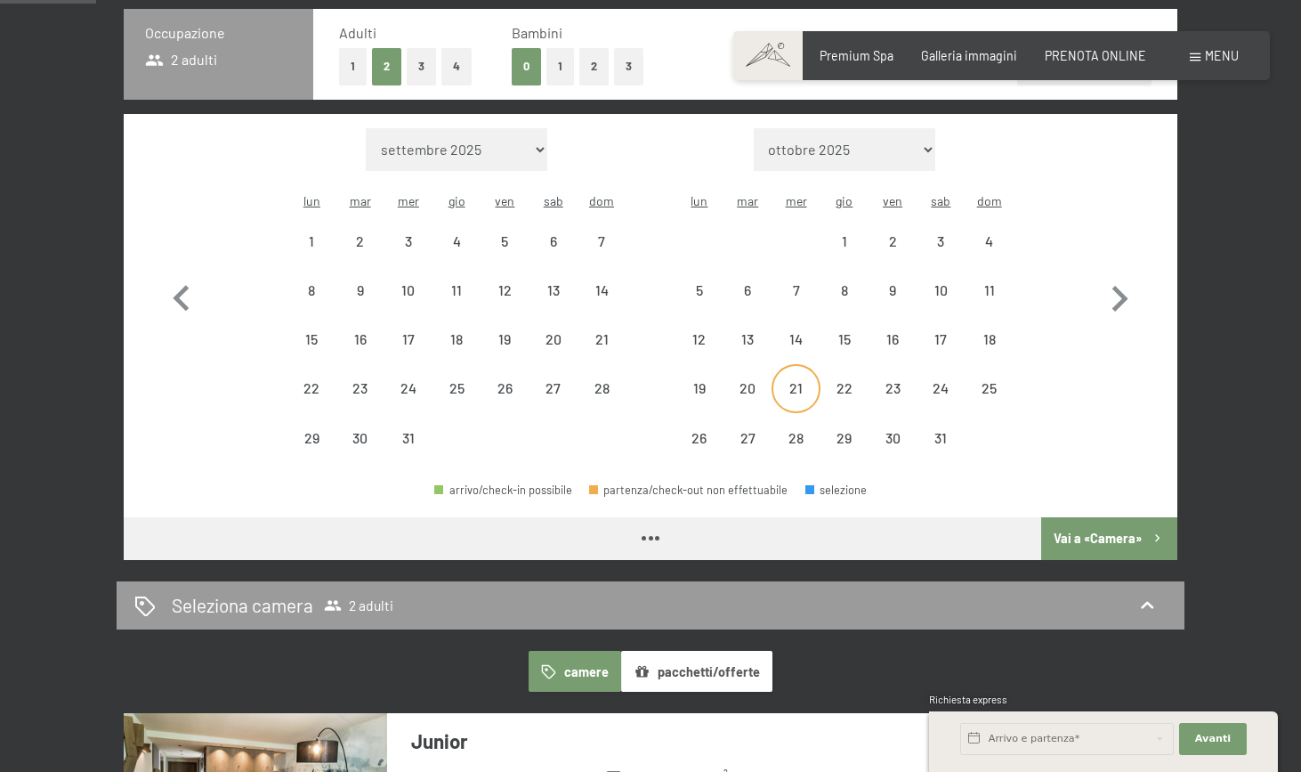
select select "[DATE]"
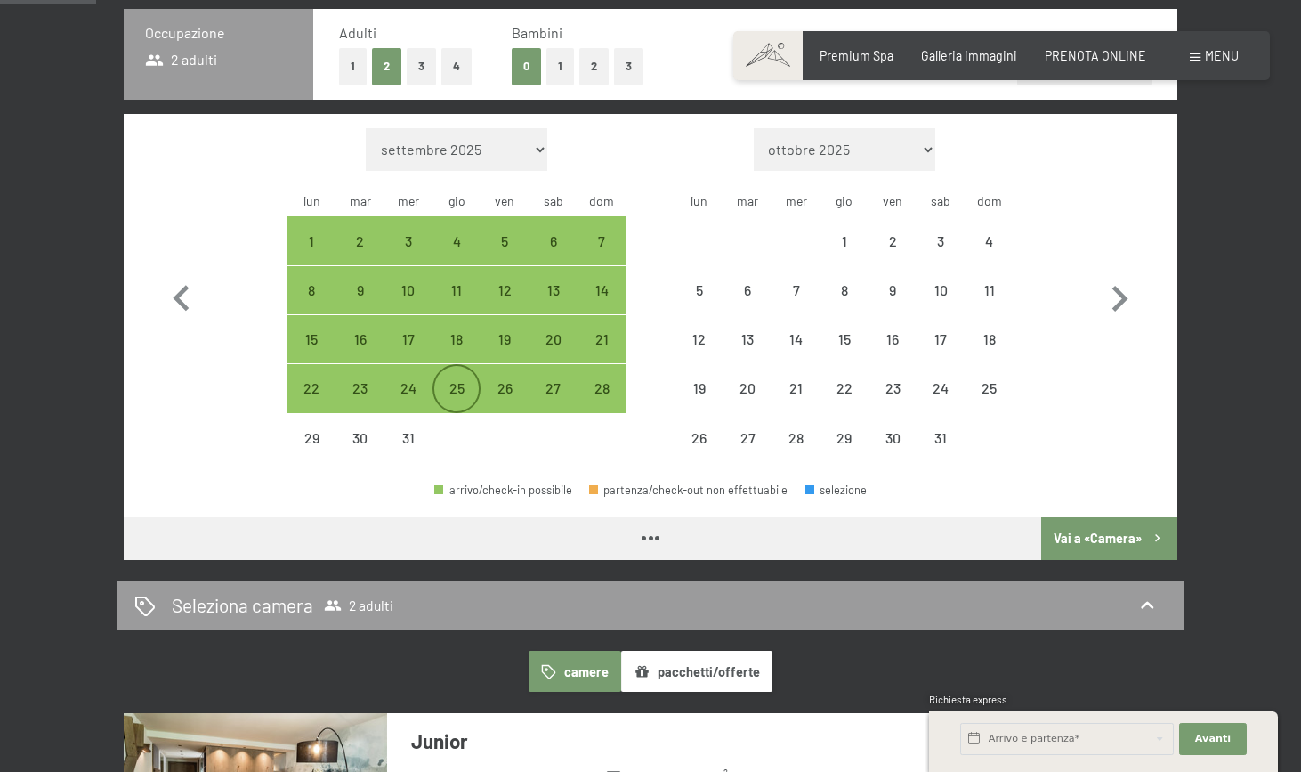
select select "[DATE]"
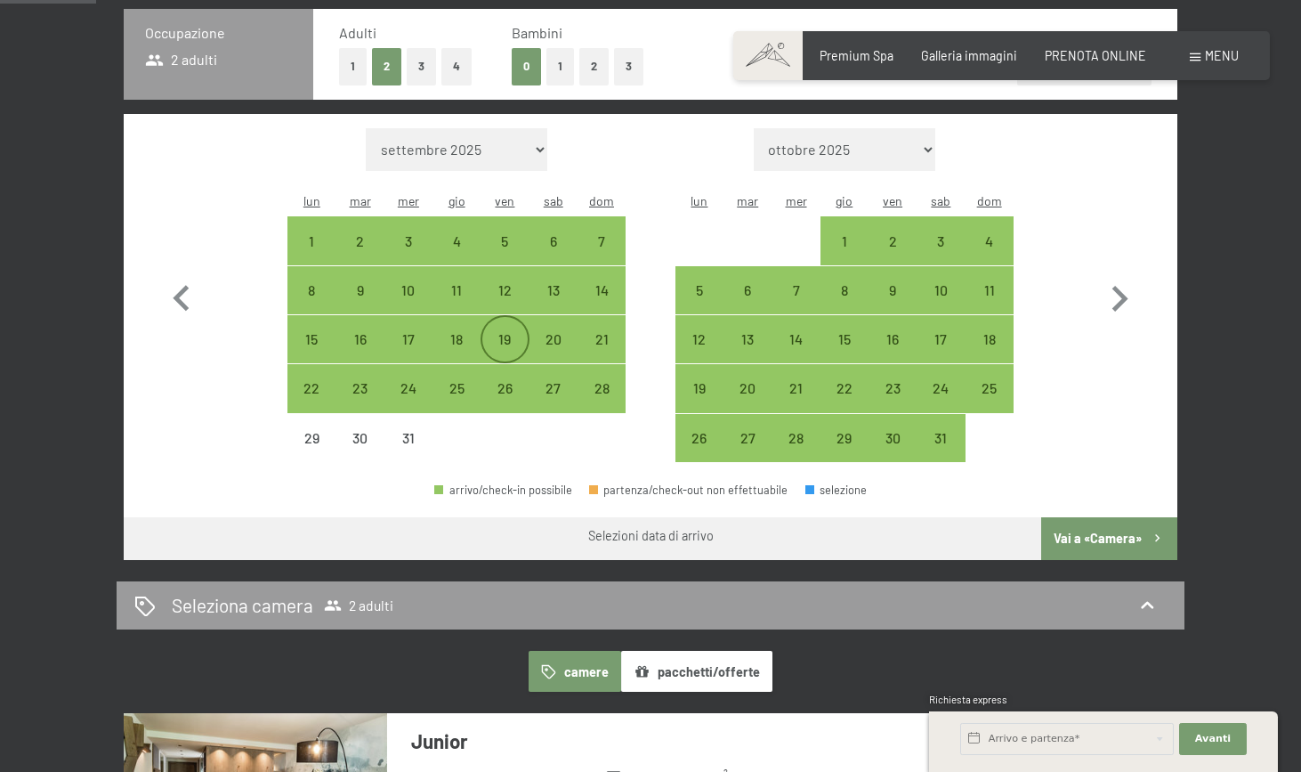
click at [506, 332] on div "19" at bounding box center [504, 354] width 45 height 45
select select "[DATE]"
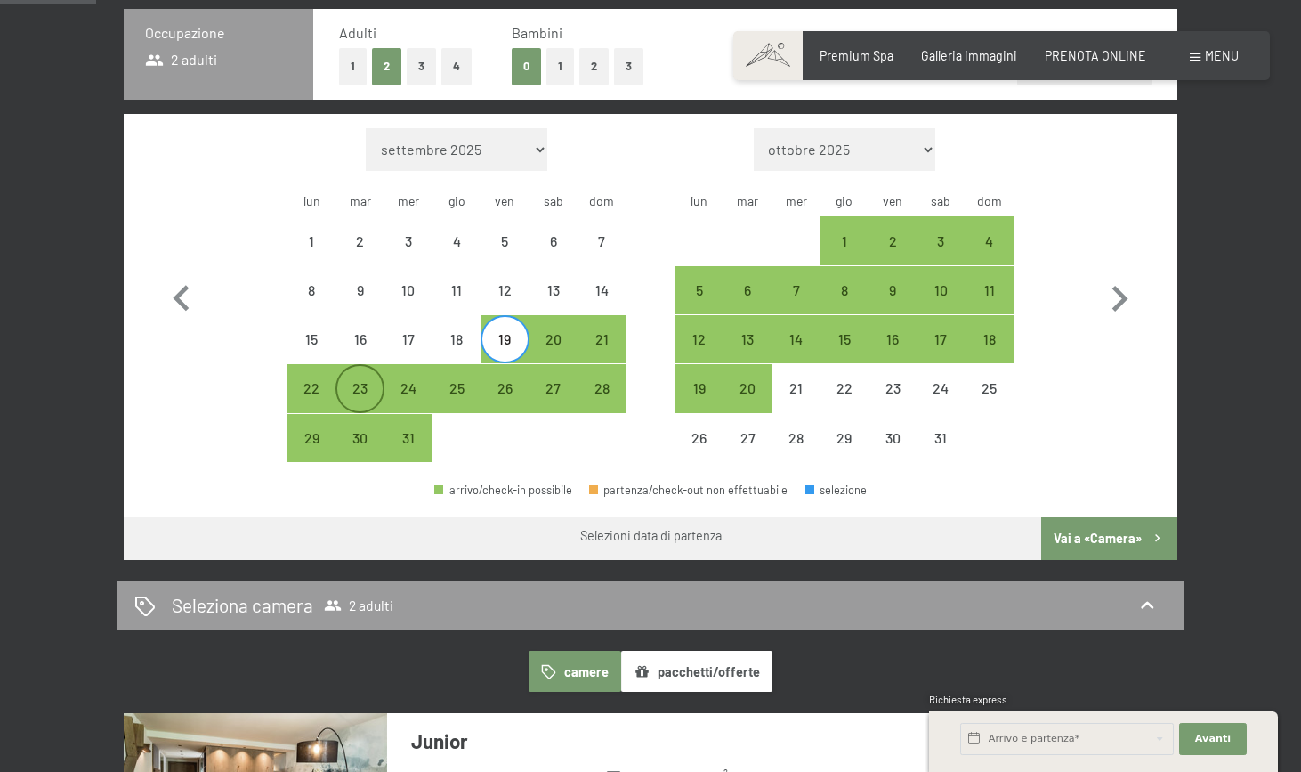
click at [364, 381] on div "23" at bounding box center [359, 403] width 45 height 45
select select "[DATE]"
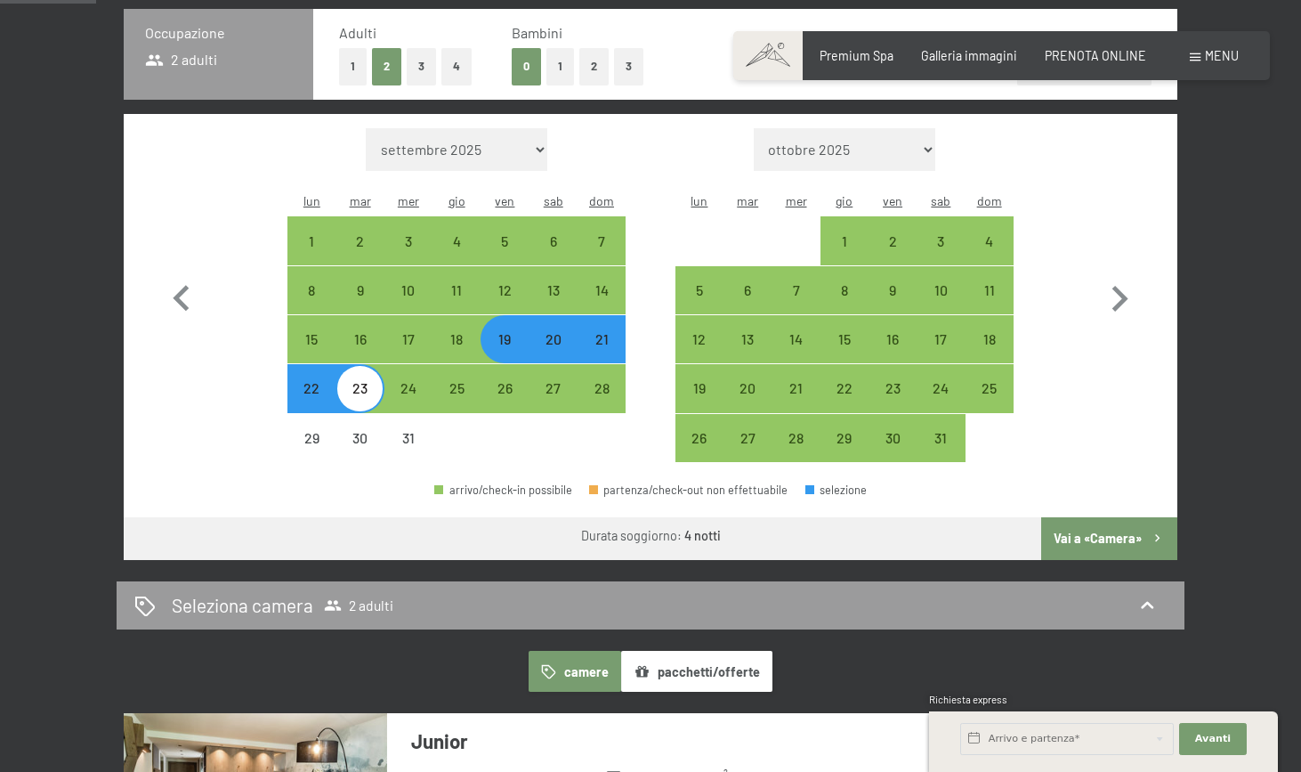
click at [1087, 517] on button "Vai a «Camera»" at bounding box center [1109, 538] width 136 height 43
select select "[DATE]"
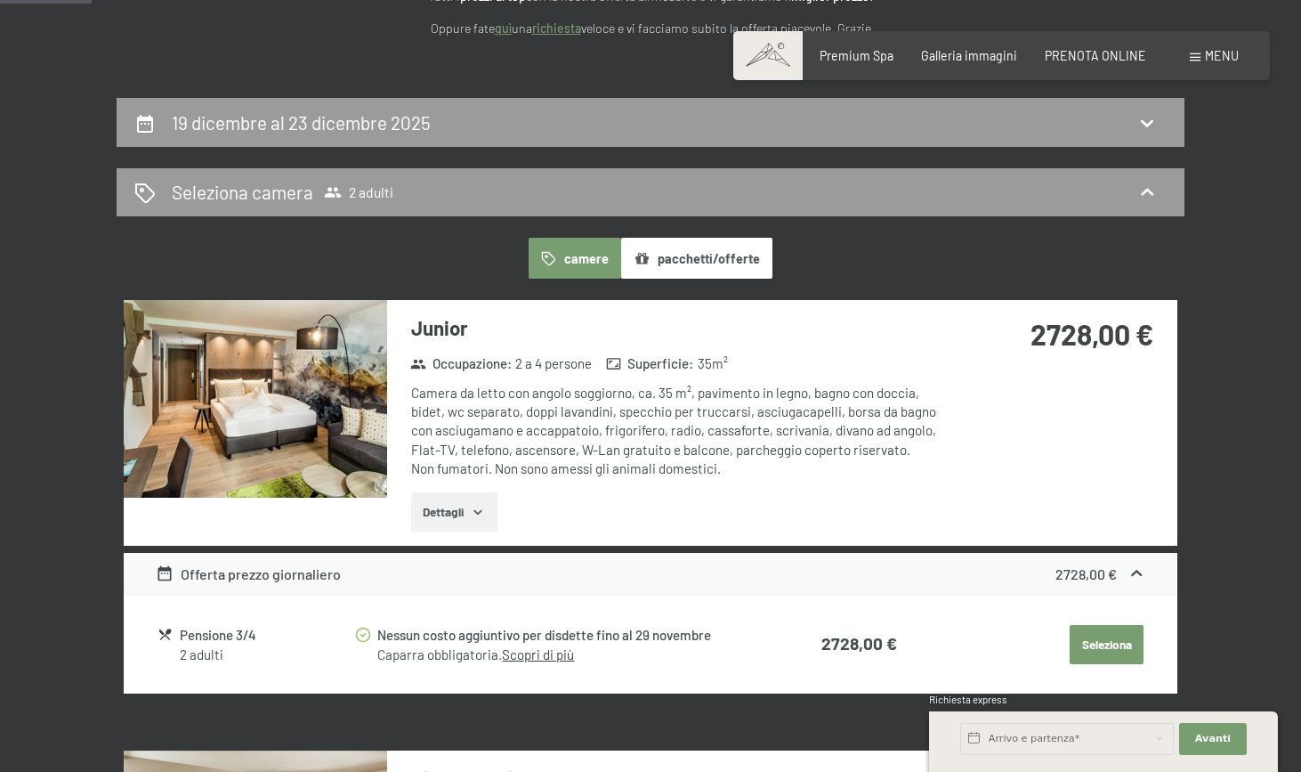
scroll to position [39, 0]
